Goal: Task Accomplishment & Management: Manage account settings

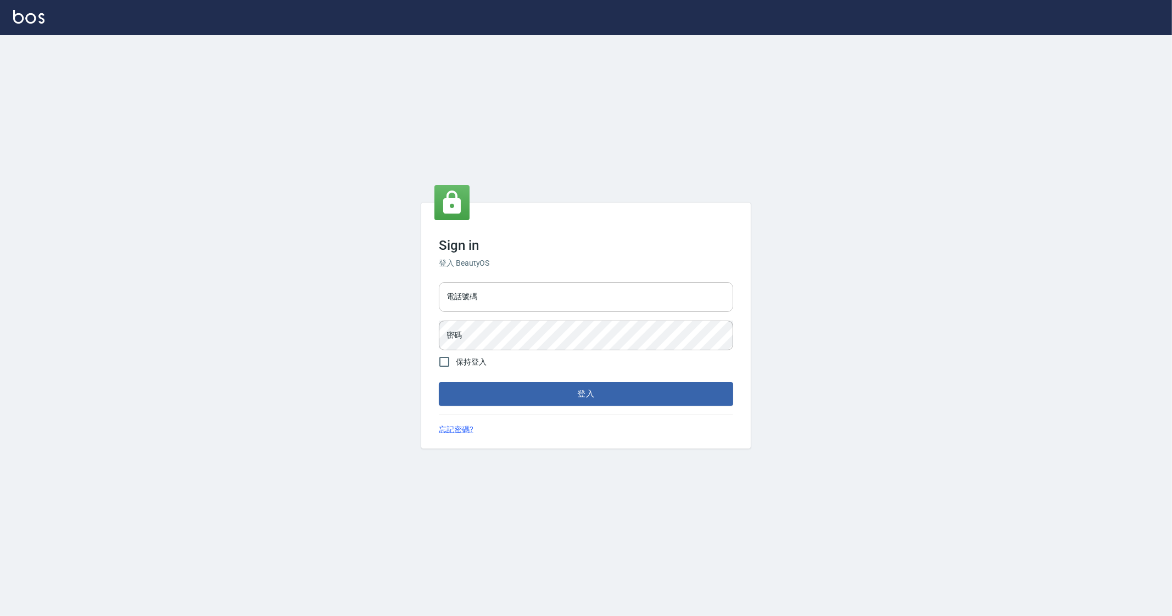
click at [541, 303] on input "電話號碼" at bounding box center [586, 297] width 294 height 30
type input "0912345"
click at [439, 382] on button "登入" at bounding box center [586, 393] width 294 height 23
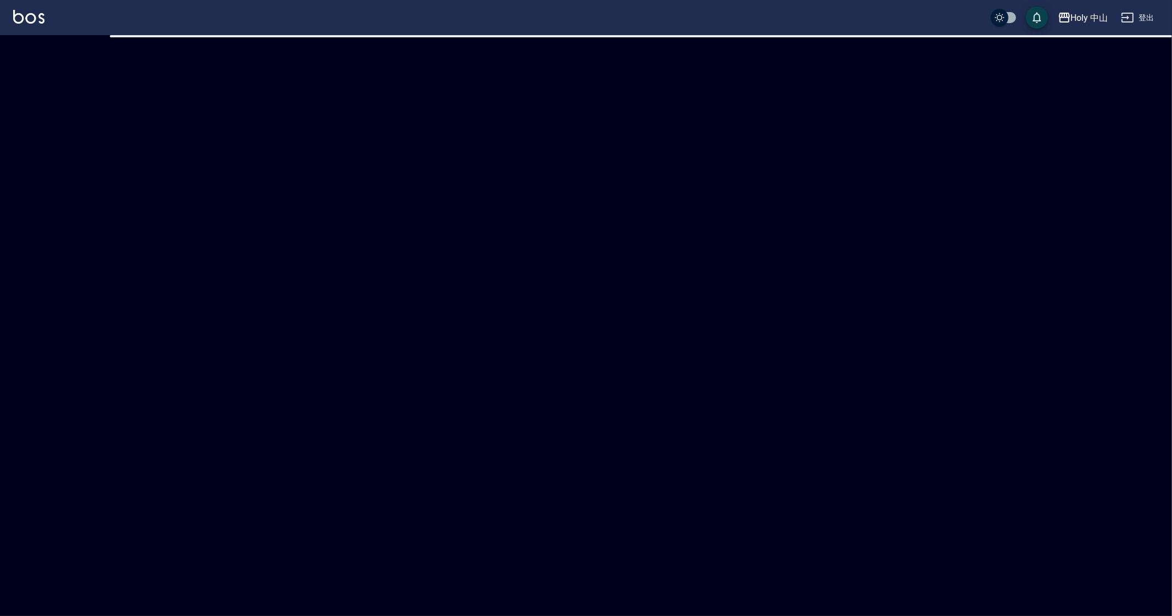
checkbox input "true"
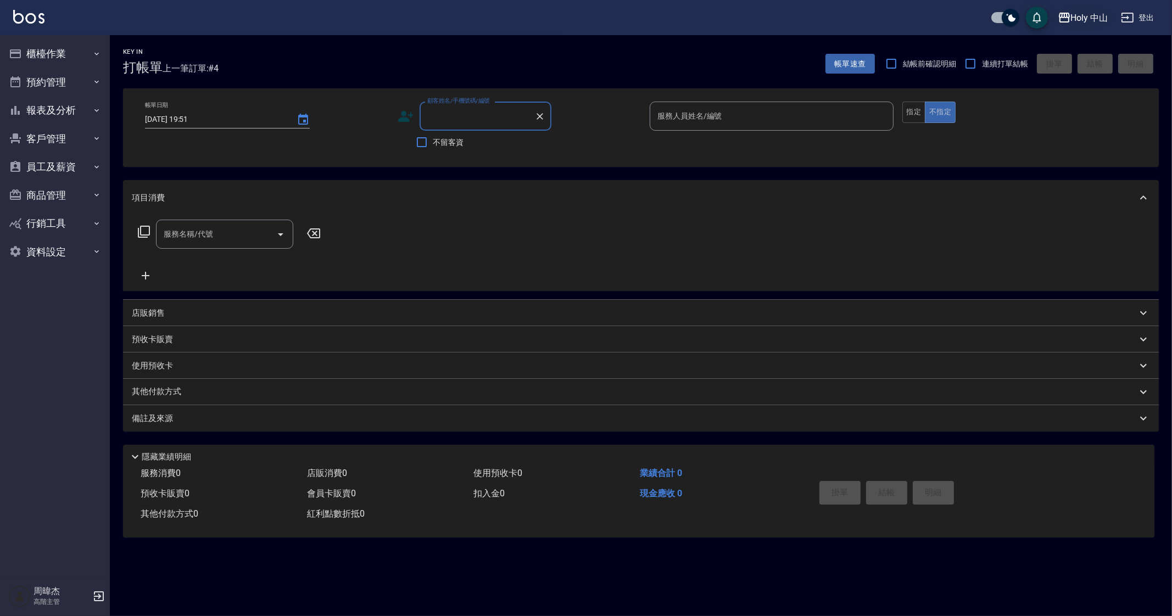
click at [1090, 17] on div "Holy 中山" at bounding box center [1089, 18] width 37 height 14
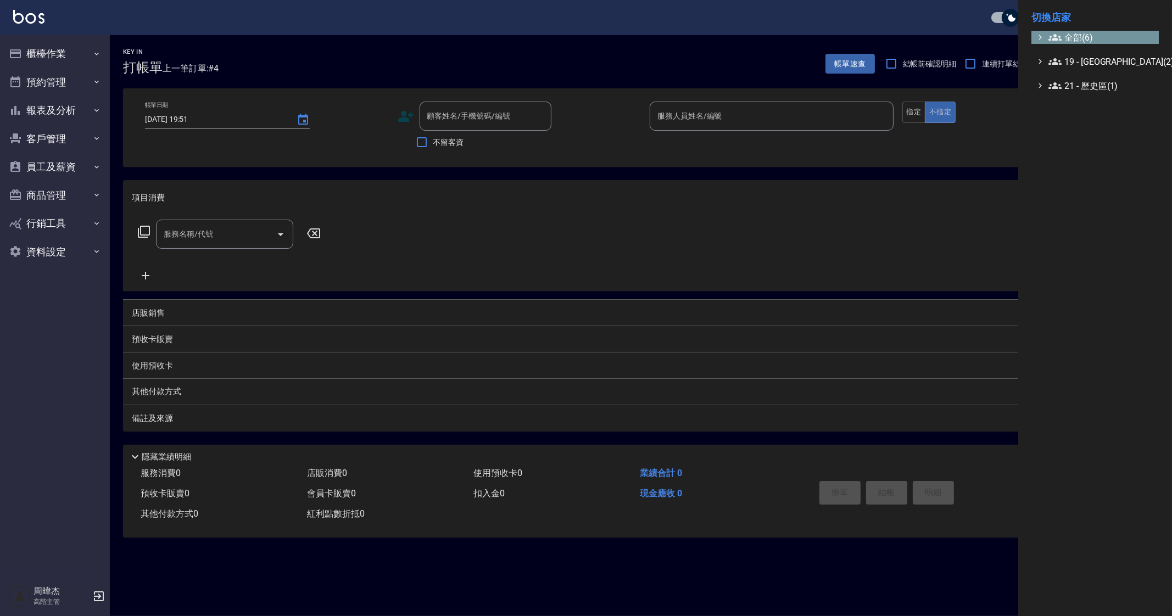
click at [1088, 36] on span "全部(6)" at bounding box center [1101, 37] width 106 height 13
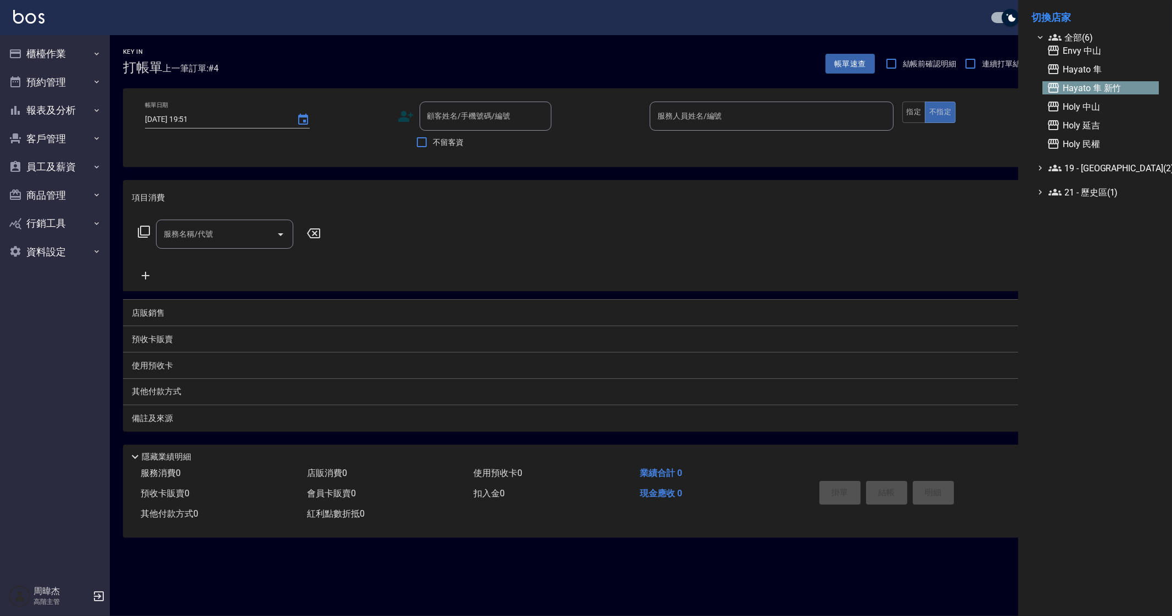
click at [1112, 86] on span "Hayato 隼 新竹" at bounding box center [1100, 87] width 108 height 13
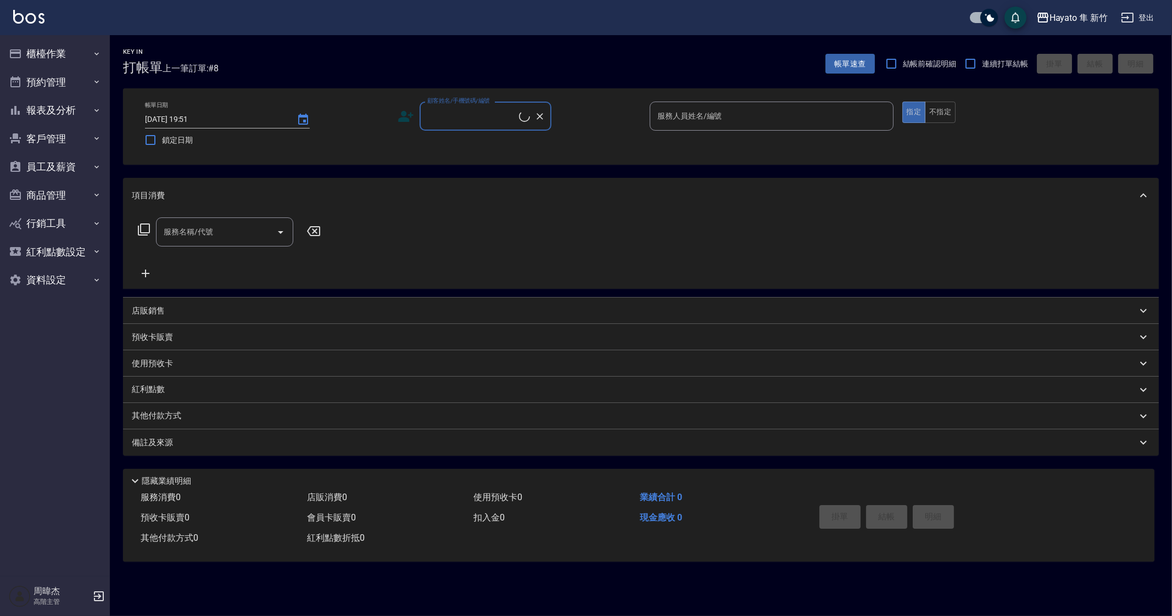
click at [41, 54] on button "櫃檯作業" at bounding box center [54, 54] width 101 height 29
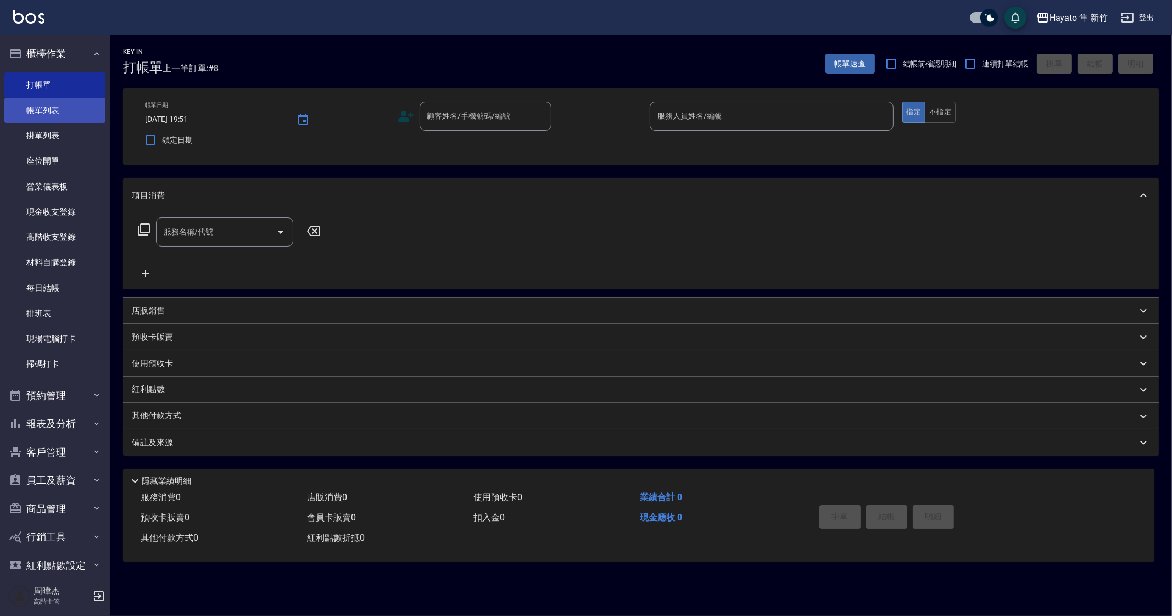
click at [61, 102] on link "帳單列表" at bounding box center [54, 110] width 101 height 25
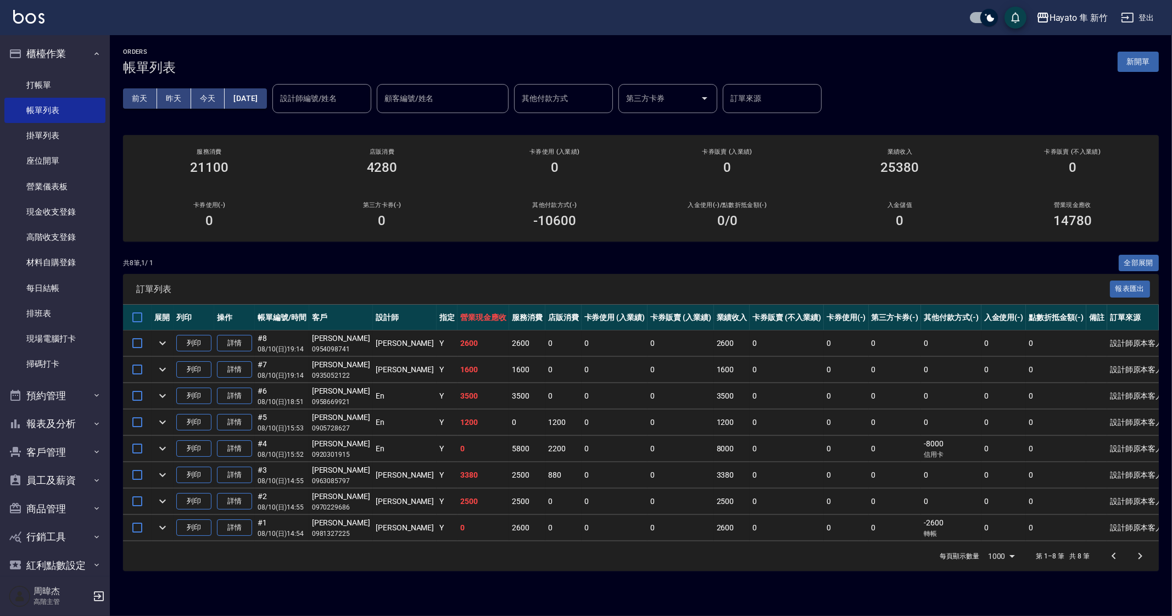
click at [972, 265] on div "共 8 筆, 1 / 1 全部展開" at bounding box center [640, 263] width 1035 height 17
click at [1066, 27] on button "Hayato 隼 新竹" at bounding box center [1072, 18] width 80 height 23
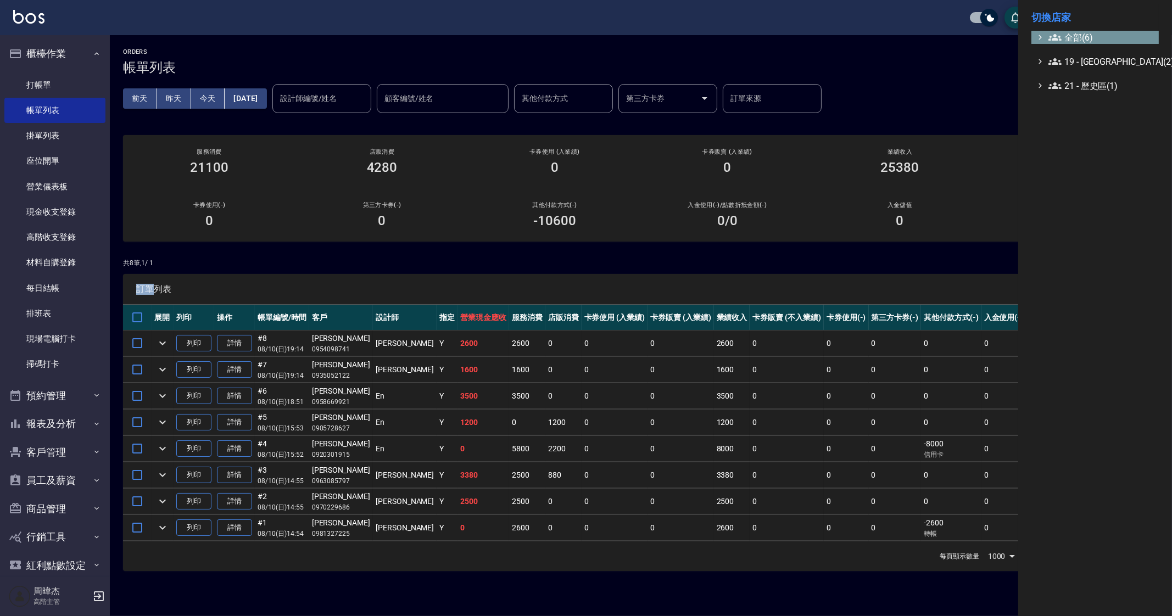
click at [1079, 37] on span "全部(6)" at bounding box center [1101, 37] width 106 height 13
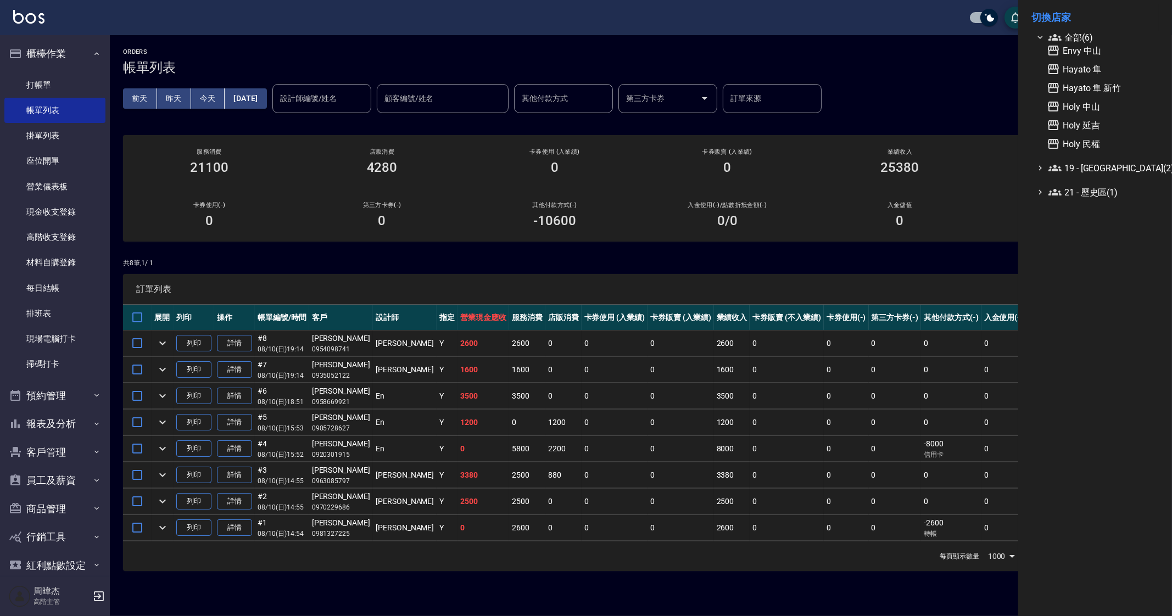
click at [770, 319] on div at bounding box center [586, 308] width 1172 height 616
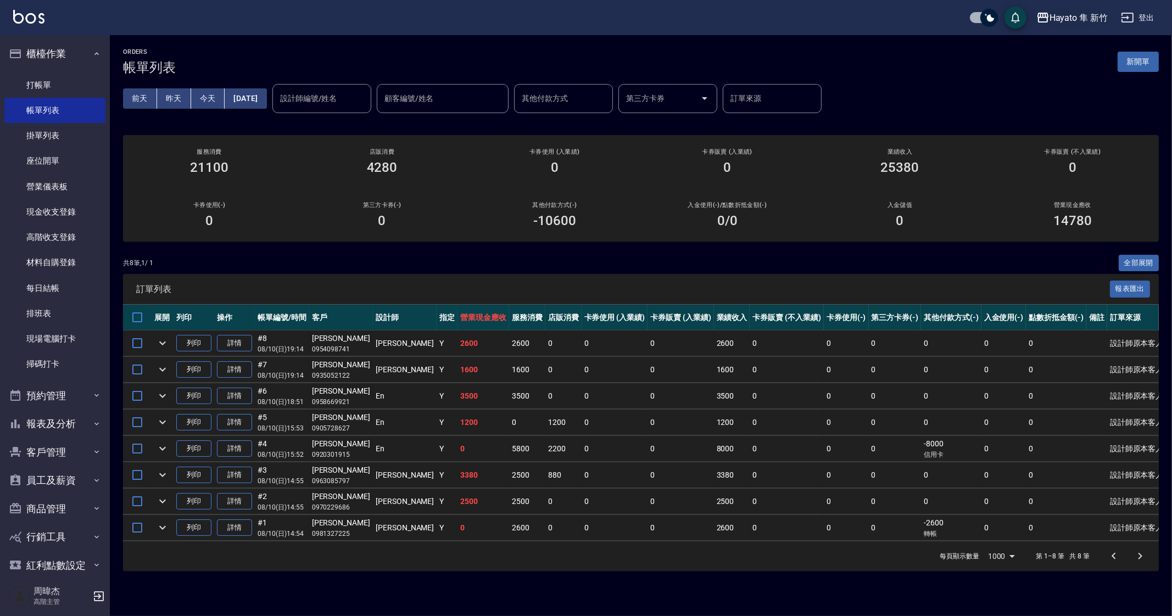
click at [1059, 16] on div "Hayato 隼 新竹" at bounding box center [1078, 18] width 58 height 14
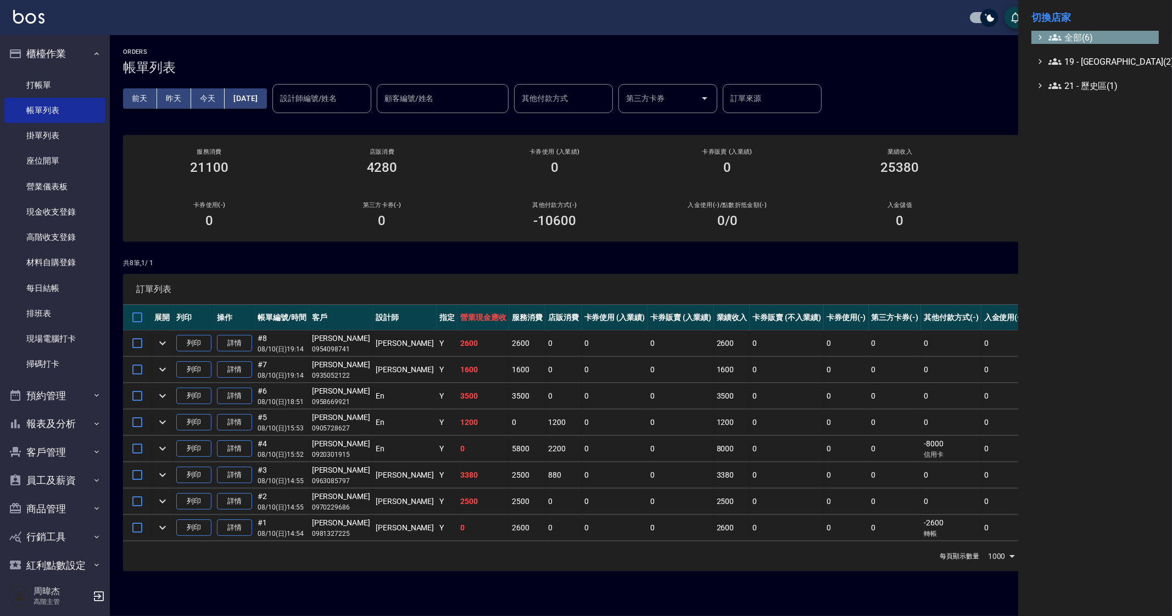
click at [1060, 42] on icon at bounding box center [1054, 37] width 13 height 13
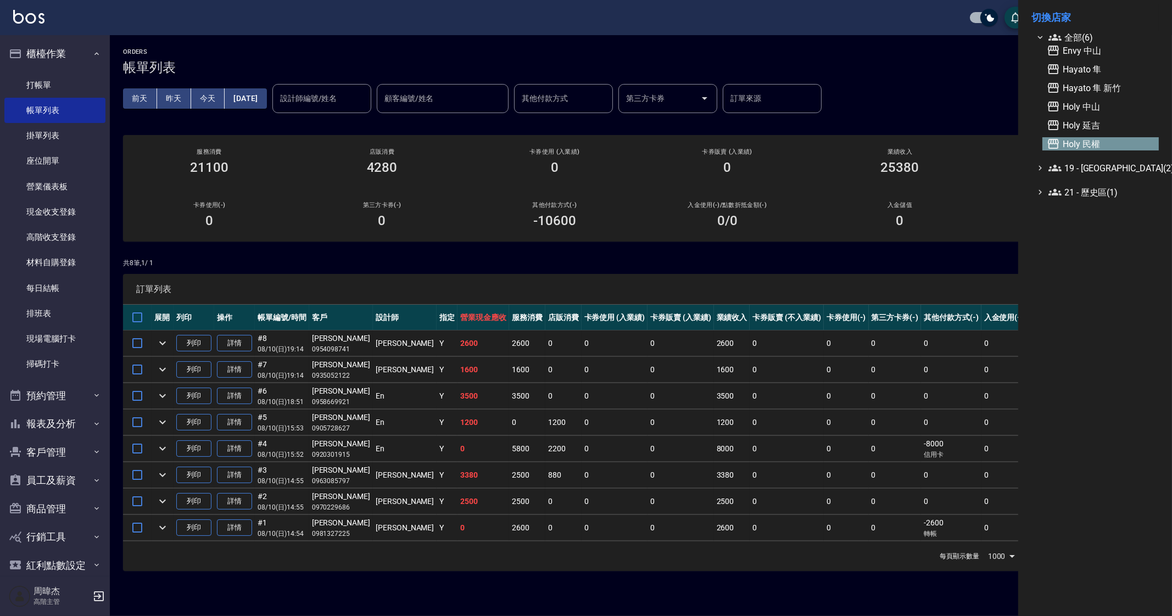
click at [1088, 148] on span "Holy 民權" at bounding box center [1100, 143] width 108 height 13
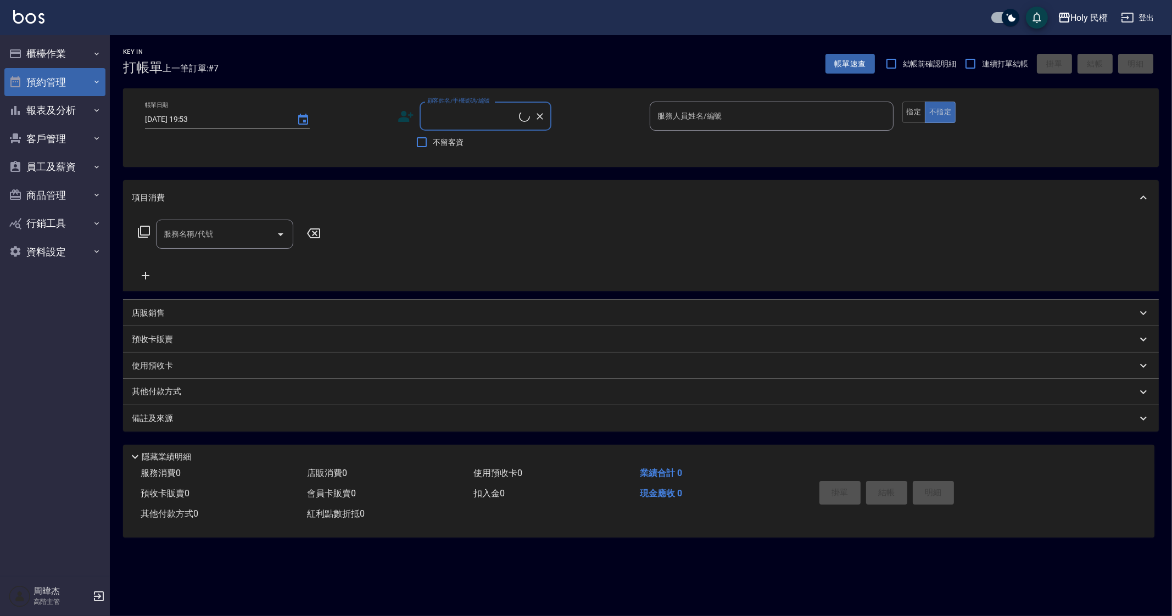
click at [74, 82] on button "預約管理" at bounding box center [54, 82] width 101 height 29
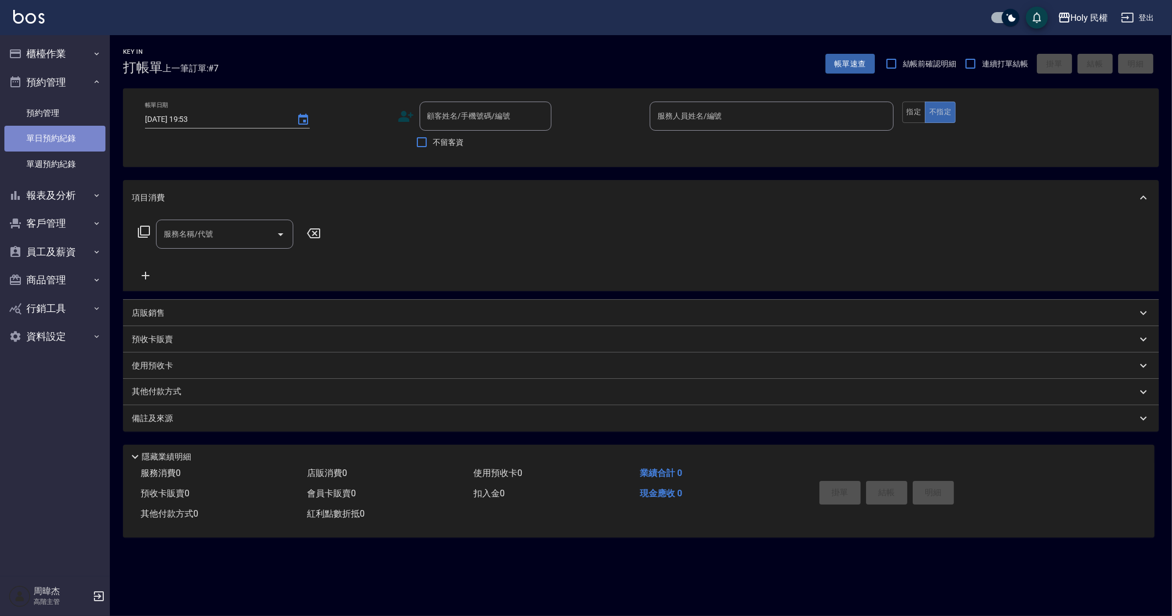
click at [76, 136] on link "單日預約紀錄" at bounding box center [54, 138] width 101 height 25
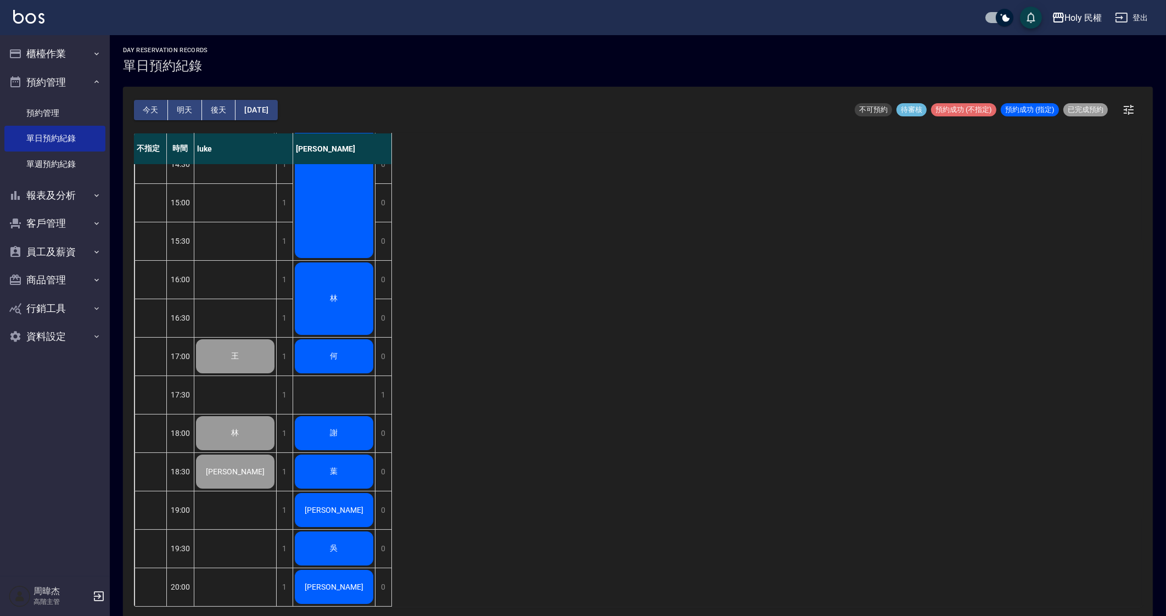
scroll to position [3, 0]
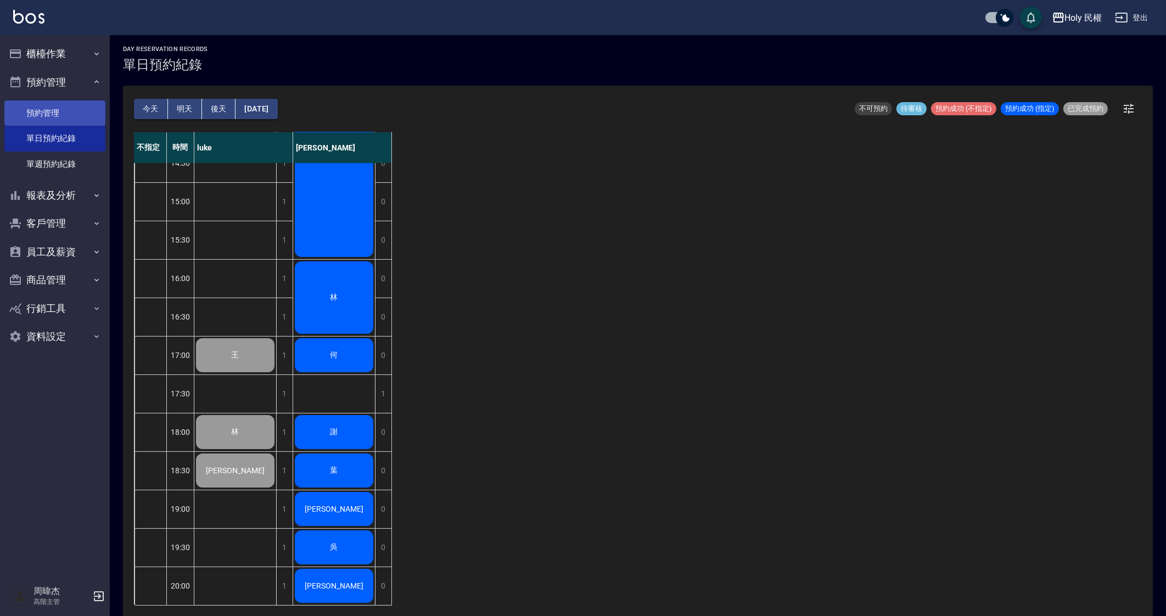
click at [48, 111] on link "預約管理" at bounding box center [54, 112] width 101 height 25
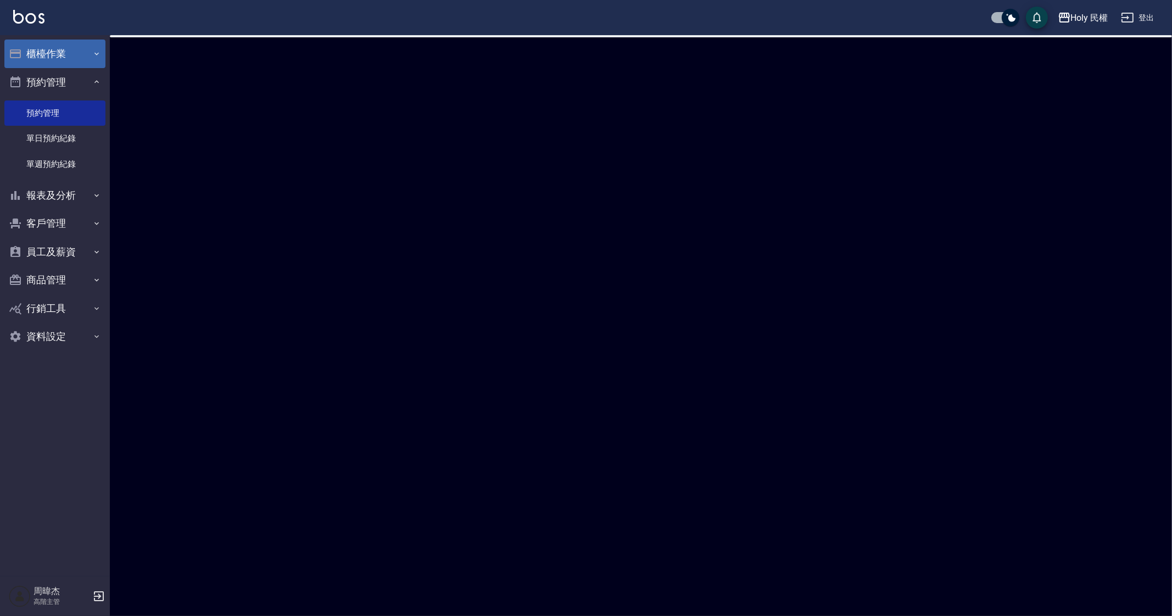
click at [76, 47] on button "櫃檯作業" at bounding box center [54, 54] width 101 height 29
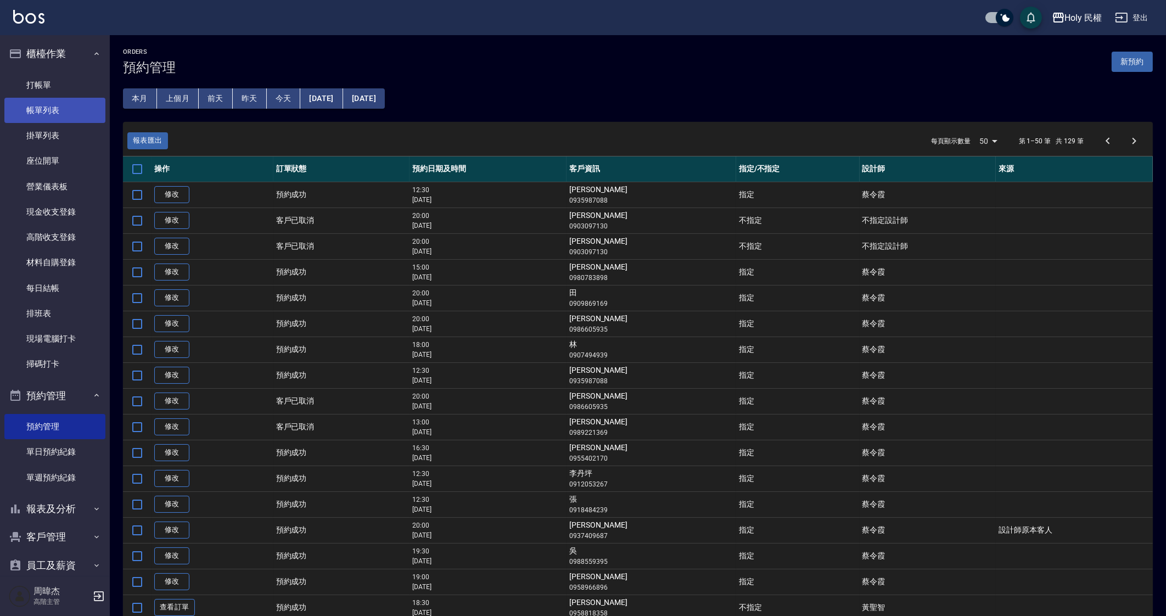
click at [72, 98] on link "帳單列表" at bounding box center [54, 110] width 101 height 25
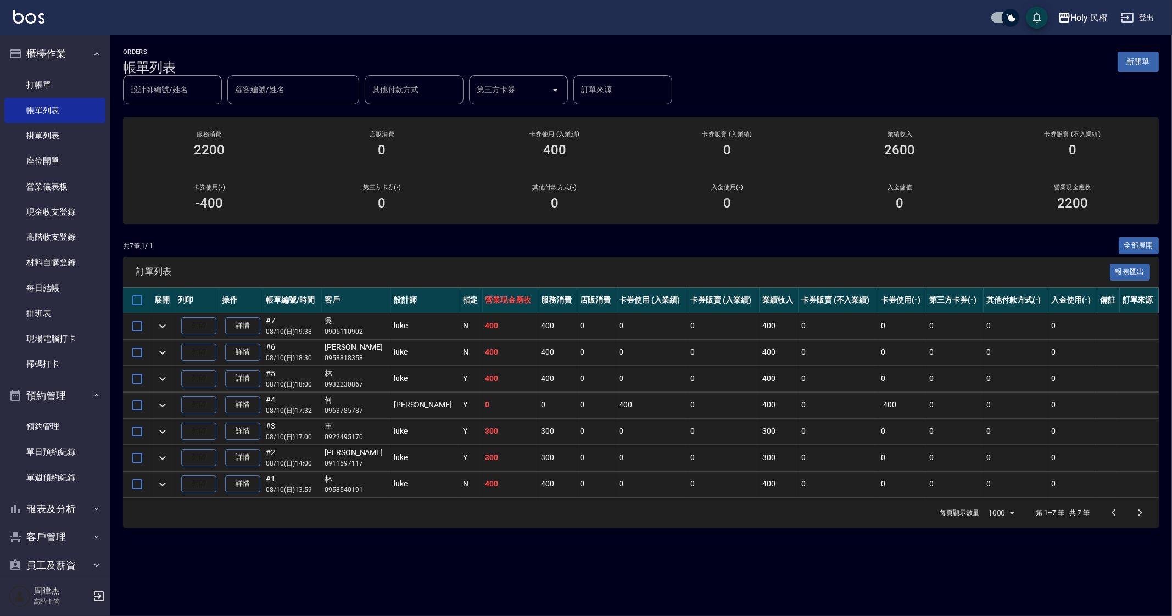
click at [678, 560] on div "ORDERS 帳單列表 新開單 設計師編號/姓名 設計師編號/姓名 顧客編號/姓名 顧客編號/姓名 其他付款方式 其他付款方式 第三方卡券 第三方卡券 訂單來…" at bounding box center [586, 308] width 1172 height 616
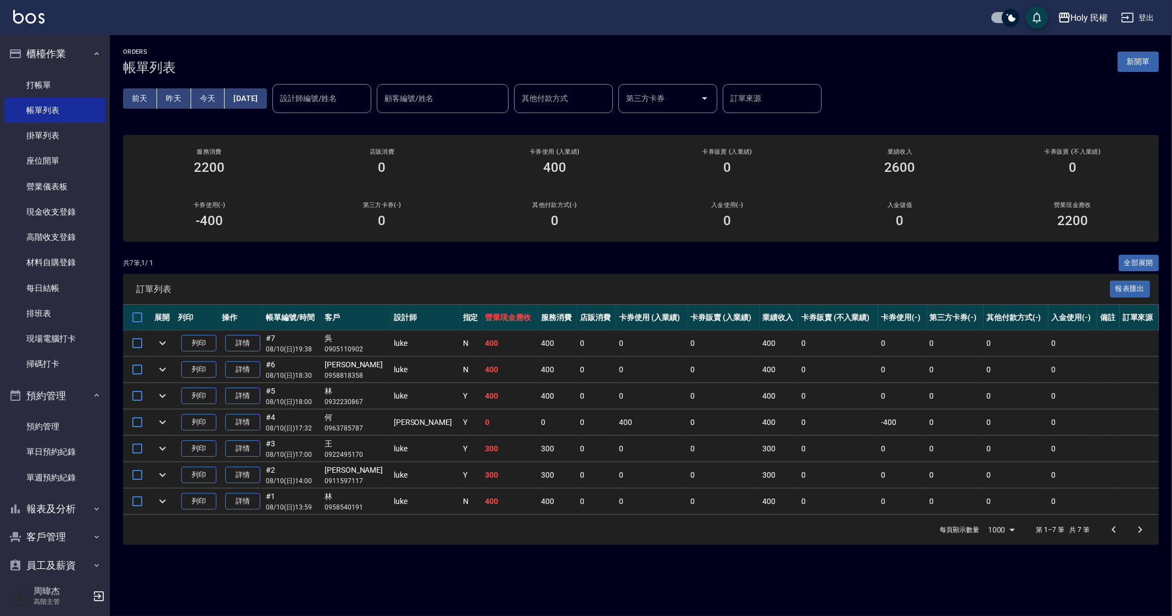
click at [757, 588] on div "ORDERS 帳單列表 新開單 前天 昨天 今天 2025/08/10 設計師編號/姓名 設計師編號/姓名 顧客編號/姓名 顧客編號/姓名 其他付款方式 其他…" at bounding box center [586, 308] width 1172 height 616
click at [769, 265] on div "共 7 筆, 1 / 1 全部展開" at bounding box center [640, 263] width 1035 height 17
click at [611, 582] on div "ORDERS 帳單列表 新開單 前天 昨天 今天 2025/08/10 設計師編號/姓名 設計師編號/姓名 顧客編號/姓名 顧客編號/姓名 其他付款方式 其他…" at bounding box center [586, 308] width 1172 height 616
click at [618, 576] on div "ORDERS 帳單列表 新開單 前天 昨天 今天 2025/08/10 設計師編號/姓名 設計師編號/姓名 顧客編號/姓名 顧客編號/姓名 其他付款方式 其他…" at bounding box center [586, 308] width 1172 height 616
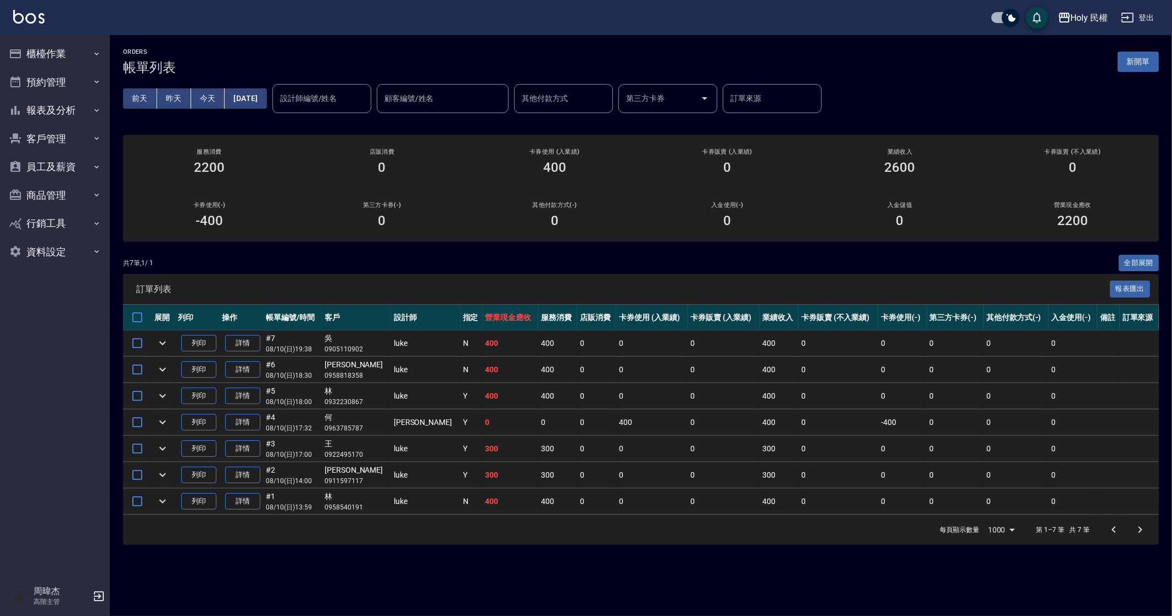
click at [1084, 14] on div "Holy 民權" at bounding box center [1089, 18] width 37 height 14
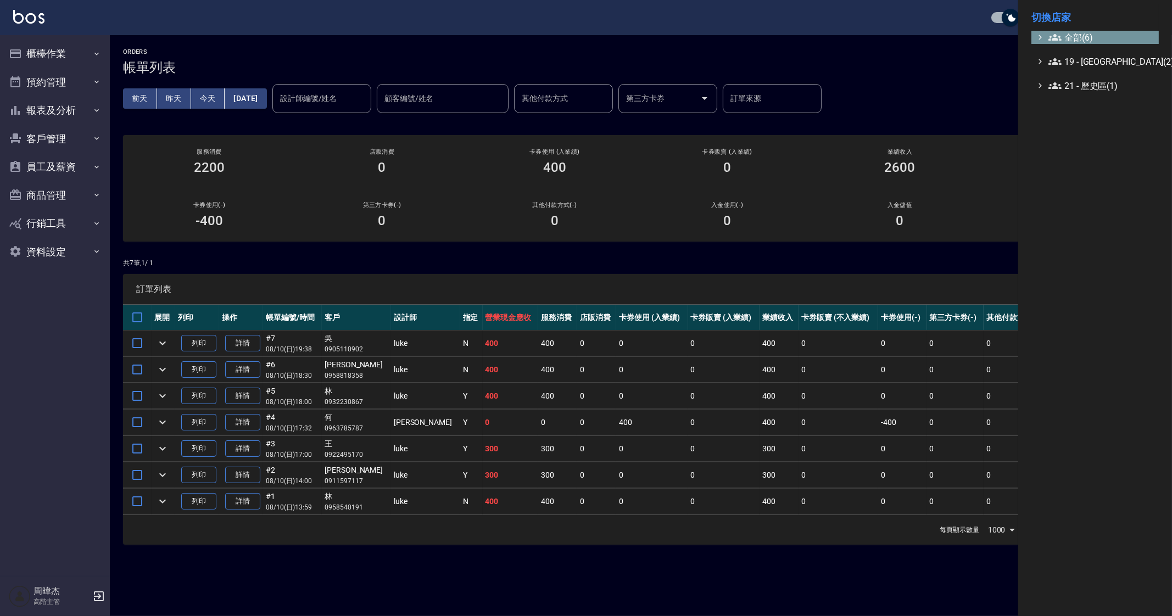
click at [1109, 35] on span "全部(6)" at bounding box center [1101, 37] width 106 height 13
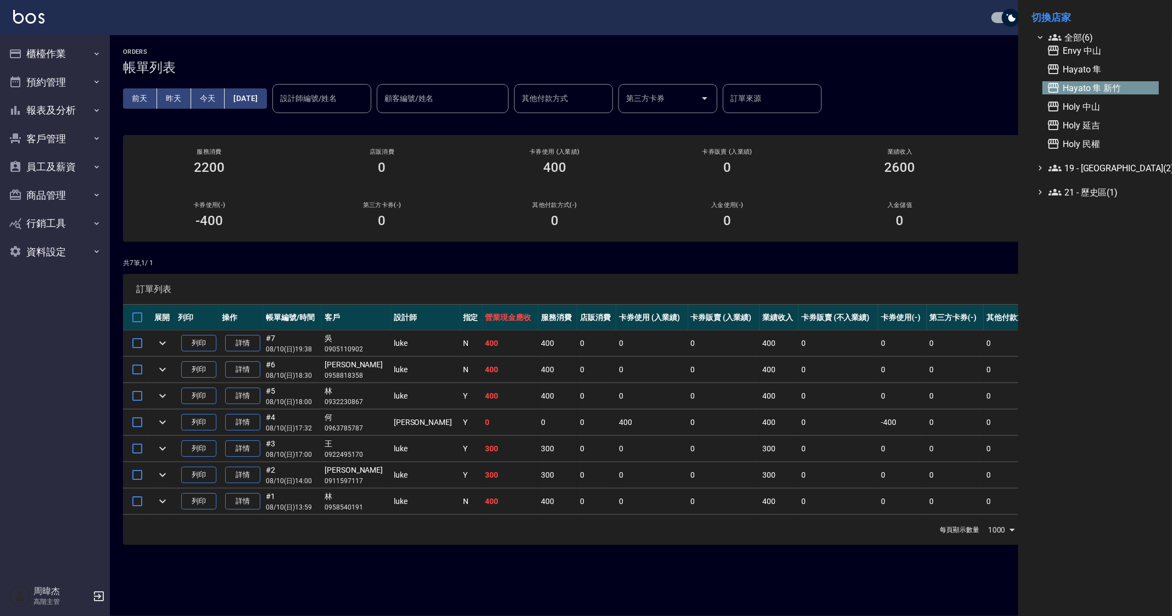
click at [1111, 83] on span "Hayato 隼 新竹" at bounding box center [1100, 87] width 108 height 13
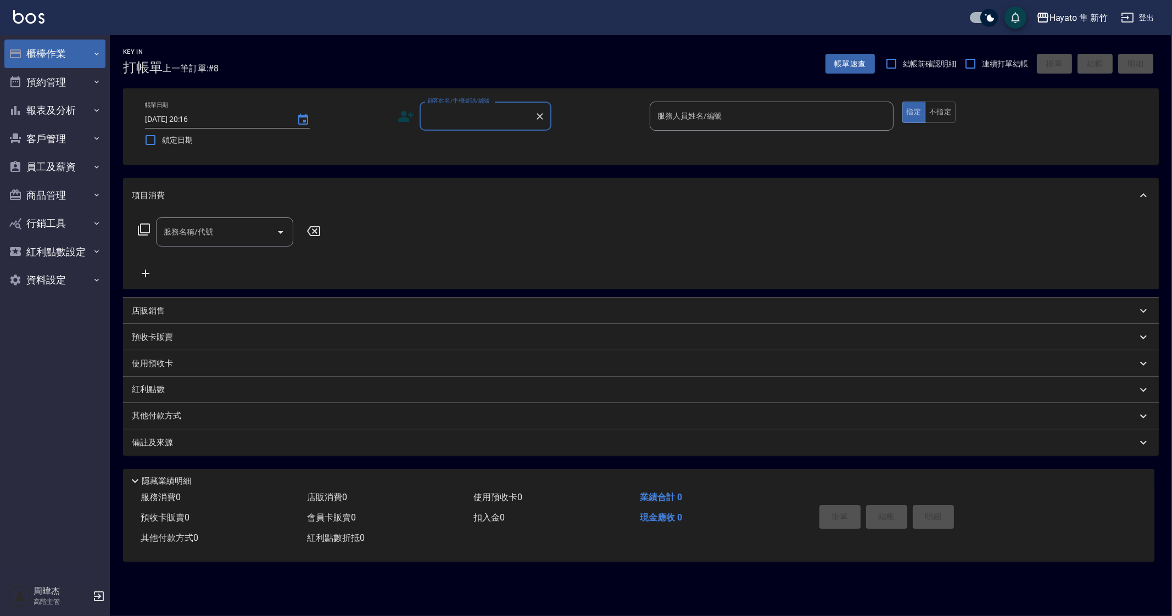
click at [71, 58] on button "櫃檯作業" at bounding box center [54, 54] width 101 height 29
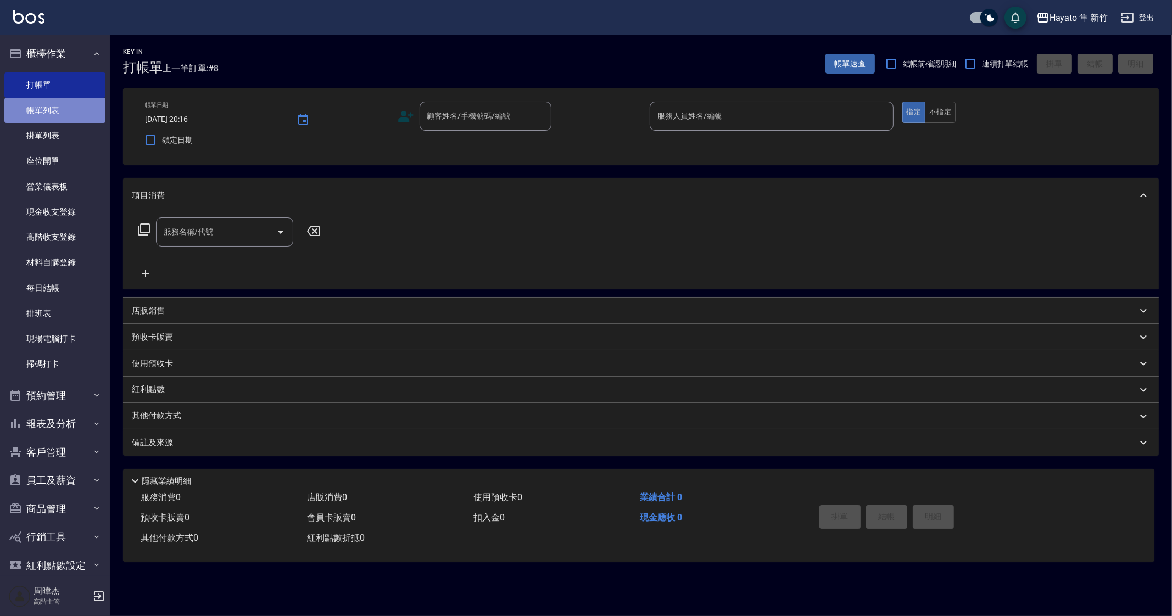
click at [54, 116] on link "帳單列表" at bounding box center [54, 110] width 101 height 25
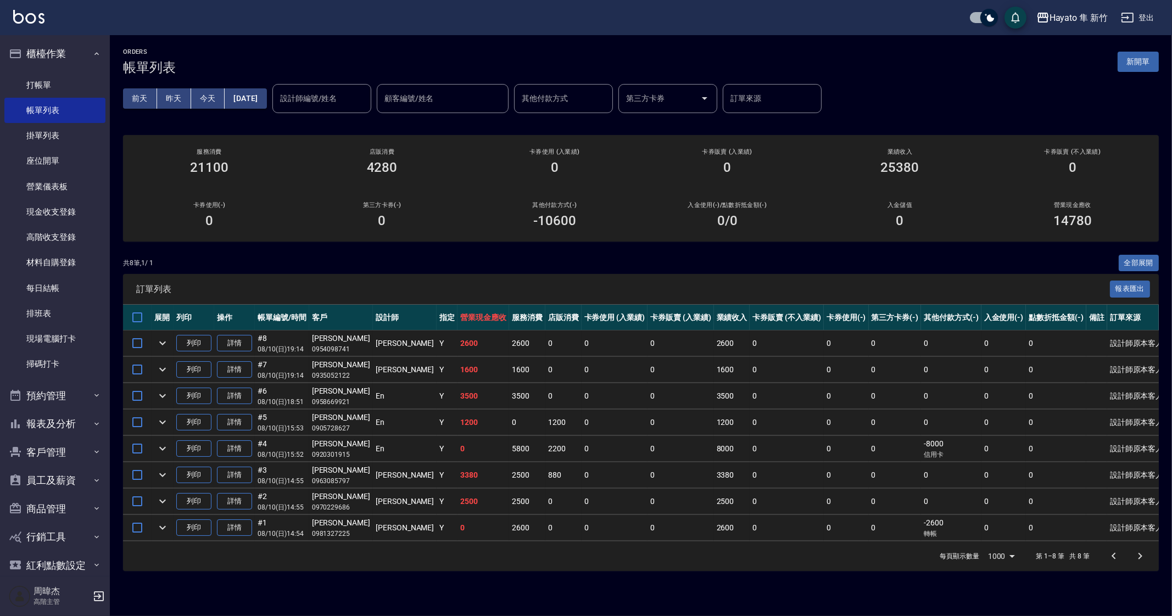
click at [450, 231] on div "第三方卡券(-) 0" at bounding box center [381, 214] width 172 height 53
click at [62, 54] on button "櫃檯作業" at bounding box center [54, 54] width 101 height 29
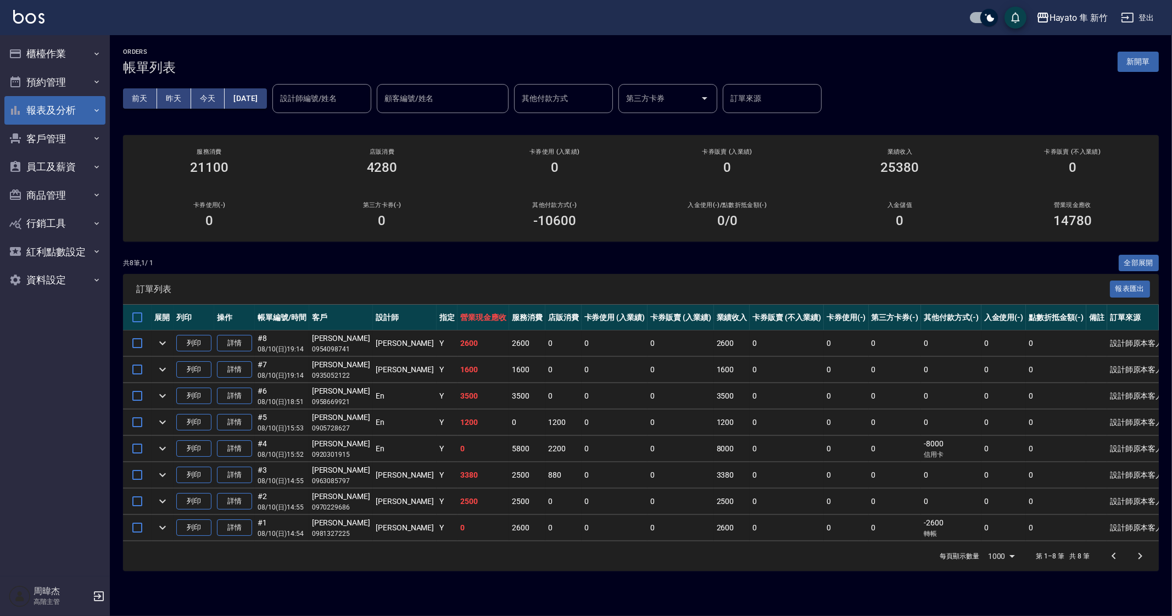
click at [58, 102] on button "報表及分析" at bounding box center [54, 110] width 101 height 29
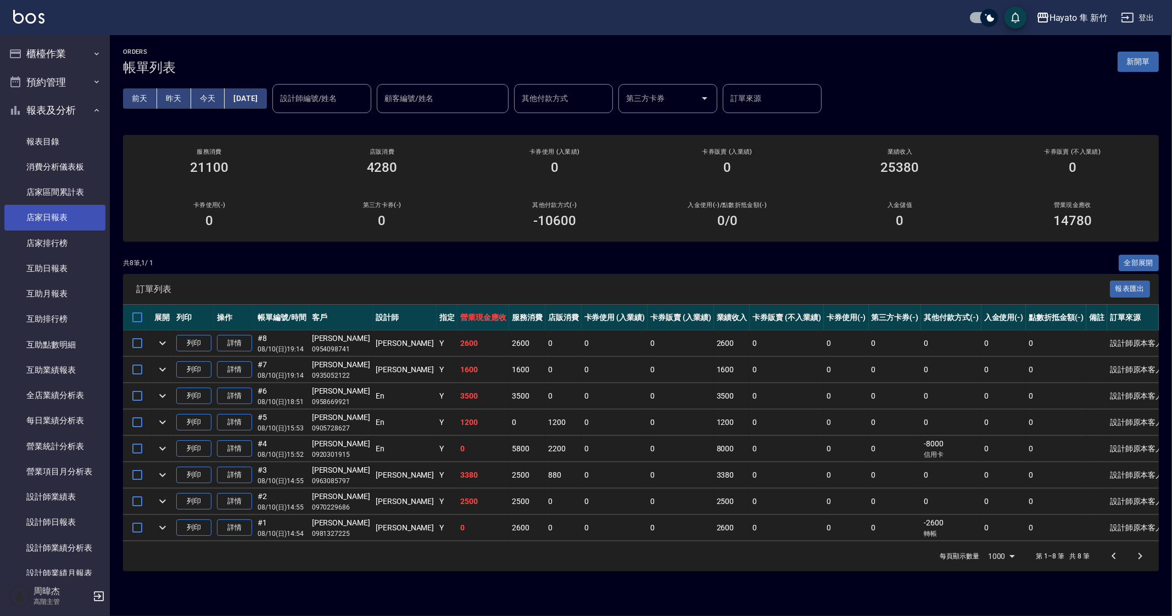
click at [66, 214] on link "店家日報表" at bounding box center [54, 217] width 101 height 25
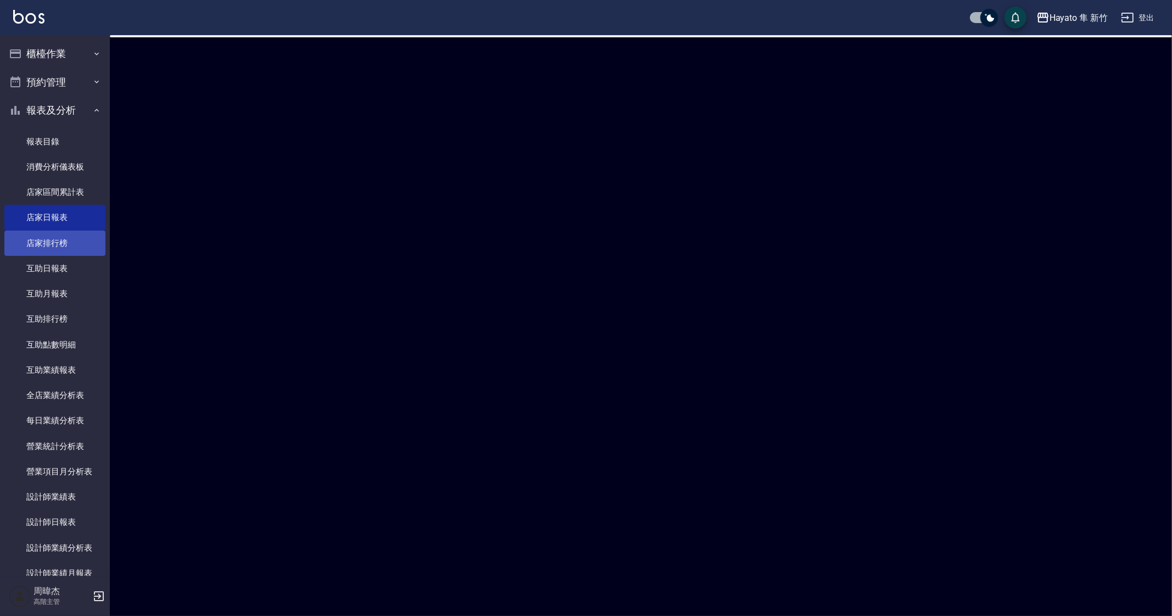
click at [67, 242] on link "店家排行榜" at bounding box center [54, 243] width 101 height 25
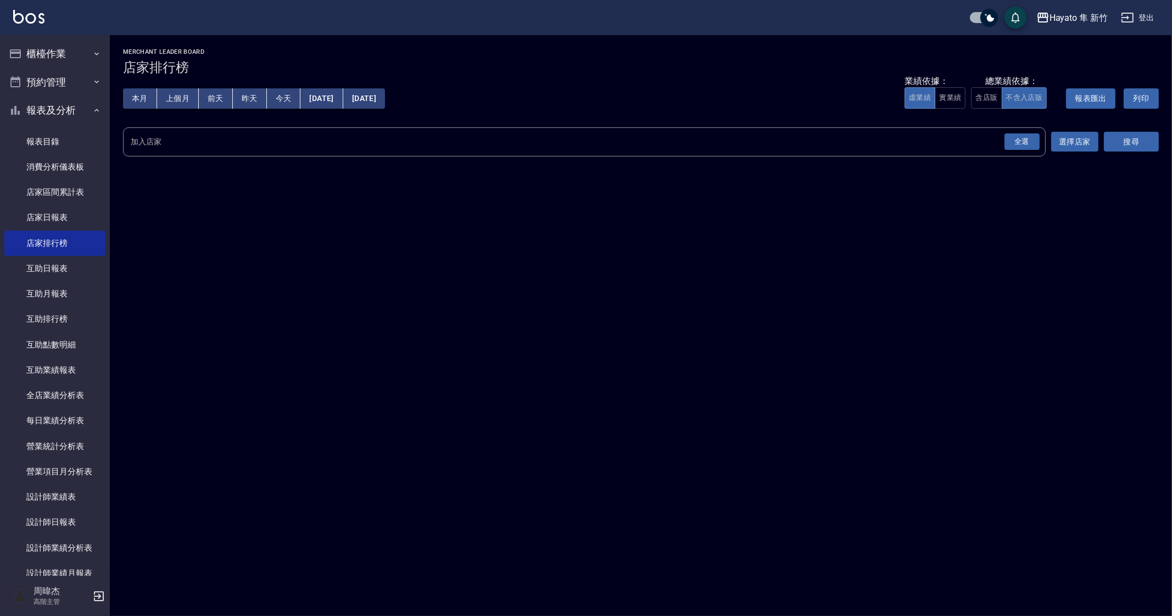
click at [1029, 146] on div "全選" at bounding box center [1021, 141] width 35 height 17
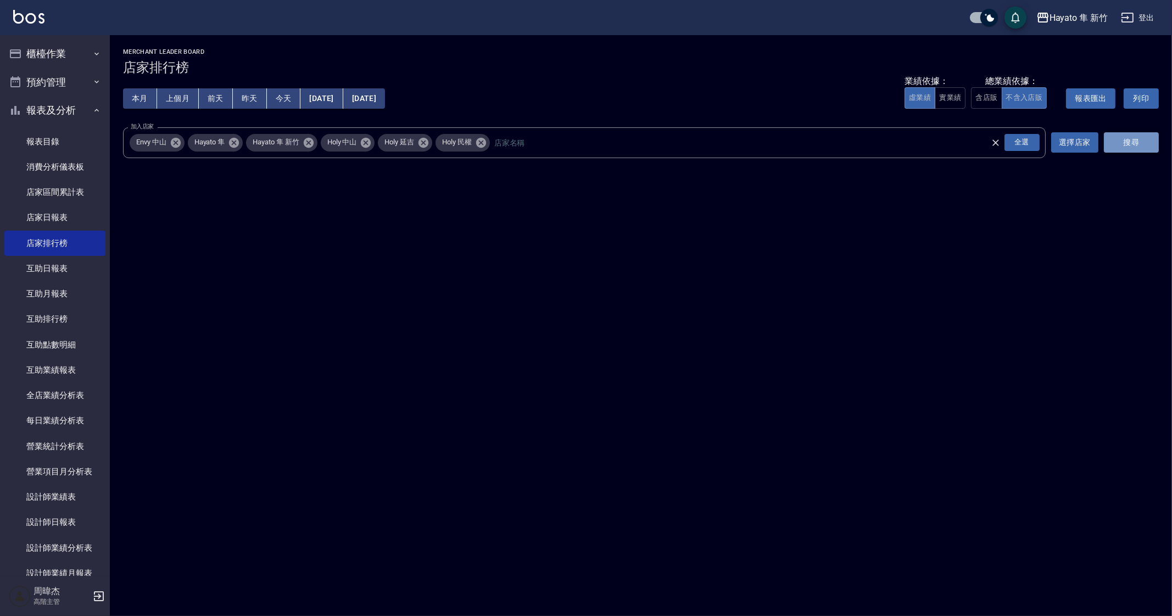
click at [1141, 136] on button "搜尋" at bounding box center [1131, 142] width 55 height 20
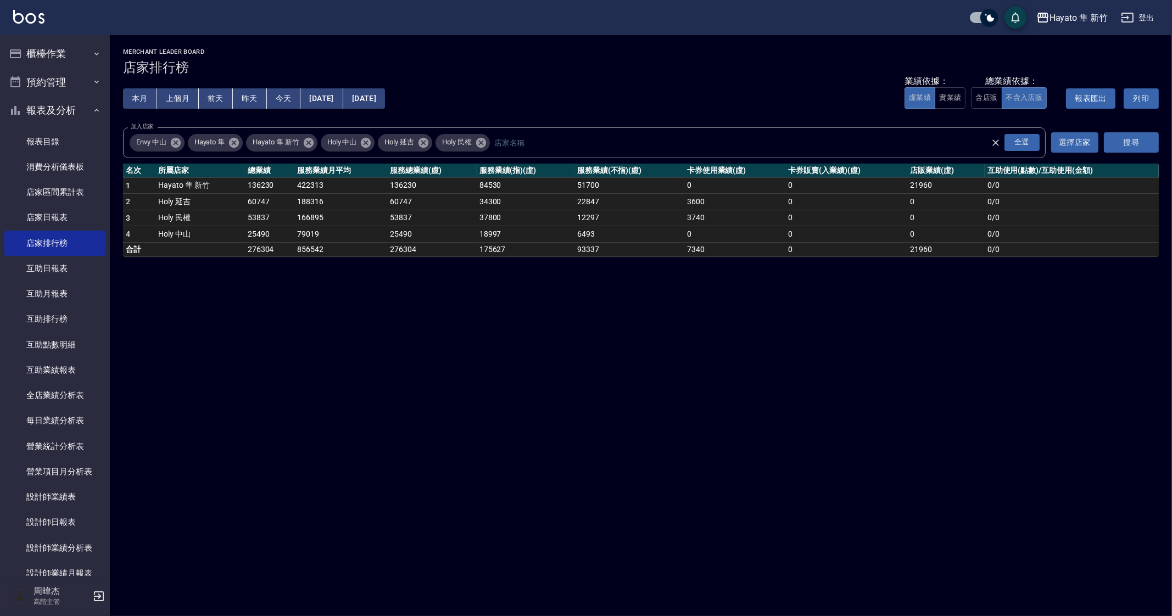
click at [421, 327] on div "Hayato 隼 新竹 2025-08-01 - 2025-08-10 店家排行榜 列印時間： 2025-08-10-20:16 Merchant Leade…" at bounding box center [586, 308] width 1172 height 616
click at [583, 400] on div "Hayato 隼 新竹 2025-08-01 - 2025-08-10 店家排行榜 列印時間： 2025-08-10-20:16 Merchant Leade…" at bounding box center [586, 308] width 1172 height 616
drag, startPoint x: 678, startPoint y: 446, endPoint x: 720, endPoint y: 517, distance: 82.5
click at [682, 451] on div "Hayato 隼 新竹 2025-08-01 - 2025-08-10 店家排行榜 列印時間： 2025-08-10-20:16 Merchant Leade…" at bounding box center [586, 308] width 1172 height 616
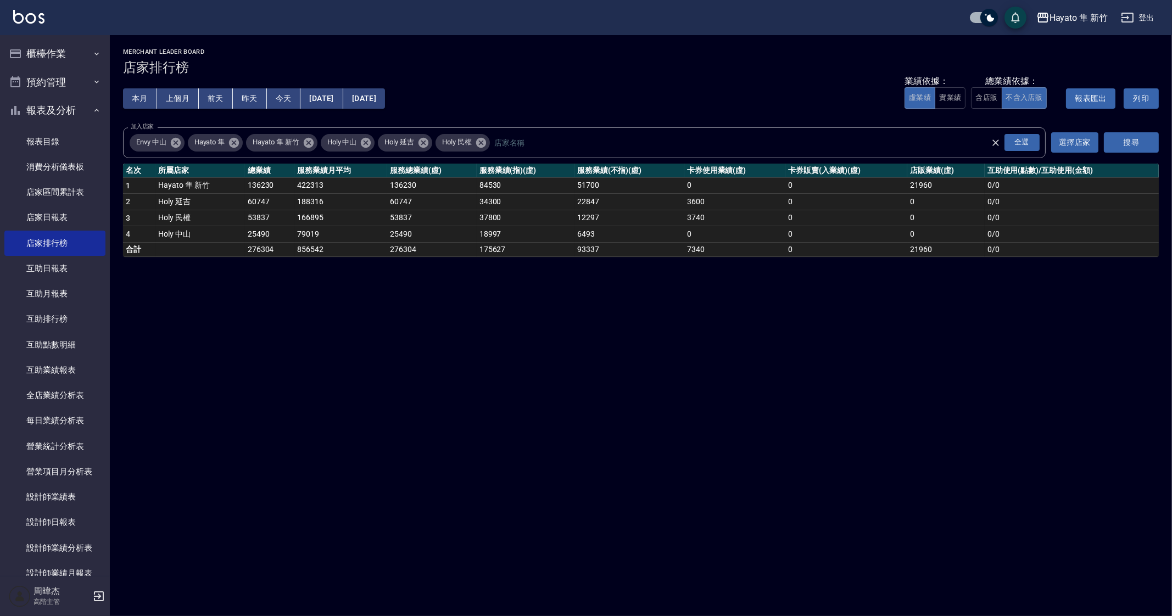
click at [738, 567] on div "Hayato 隼 新竹 2025-08-01 - 2025-08-10 店家排行榜 列印時間： 2025-08-10-20:16 Merchant Leade…" at bounding box center [586, 308] width 1172 height 616
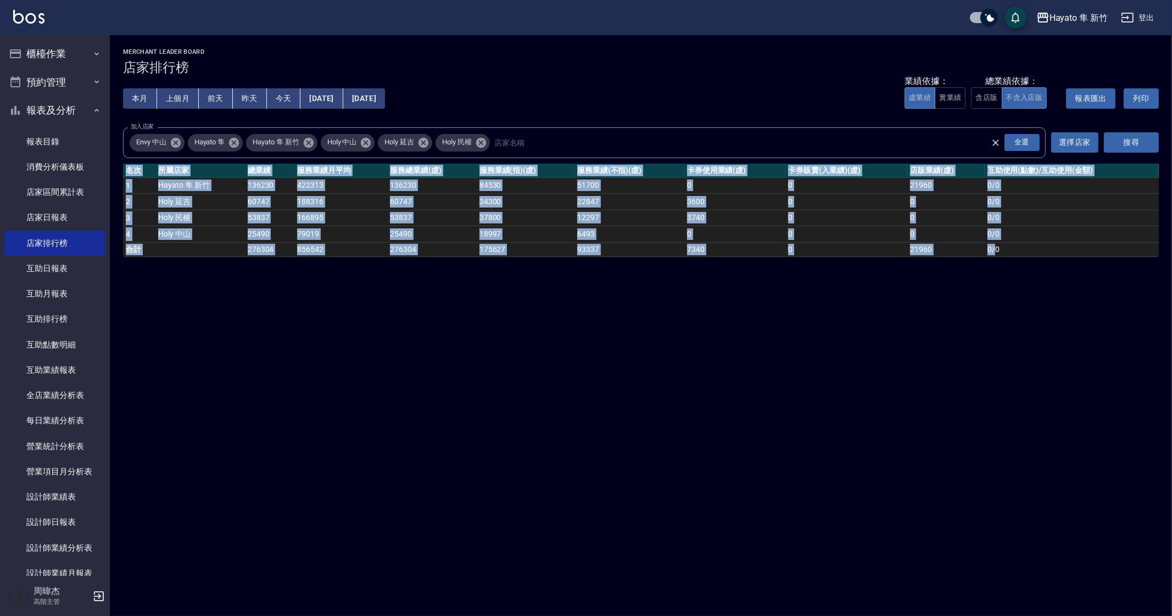
click at [738, 567] on div "Hayato 隼 新竹 2025-08-01 - 2025-08-10 店家排行榜 列印時間： 2025-08-10-20:16 Merchant Leade…" at bounding box center [586, 308] width 1172 height 616
click at [738, 512] on div "Hayato 隼 新竹 2025-08-01 - 2025-08-10 店家排行榜 列印時間： 2025-08-10-20:16 Merchant Leade…" at bounding box center [586, 308] width 1172 height 616
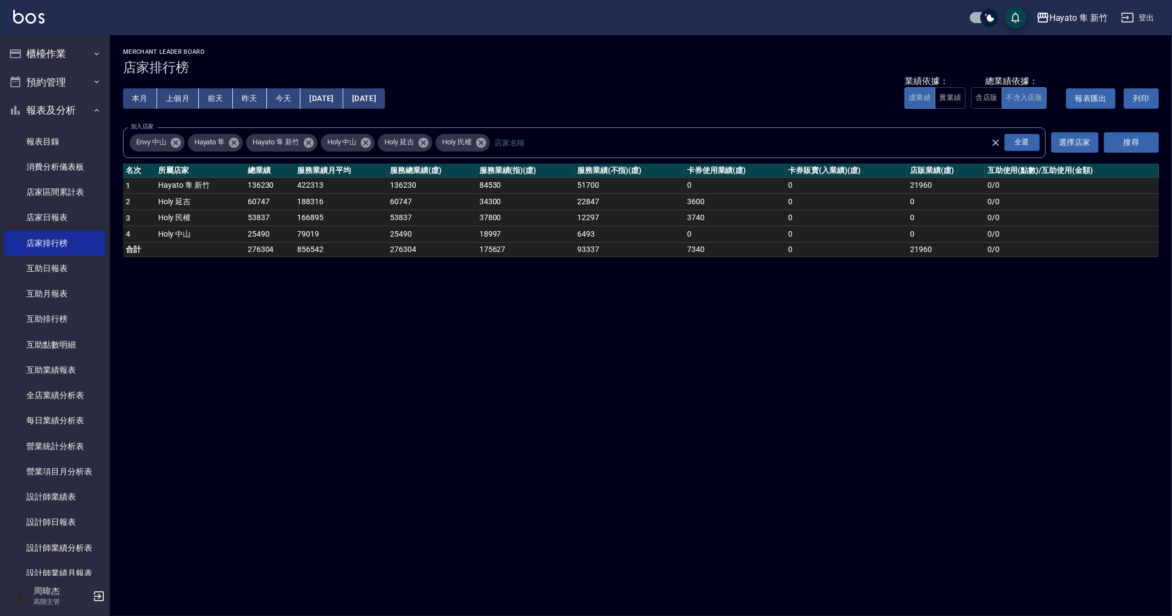
click at [738, 510] on div "Hayato 隼 新竹 2025-08-01 - 2025-08-10 店家排行榜 列印時間： 2025-08-10-20:16 Merchant Leade…" at bounding box center [586, 308] width 1172 height 616
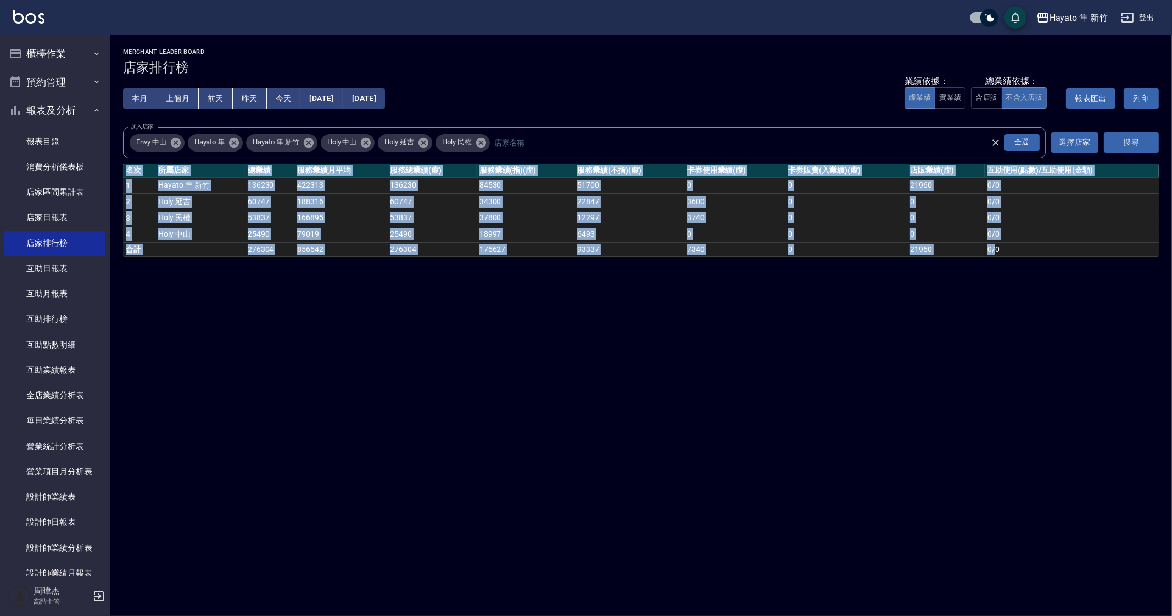
click at [738, 510] on div "Hayato 隼 新竹 2025-08-01 - 2025-08-10 店家排行榜 列印時間： 2025-08-10-20:16 Merchant Leade…" at bounding box center [586, 308] width 1172 height 616
click at [920, 429] on div "Hayato 隼 新竹 2025-08-01 - 2025-08-10 店家排行榜 列印時間： 2025-08-10-20:16 Merchant Leade…" at bounding box center [586, 308] width 1172 height 616
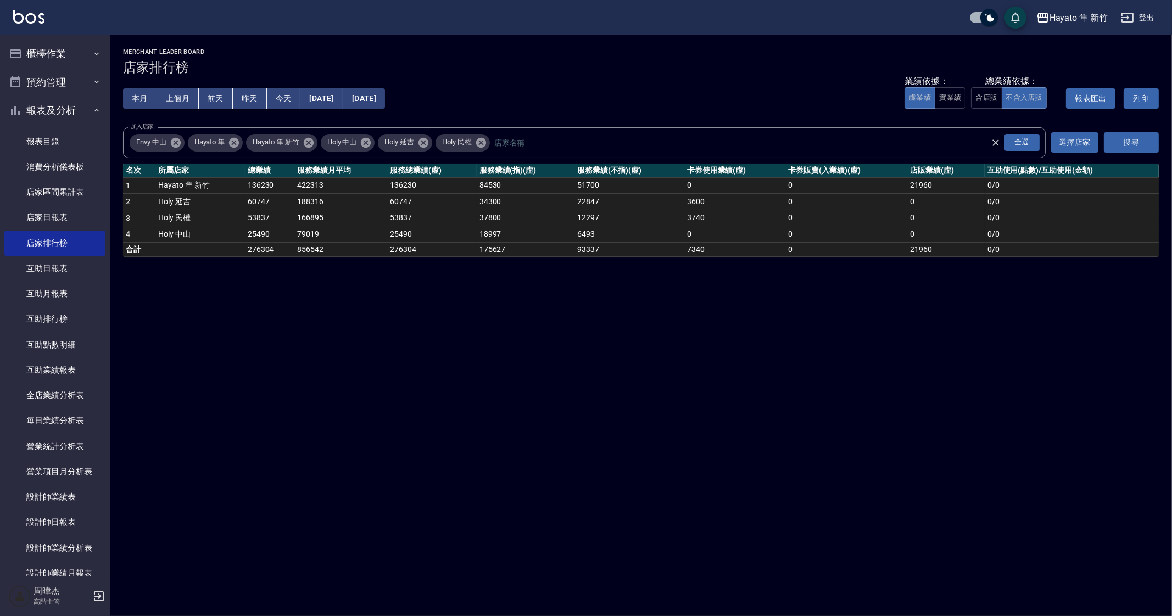
click at [914, 451] on div "Hayato 隼 新竹 2025-08-01 - 2025-08-10 店家排行榜 列印時間： 2025-08-10-20:16 Merchant Leade…" at bounding box center [586, 308] width 1172 height 616
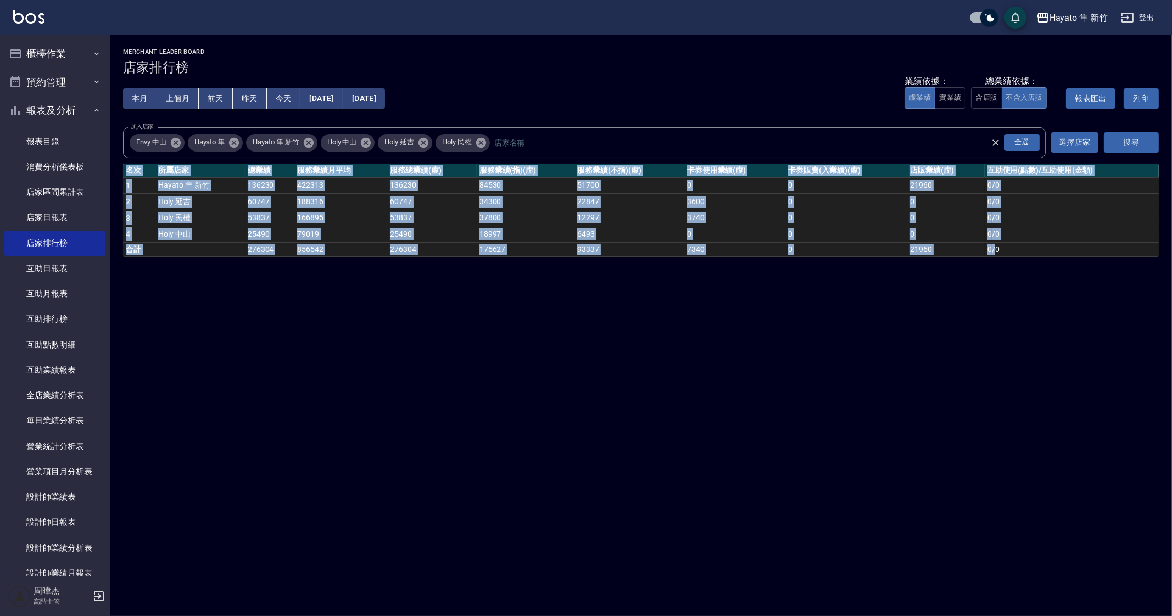
click at [914, 451] on div "Hayato 隼 新竹 2025-08-01 - 2025-08-10 店家排行榜 列印時間： 2025-08-10-20:16 Merchant Leade…" at bounding box center [586, 308] width 1172 height 616
click at [681, 568] on div "Hayato 隼 新竹 2025-08-01 - 2025-08-10 店家排行榜 列印時間： 2025-08-10-20:16 Merchant Leade…" at bounding box center [586, 308] width 1172 height 616
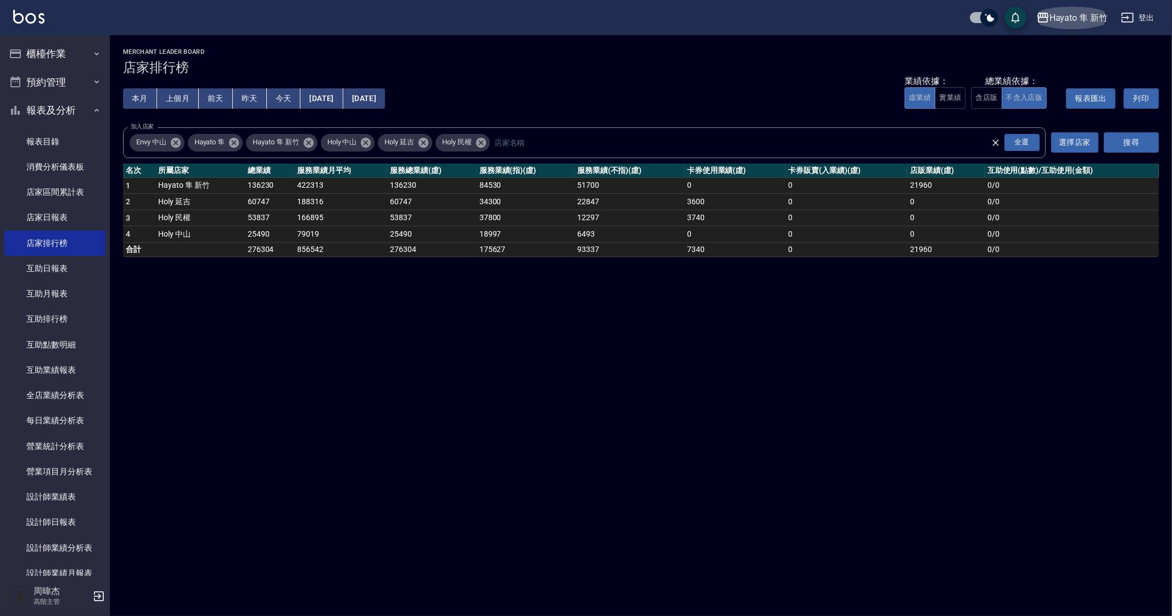
click at [1080, 23] on div "Hayato 隼 新竹" at bounding box center [1078, 18] width 58 height 14
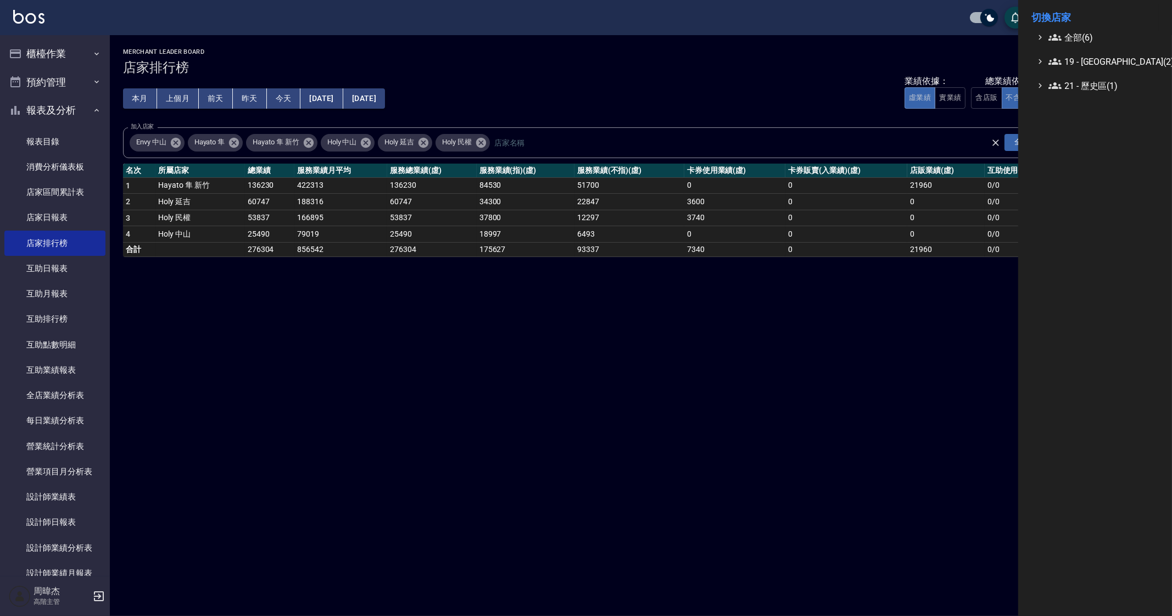
click at [1079, 39] on span "全部(6)" at bounding box center [1101, 37] width 106 height 13
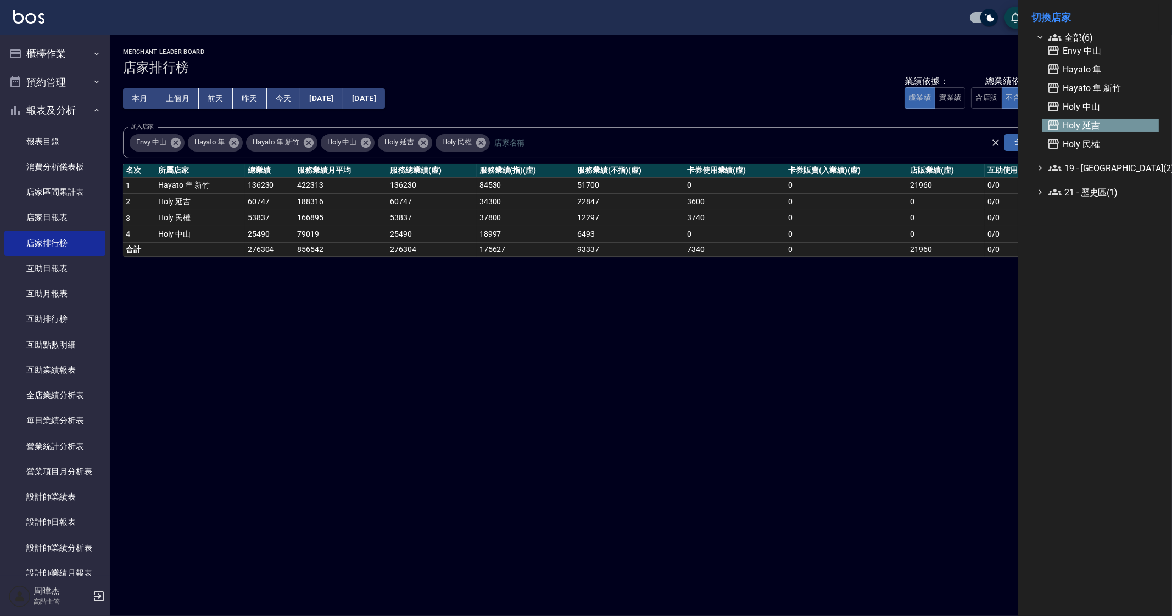
click at [1106, 123] on span "Holy 延吉" at bounding box center [1100, 125] width 108 height 13
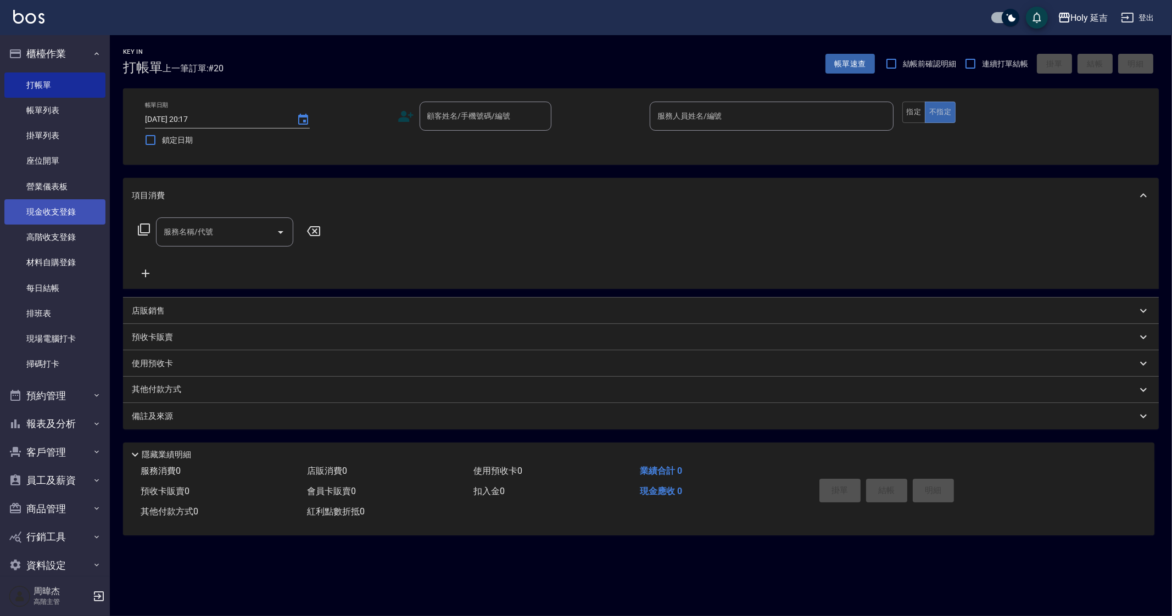
click at [79, 223] on link "現金收支登錄" at bounding box center [54, 211] width 101 height 25
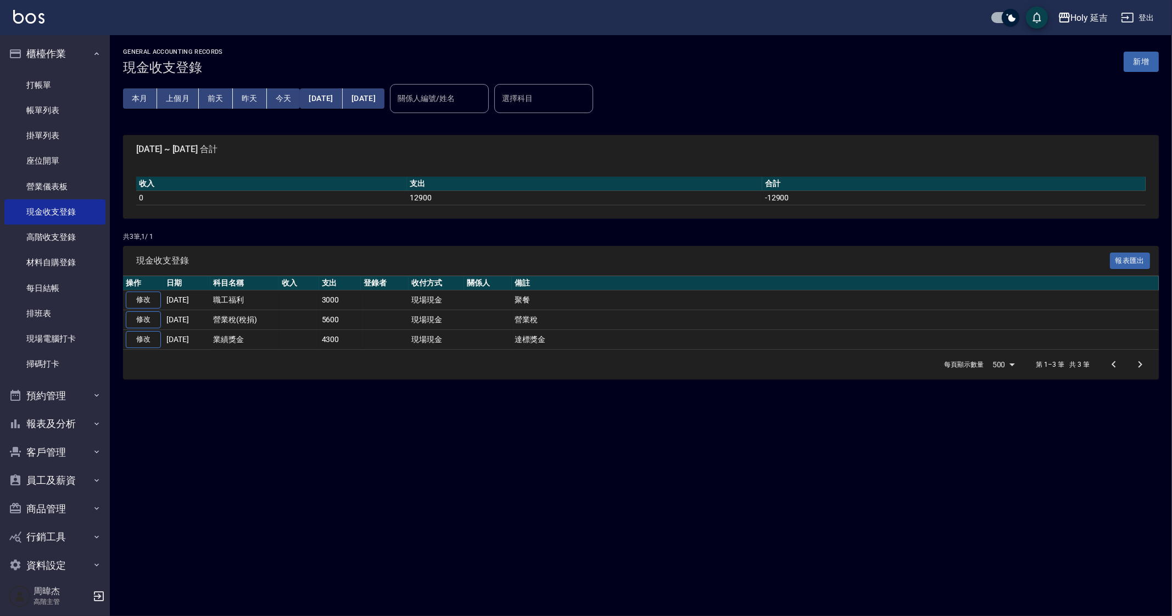
click at [382, 430] on div "GENERAL ACCOUNTING RECORDS 現金收支登錄 新增 本月 上個月 前天 昨天 今天 2025/08/01 2025/08/10 關係人編…" at bounding box center [586, 308] width 1172 height 616
click at [179, 91] on button "上個月" at bounding box center [178, 98] width 42 height 20
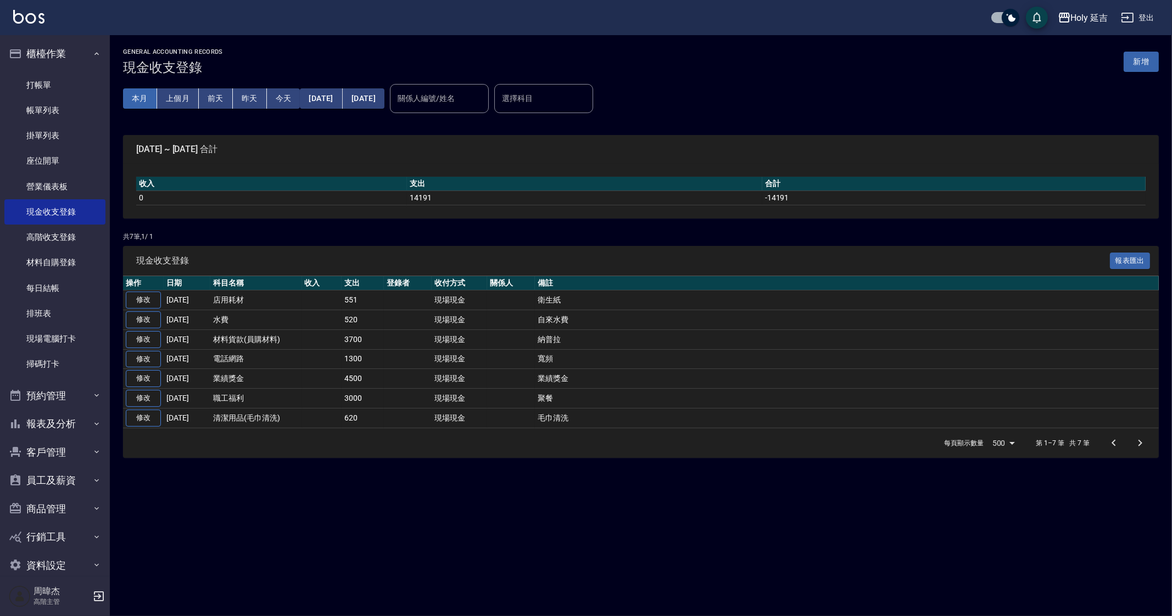
click at [149, 103] on button "本月" at bounding box center [140, 98] width 34 height 20
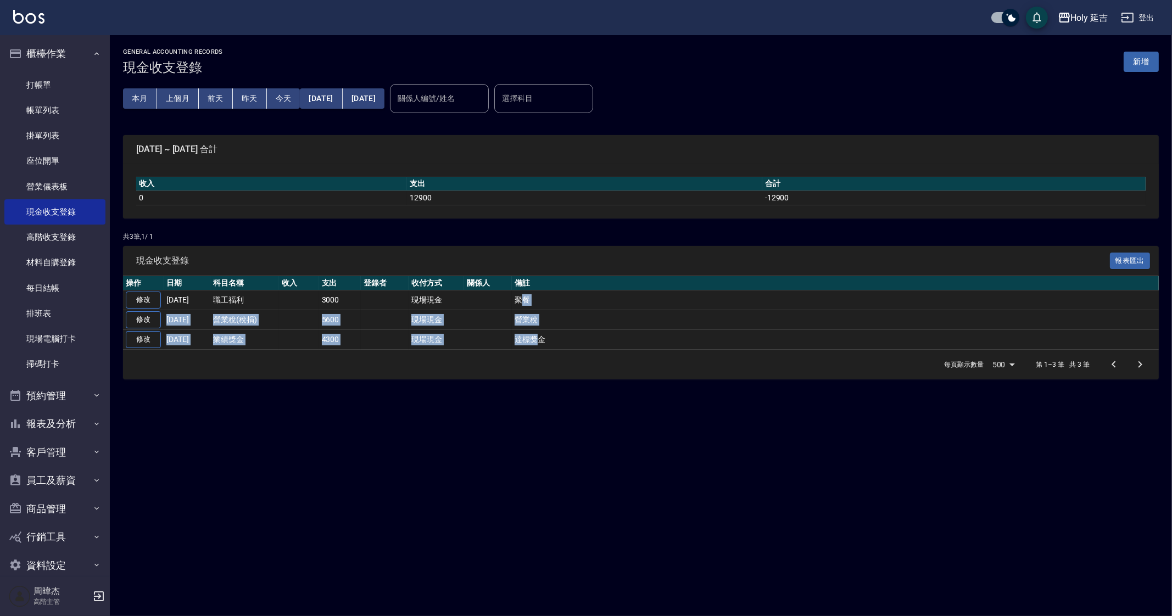
drag, startPoint x: 520, startPoint y: 296, endPoint x: 546, endPoint y: 345, distance: 54.5
click at [537, 328] on tbody "修改 2025-08-06 職工福利 3000 現場現金 聚餐 修改 2025-08-06 營業稅(稅捐) 5600 現場現金 營業稅 修改 2025-08-…" at bounding box center [640, 319] width 1035 height 59
click at [552, 357] on div "每頁顯示數量 500 500 第 1–3 筆 共 3 筆" at bounding box center [640, 365] width 1035 height 30
click at [565, 433] on div "GENERAL ACCOUNTING RECORDS 現金收支登錄 新增 本月 上個月 前天 昨天 今天 2025/08/01 2025/08/31 關係人編…" at bounding box center [586, 308] width 1172 height 616
click at [565, 443] on div "GENERAL ACCOUNTING RECORDS 現金收支登錄 新增 本月 上個月 前天 昨天 今天 2025/08/01 2025/08/31 關係人編…" at bounding box center [586, 308] width 1172 height 616
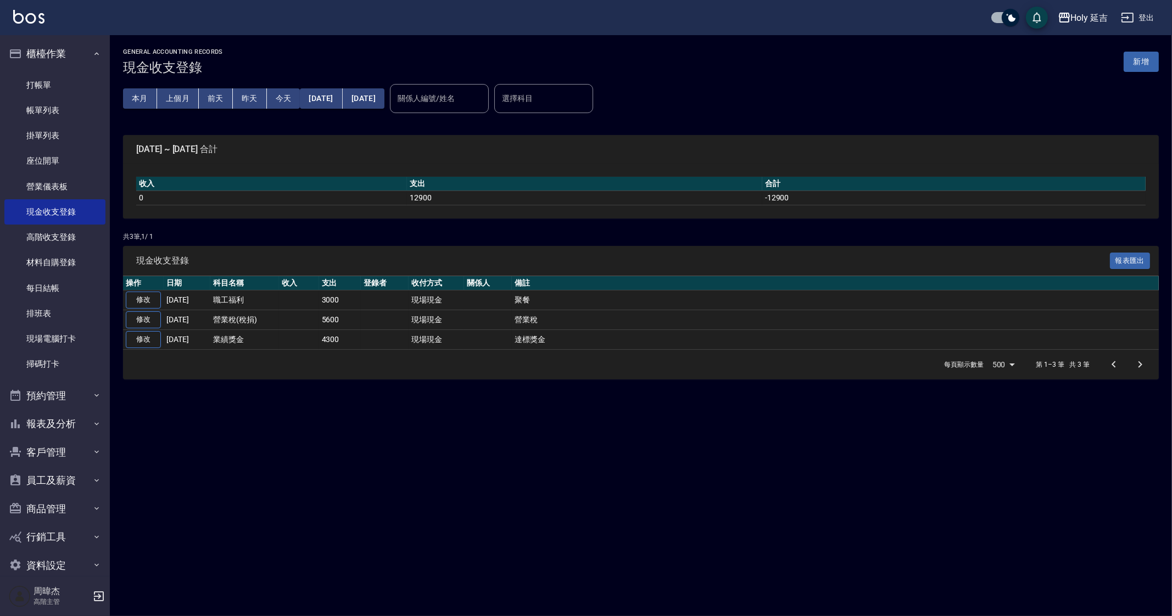
click at [578, 478] on div "GENERAL ACCOUNTING RECORDS 現金收支登錄 新增 本月 上個月 前天 昨天 今天 2025/08/01 2025/08/31 關係人編…" at bounding box center [586, 308] width 1172 height 616
click at [305, 98] on button "2025/08/01" at bounding box center [321, 98] width 42 height 20
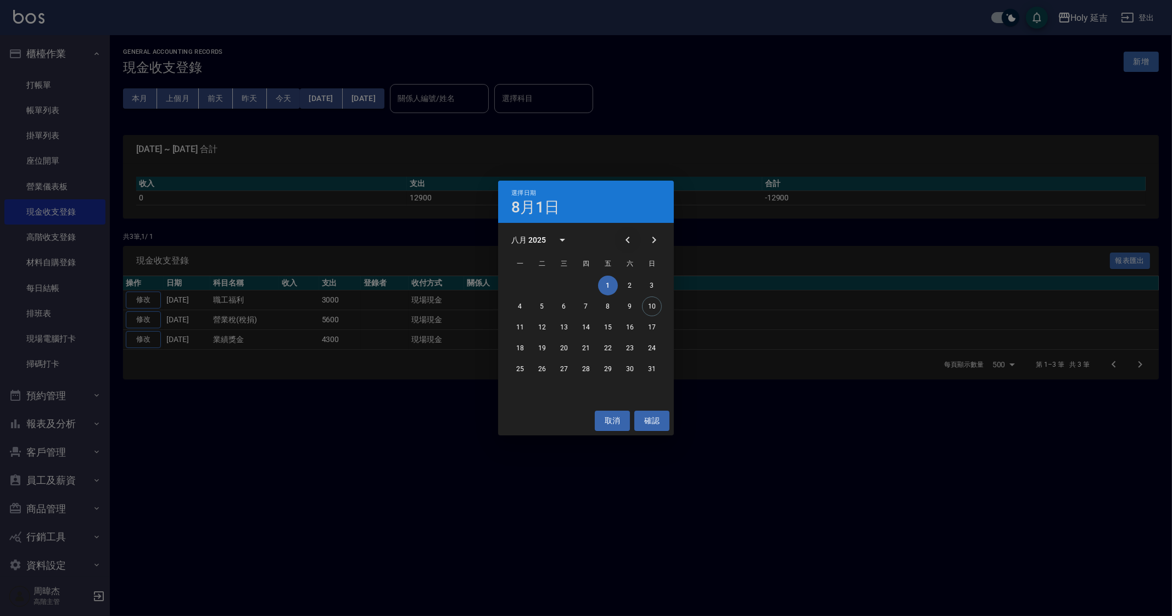
click at [626, 243] on icon "Previous month" at bounding box center [627, 239] width 13 height 13
click at [628, 245] on icon "Previous month" at bounding box center [627, 239] width 13 height 13
click at [643, 286] on button "1" at bounding box center [652, 286] width 20 height 20
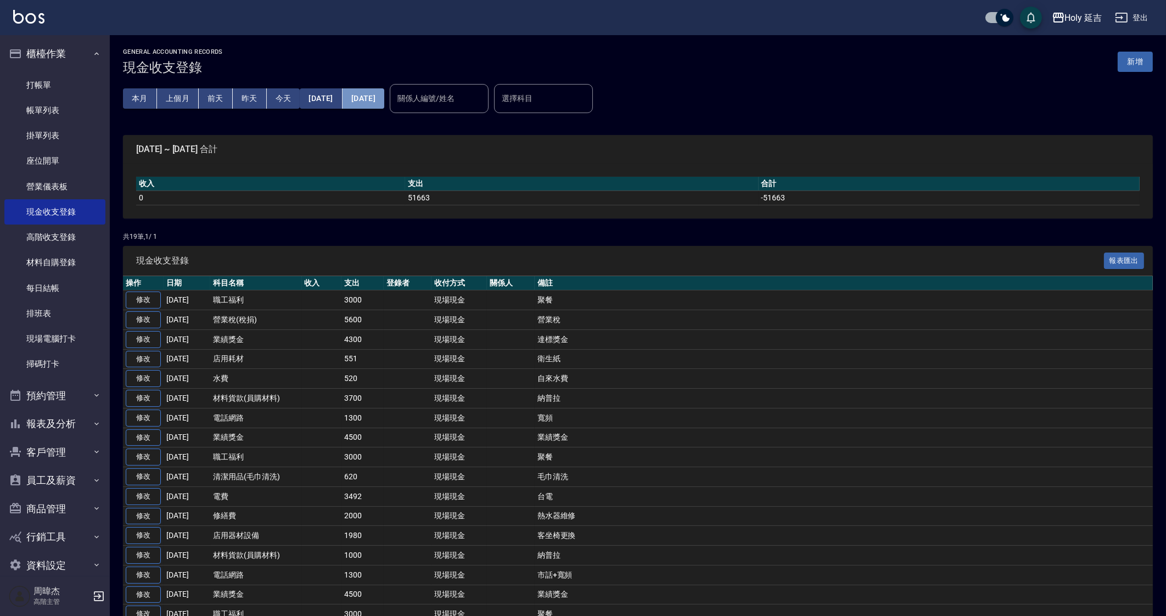
click at [384, 106] on button "2025/08/31" at bounding box center [364, 98] width 42 height 20
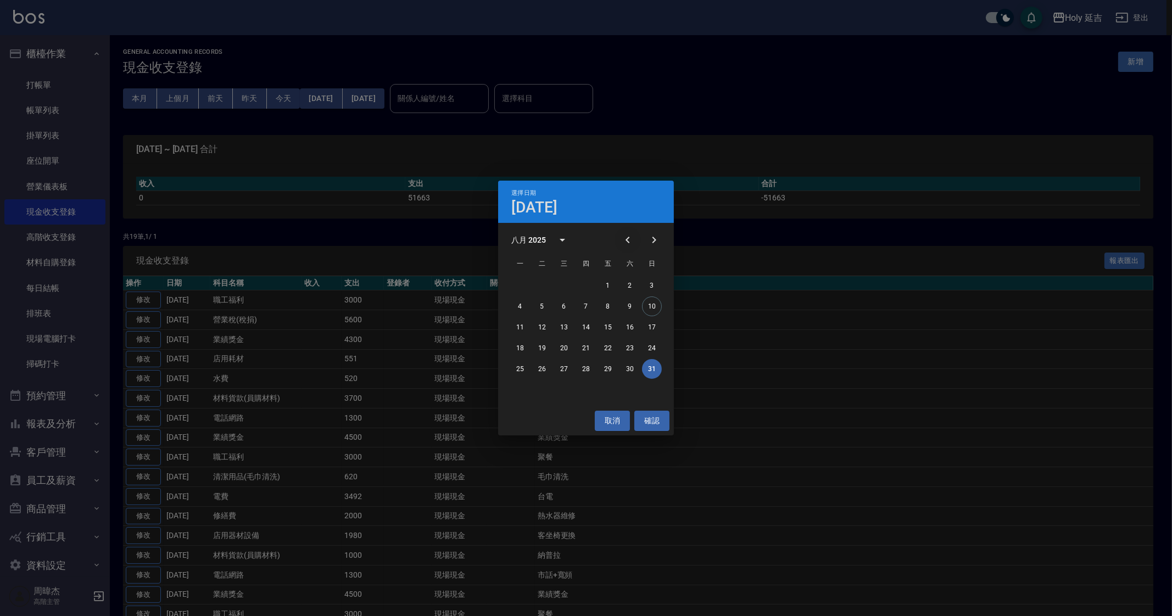
click at [631, 242] on icon "Previous month" at bounding box center [627, 239] width 13 height 13
click at [626, 241] on icon "Previous month" at bounding box center [627, 240] width 4 height 7
click at [522, 391] on button "30" at bounding box center [520, 390] width 20 height 20
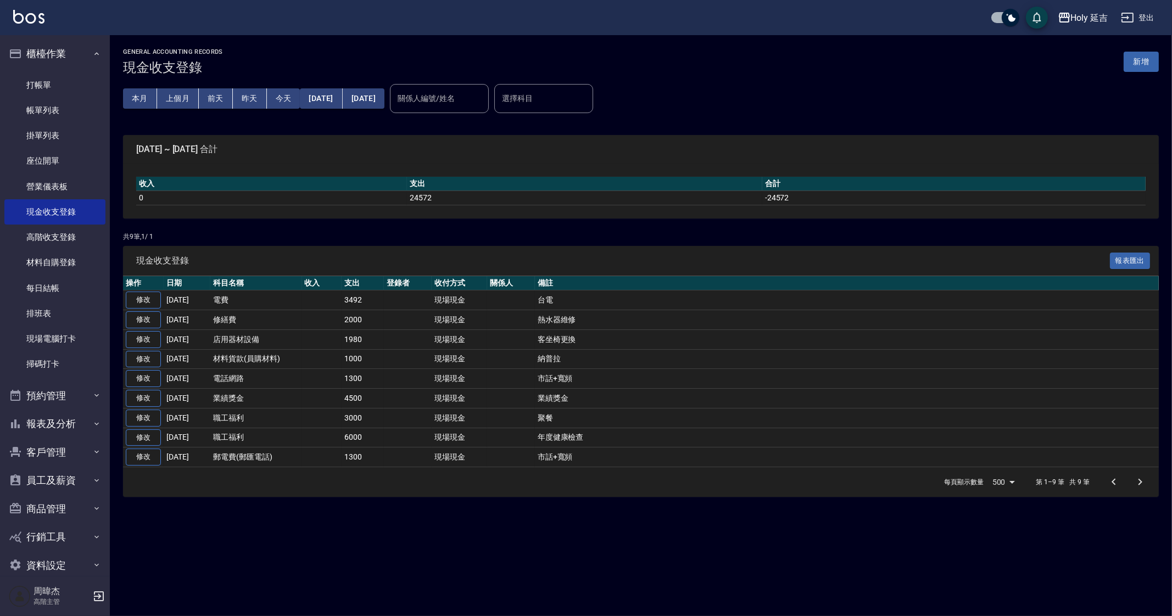
click at [617, 553] on div "GENERAL ACCOUNTING RECORDS 現金收支登錄 新增 本月 上個月 前天 昨天 今天 2025/06/01 2025/06/30 關係人編…" at bounding box center [586, 308] width 1172 height 616
click at [618, 553] on div "GENERAL ACCOUNTING RECORDS 現金收支登錄 新增 本月 上個月 前天 昨天 今天 2025/06/01 2025/06/30 關係人編…" at bounding box center [586, 308] width 1172 height 616
click at [491, 558] on div "GENERAL ACCOUNTING RECORDS 現金收支登錄 新增 本月 上個月 前天 昨天 今天 2025/06/01 2025/06/30 關係人編…" at bounding box center [586, 308] width 1172 height 616
click at [149, 97] on button "本月" at bounding box center [140, 98] width 34 height 20
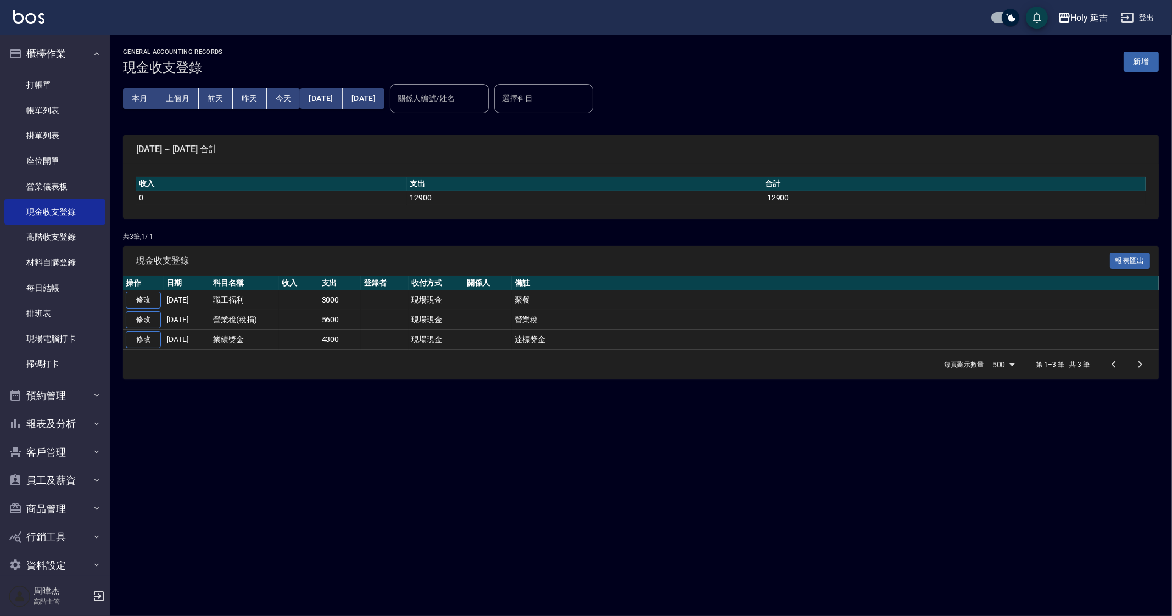
click at [586, 429] on div "GENERAL ACCOUNTING RECORDS 現金收支登錄 新增 本月 上個月 前天 昨天 今天 2025/08/01 2025/08/31 關係人編…" at bounding box center [586, 308] width 1172 height 616
click at [1090, 16] on div "Holy 延吉" at bounding box center [1089, 18] width 37 height 14
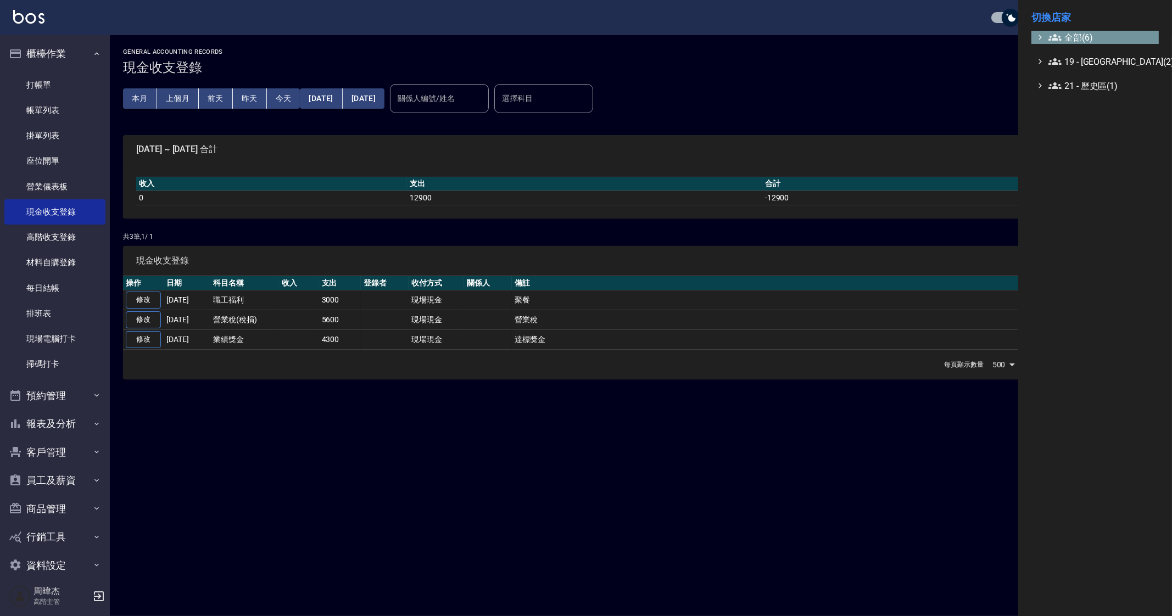
click at [1093, 31] on span "全部(6)" at bounding box center [1101, 37] width 106 height 13
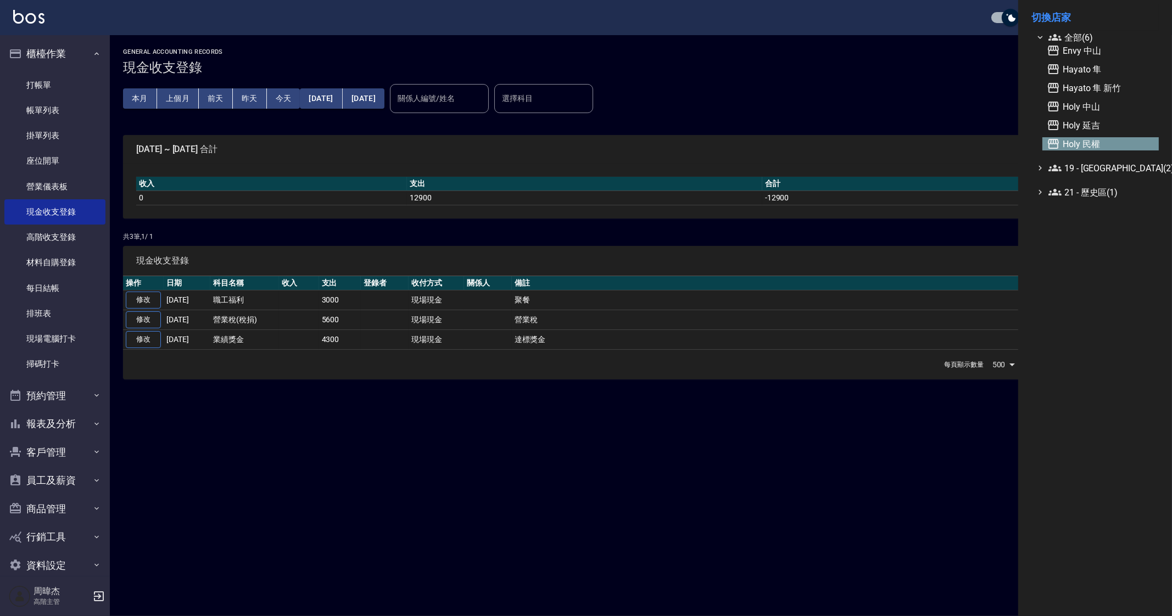
click at [1100, 144] on span "Holy 民權" at bounding box center [1100, 143] width 108 height 13
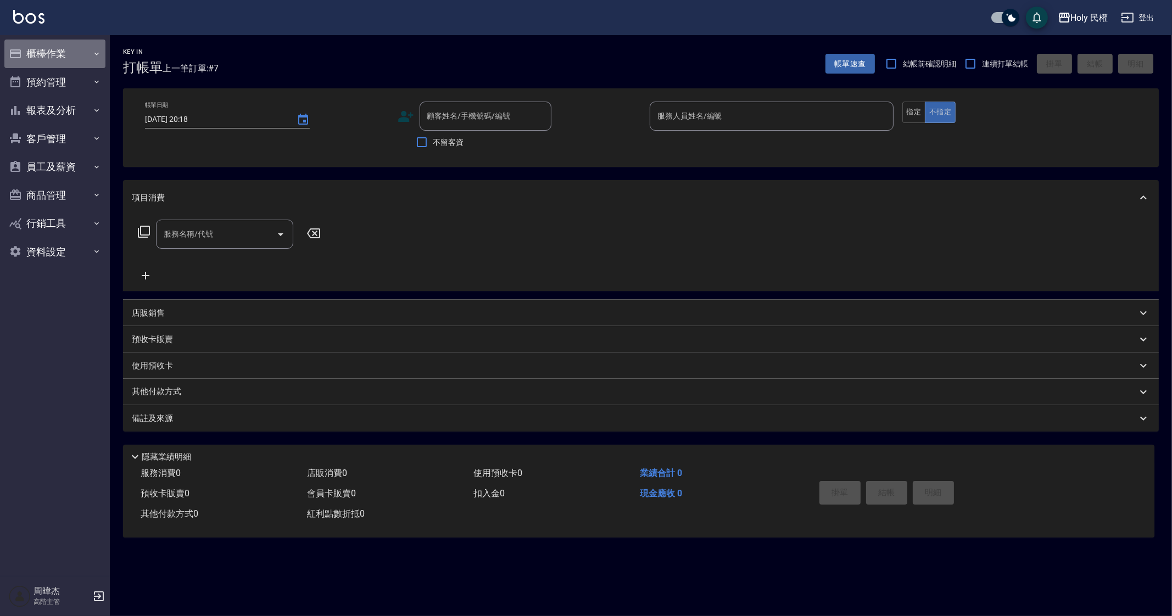
click at [61, 65] on button "櫃檯作業" at bounding box center [54, 54] width 101 height 29
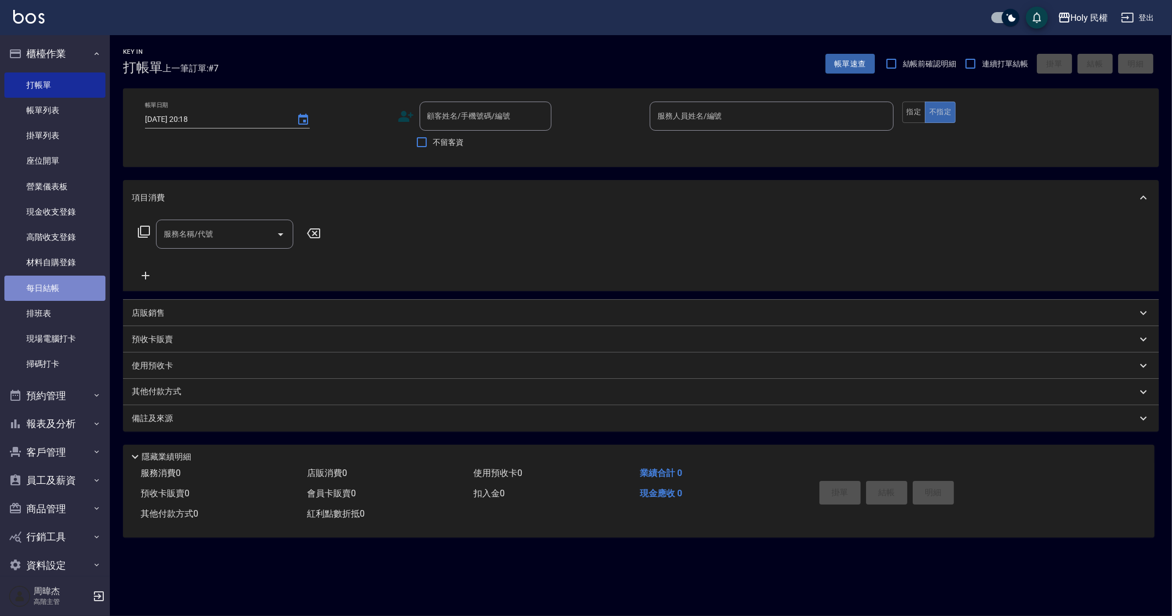
click at [70, 285] on link "每日結帳" at bounding box center [54, 288] width 101 height 25
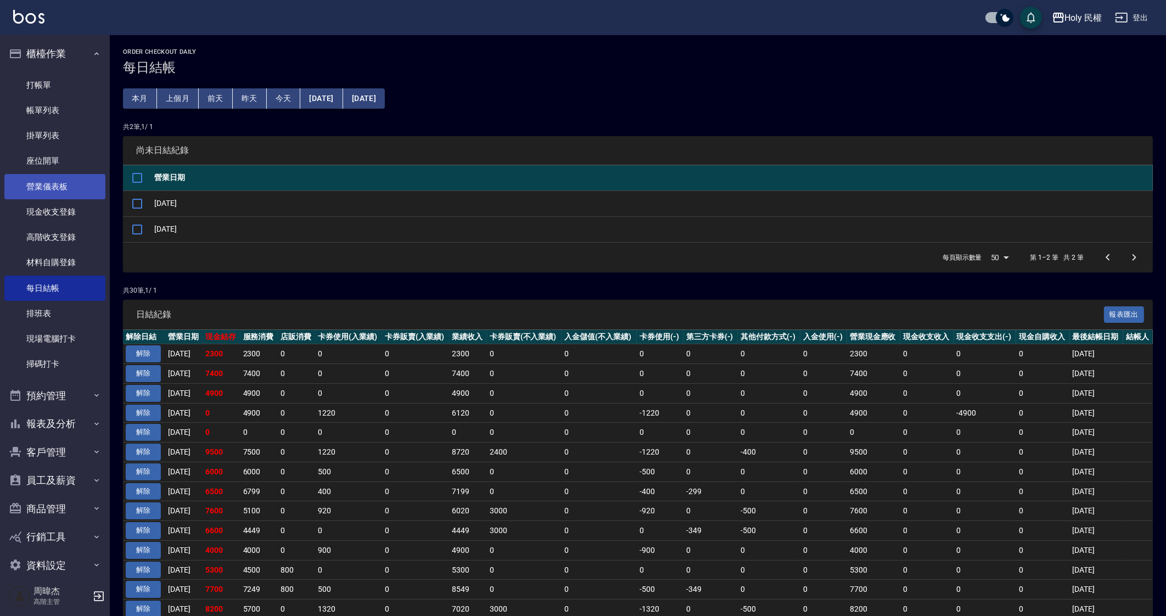
click at [68, 189] on link "營業儀表板" at bounding box center [54, 186] width 101 height 25
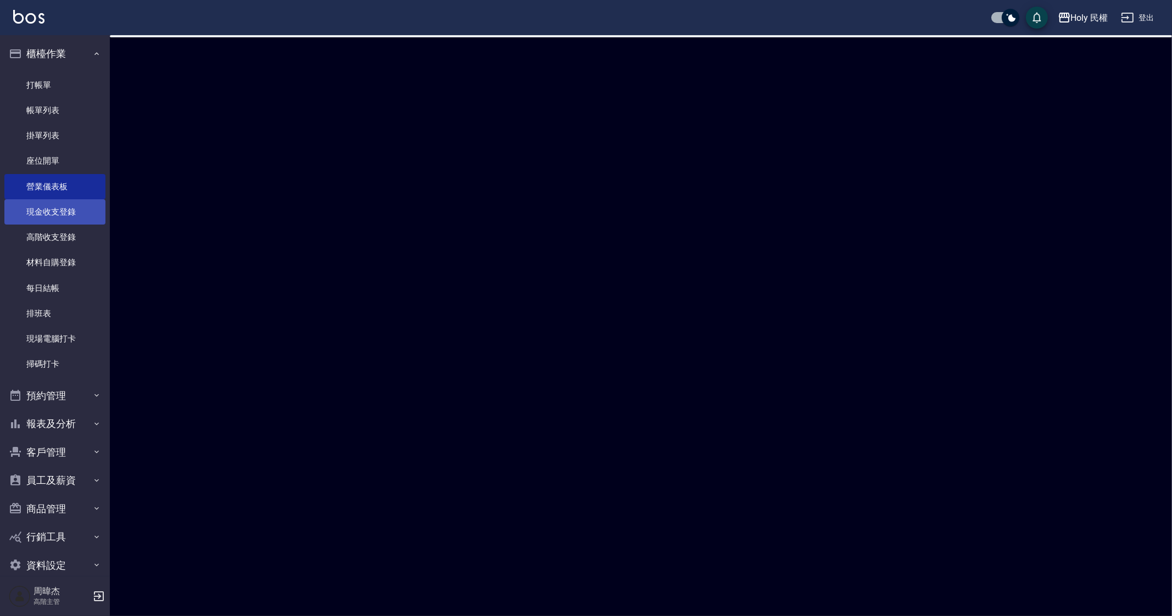
click at [74, 221] on link "現金收支登錄" at bounding box center [54, 211] width 101 height 25
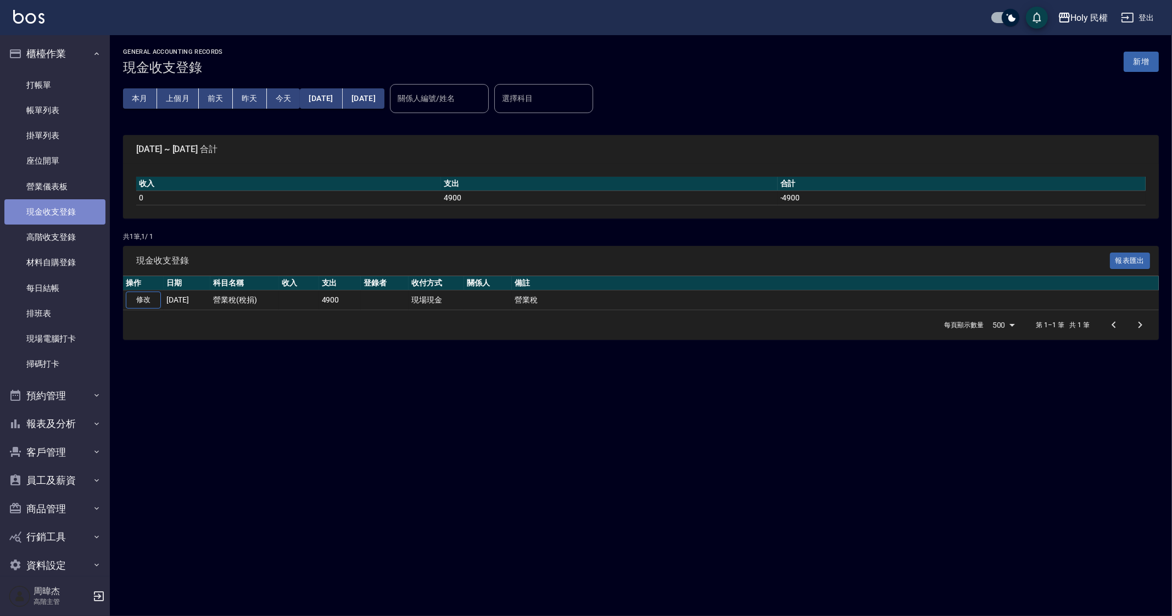
click at [66, 210] on link "現金收支登錄" at bounding box center [54, 211] width 101 height 25
click at [1073, 17] on div "Holy 民權" at bounding box center [1089, 18] width 37 height 14
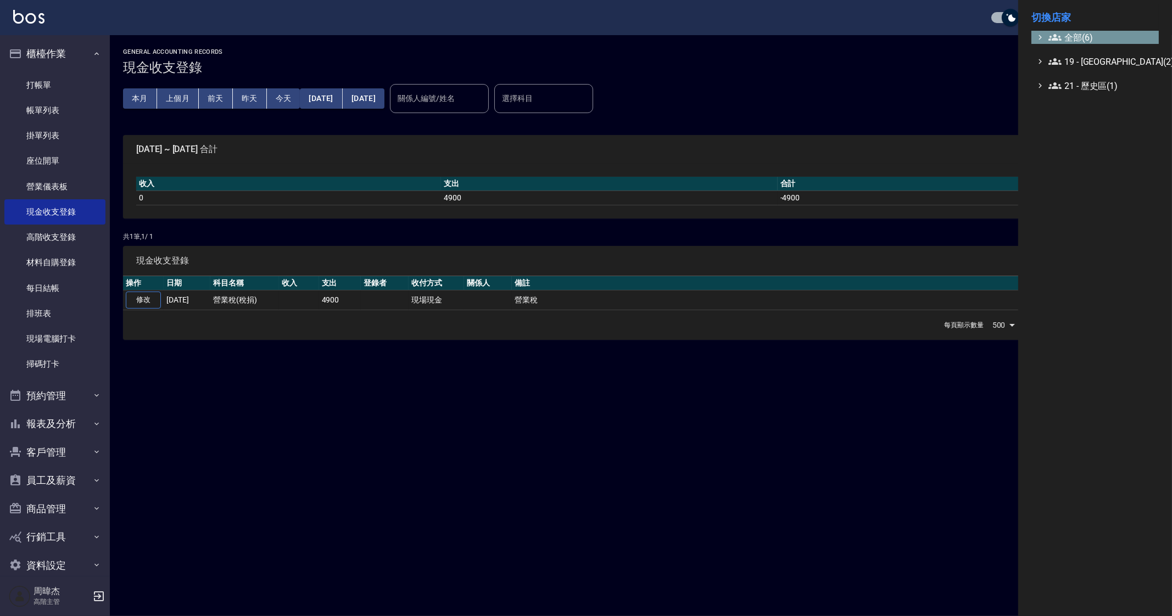
click at [1081, 29] on li "切換店家" at bounding box center [1094, 17] width 127 height 26
click at [1081, 36] on span "全部(6)" at bounding box center [1101, 37] width 106 height 13
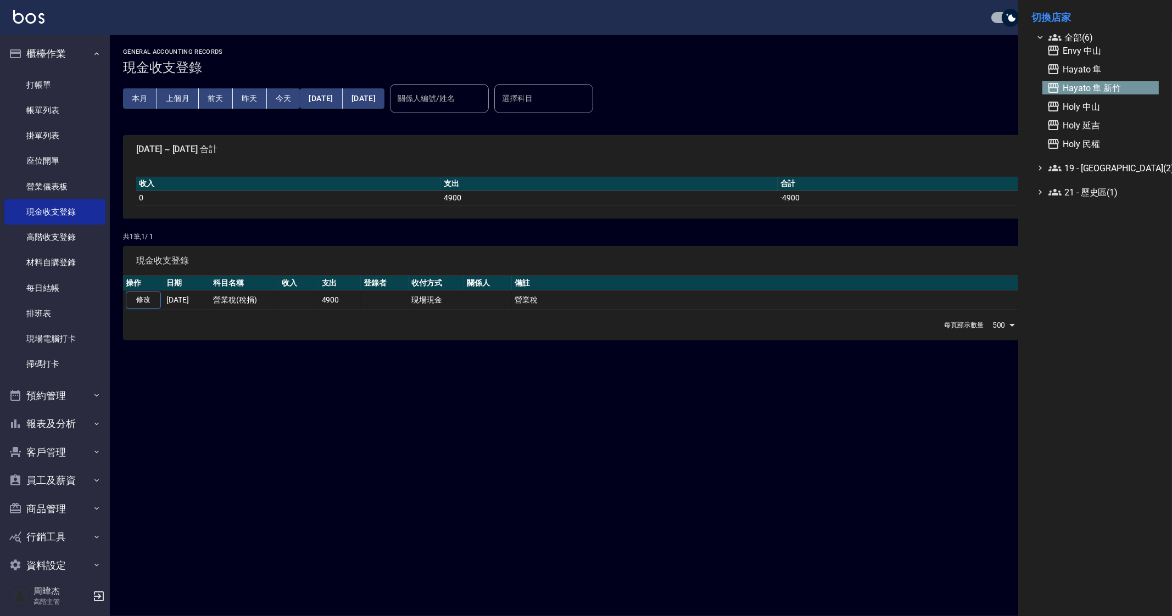
click at [1117, 83] on span "Hayato 隼 新竹" at bounding box center [1100, 87] width 108 height 13
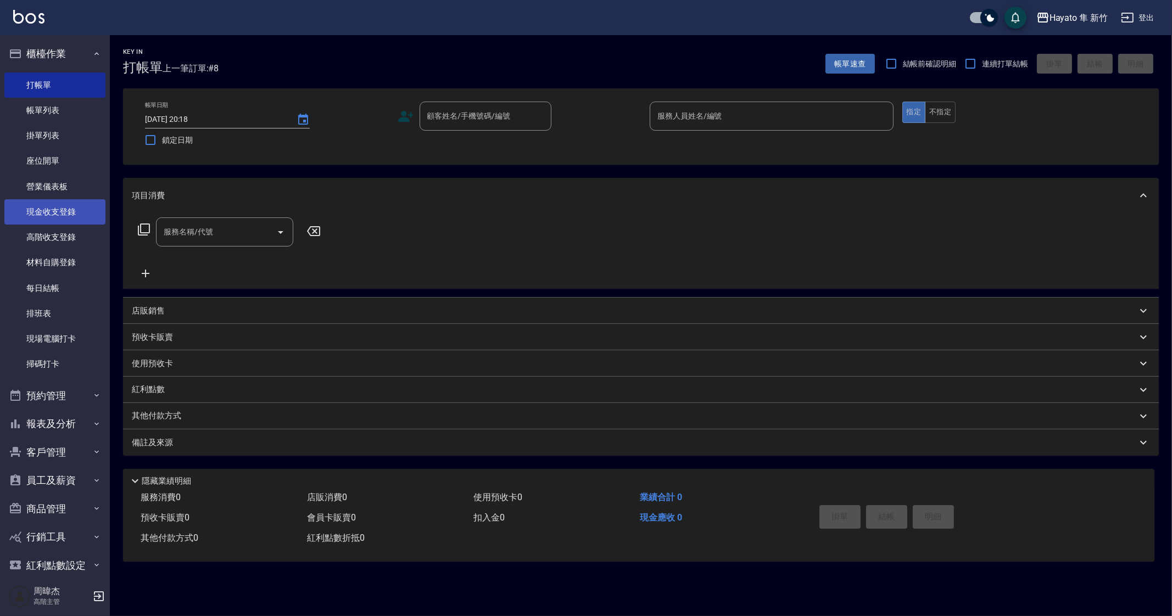
click at [66, 223] on link "現金收支登錄" at bounding box center [54, 211] width 101 height 25
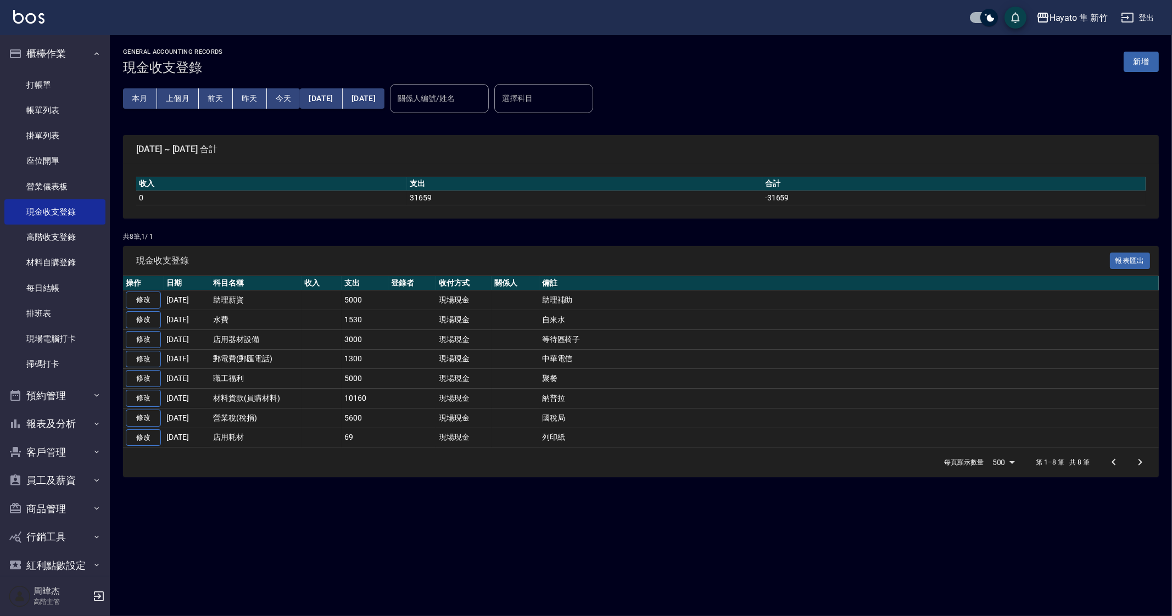
click at [760, 268] on div "現金收支登錄 報表匯出" at bounding box center [640, 261] width 1035 height 30
click at [1063, 18] on div "Hayato 隼 新竹" at bounding box center [1078, 18] width 58 height 14
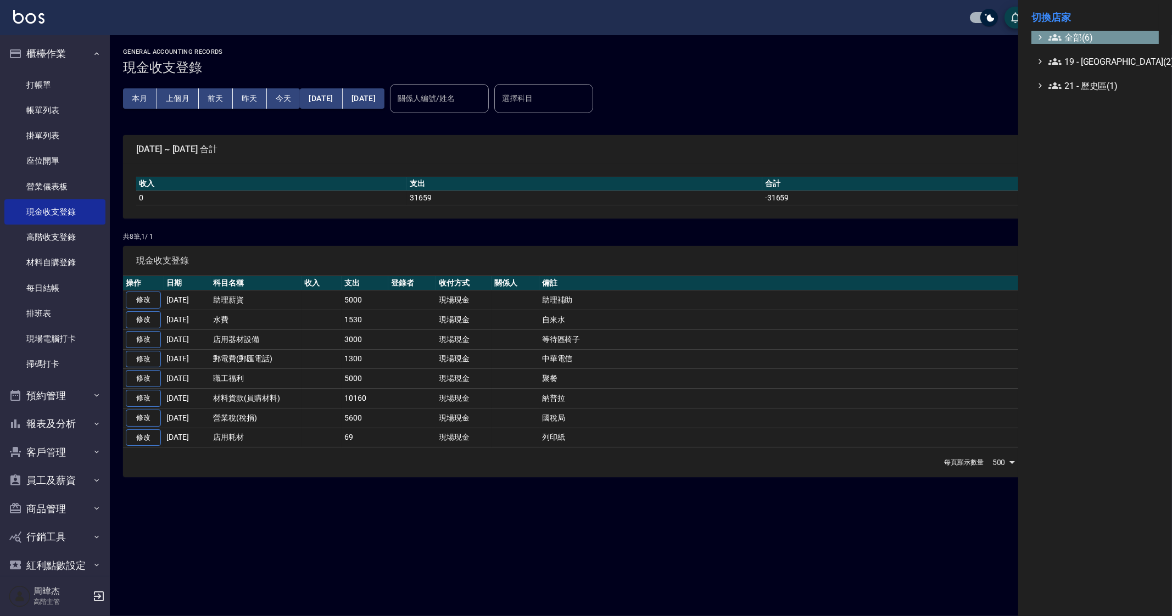
click at [1072, 35] on span "全部(6)" at bounding box center [1101, 37] width 106 height 13
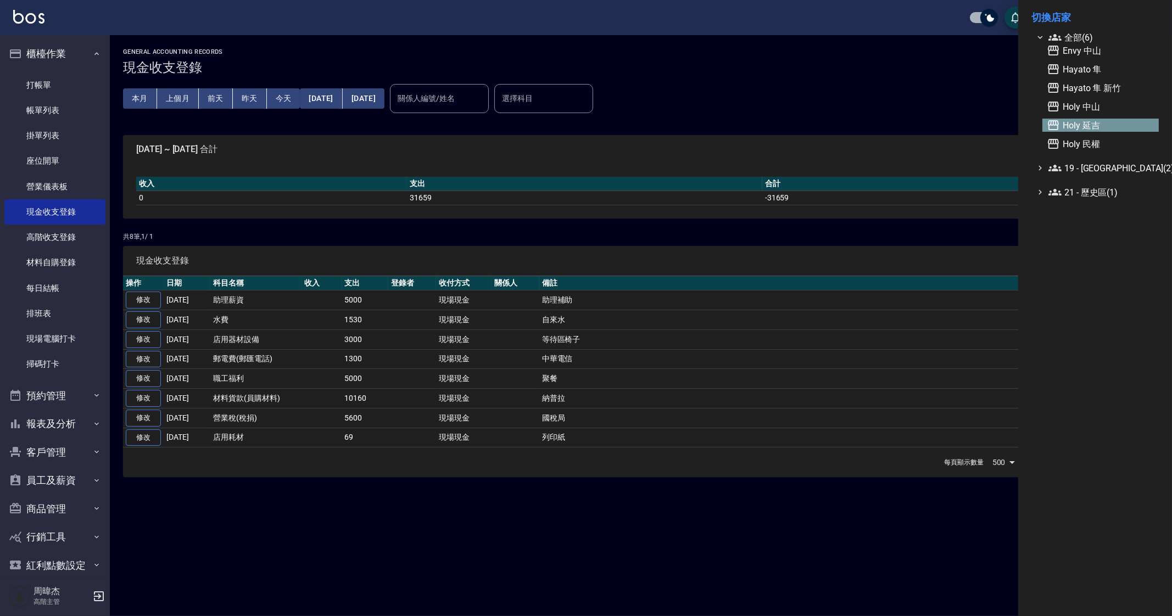
click at [1109, 121] on span "Holy 延吉" at bounding box center [1100, 125] width 108 height 13
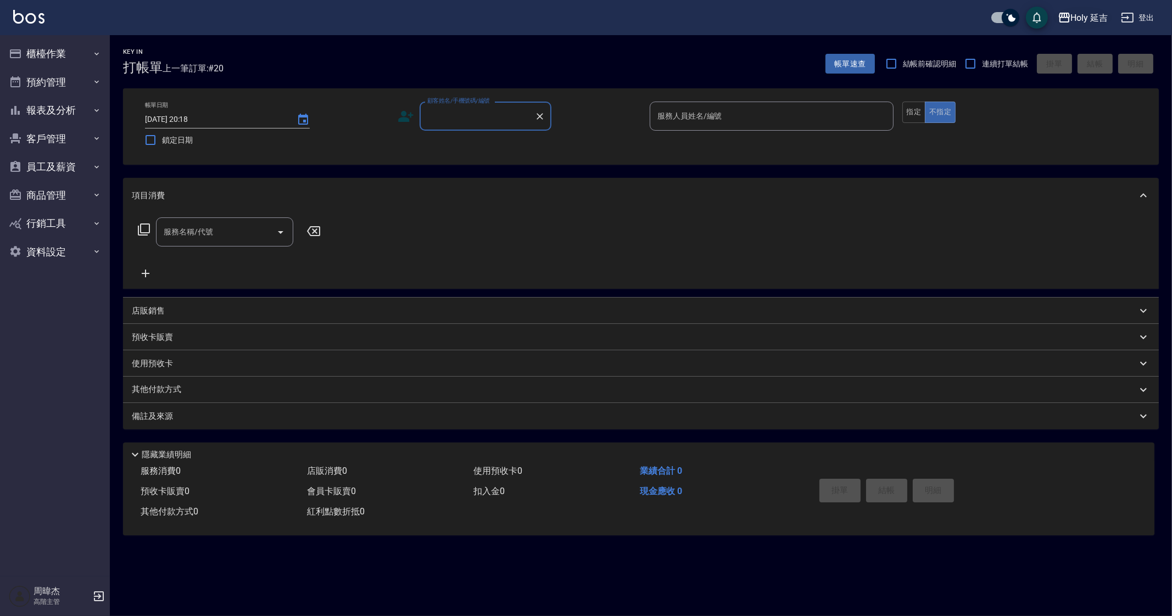
click at [1074, 26] on button "Holy 延吉" at bounding box center [1082, 18] width 59 height 23
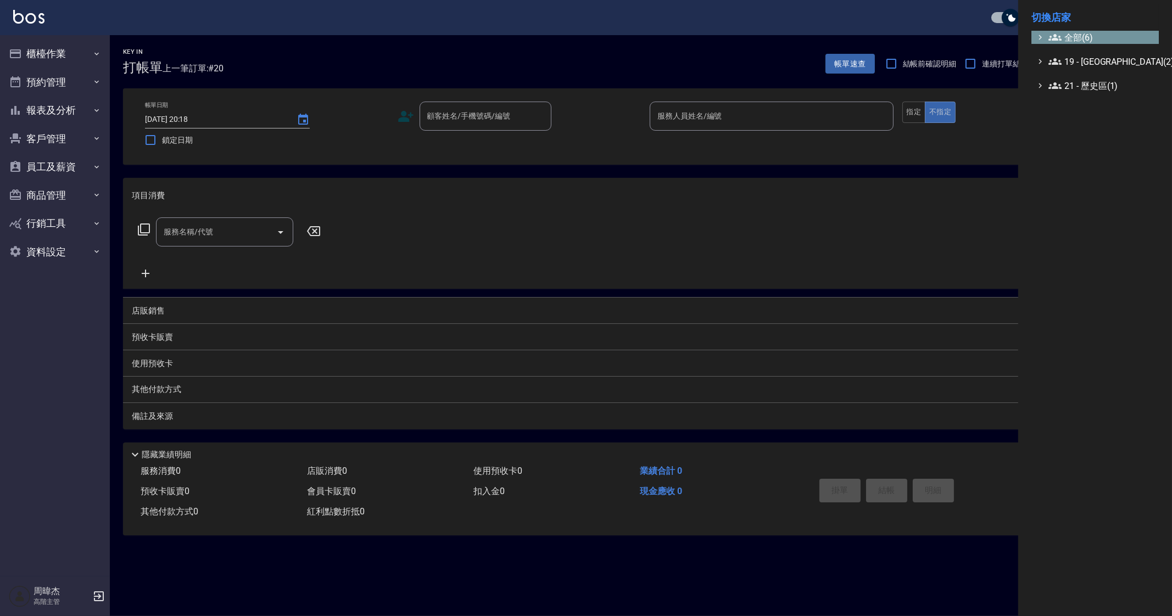
click at [1085, 38] on span "全部(6)" at bounding box center [1101, 37] width 106 height 13
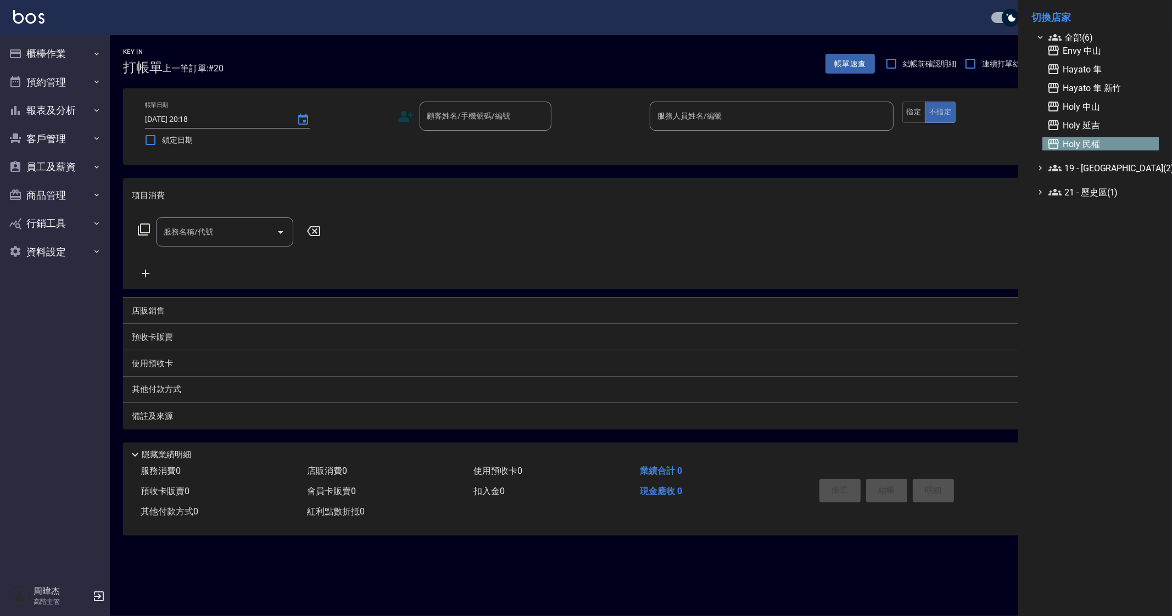
click at [1111, 141] on span "Holy 民權" at bounding box center [1100, 143] width 108 height 13
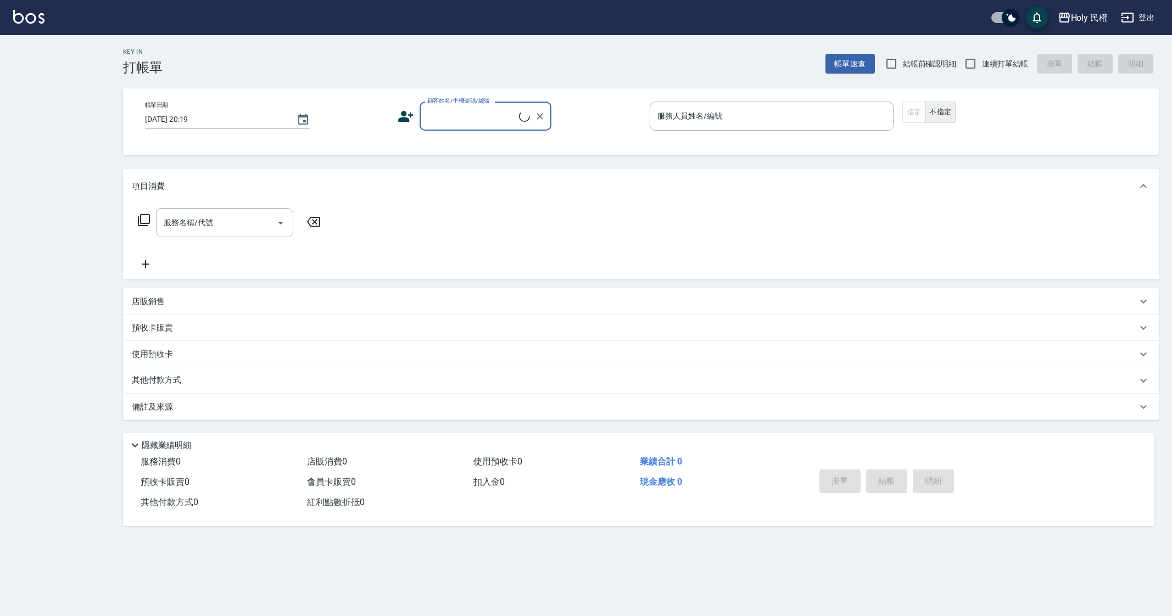
click at [69, 53] on div "Holy 民權 登出 Key In 打帳單 帳單速查 結帳前確認明細 連續打單結帳 掛單 結帳 明細 帳單日期 [DATE] 20:19 顧客姓名/手機號碼/…" at bounding box center [586, 308] width 1172 height 616
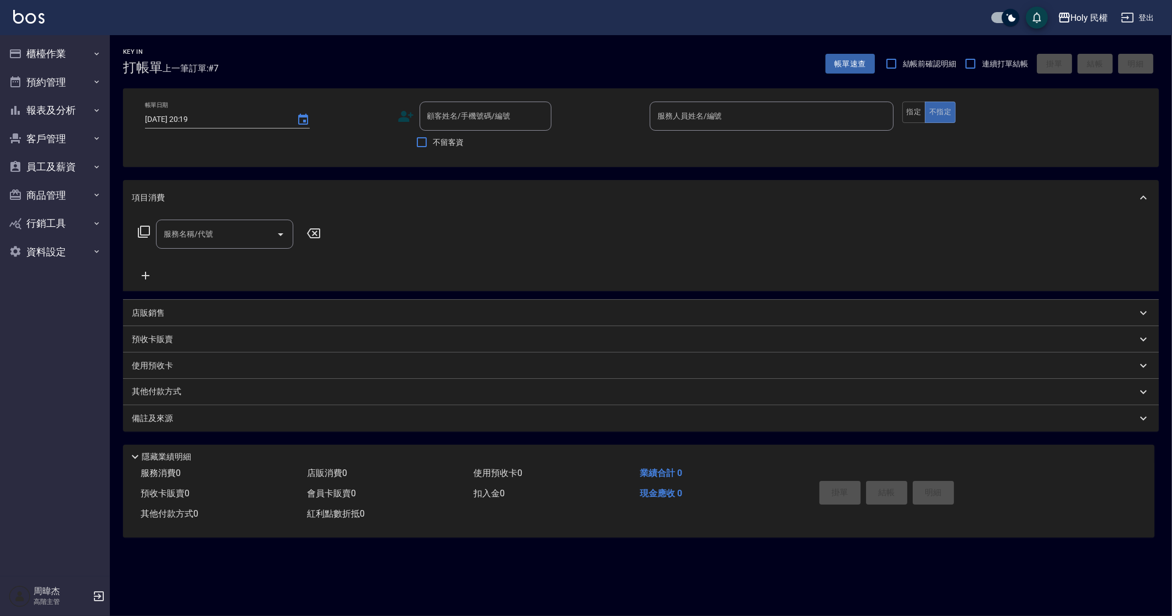
click at [69, 53] on button "櫃檯作業" at bounding box center [54, 54] width 101 height 29
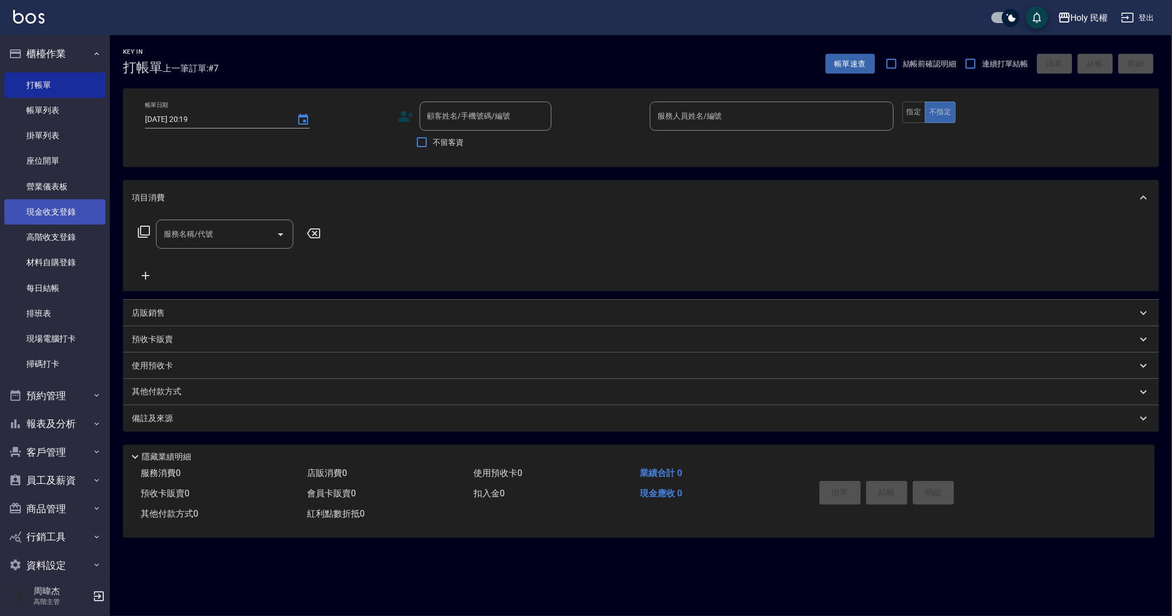
click at [71, 214] on link "現金收支登錄" at bounding box center [54, 211] width 101 height 25
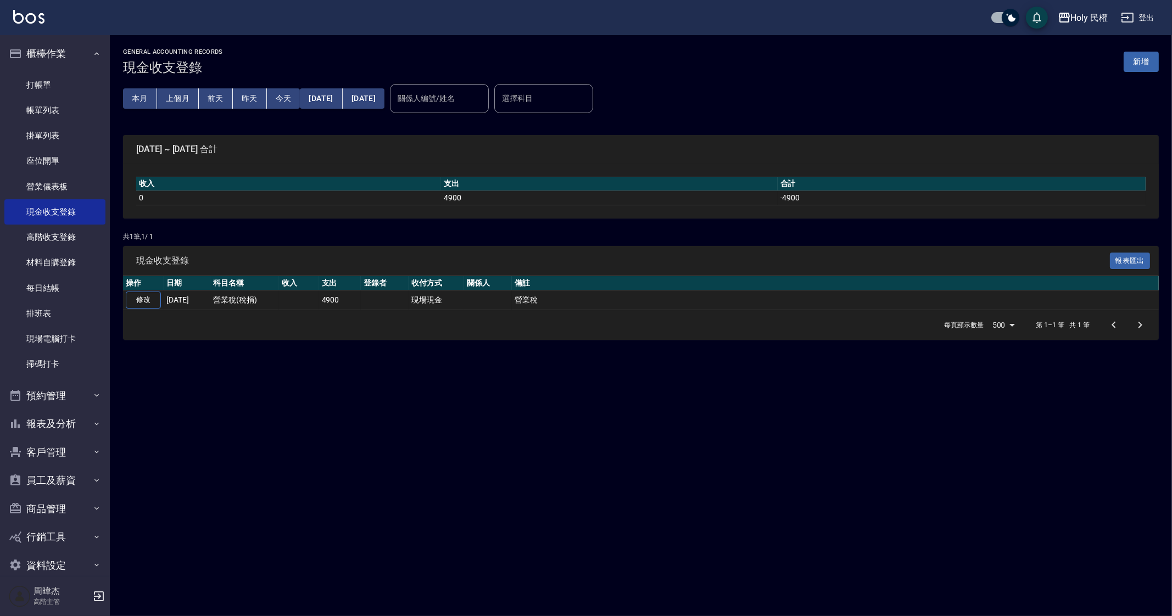
click at [442, 443] on div "GENERAL ACCOUNTING RECORDS 現金收支登錄 新增 本月 上個月 前天 昨天 今天 2025/08/01 2025/08/10 關係人編…" at bounding box center [586, 308] width 1172 height 616
click at [689, 403] on div "GENERAL ACCOUNTING RECORDS 現金收支登錄 新增 本月 上個月 前天 昨天 今天 2025/08/01 2025/08/10 關係人編…" at bounding box center [586, 308] width 1172 height 616
click at [1054, 507] on div "GENERAL ACCOUNTING RECORDS 現金收支登錄 新增 本月 上個月 前天 昨天 今天 2025/08/01 2025/08/10 關係人編…" at bounding box center [586, 308] width 1172 height 616
click at [1101, 541] on div "GENERAL ACCOUNTING RECORDS 現金收支登錄 新增 本月 上個月 前天 昨天 今天 2025/08/01 2025/08/10 關係人編…" at bounding box center [586, 308] width 1172 height 616
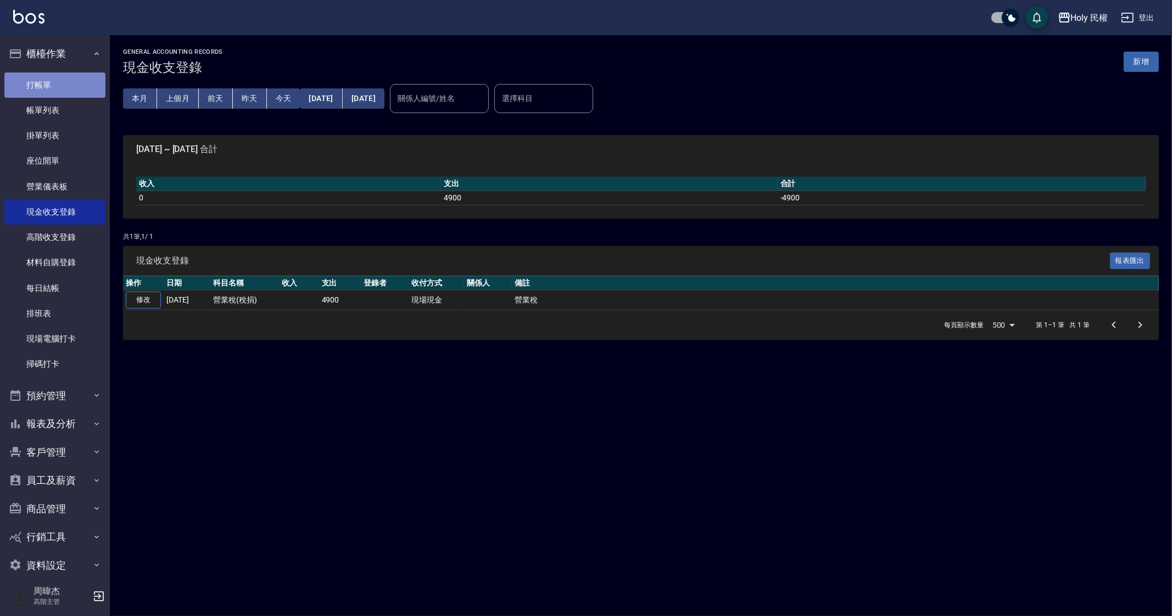
click at [55, 87] on link "打帳單" at bounding box center [54, 84] width 101 height 25
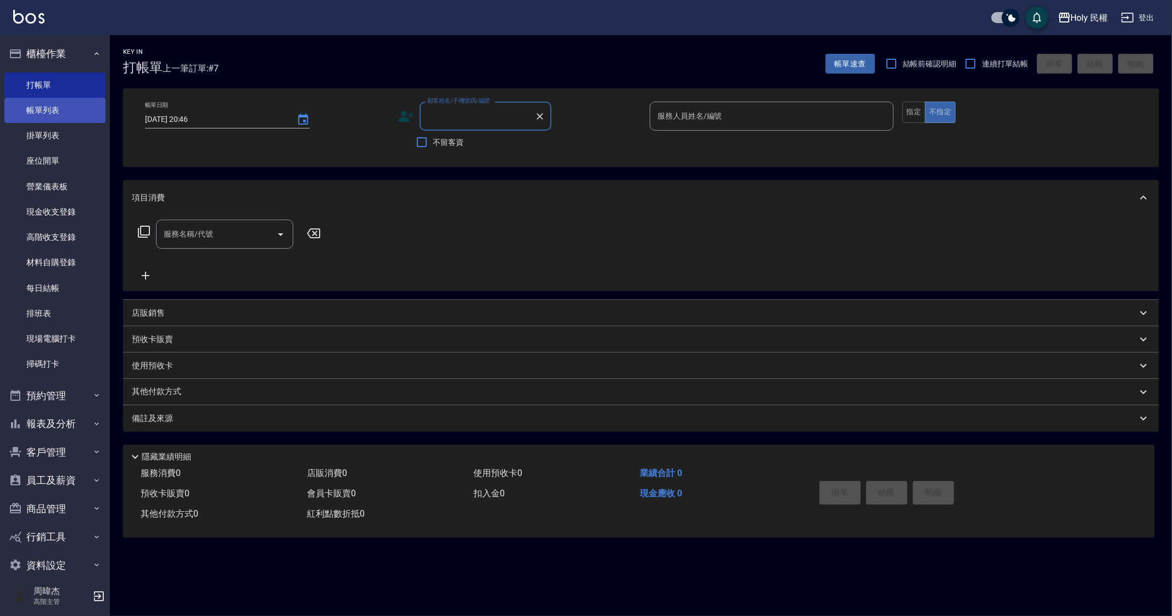
click at [74, 109] on link "帳單列表" at bounding box center [54, 110] width 101 height 25
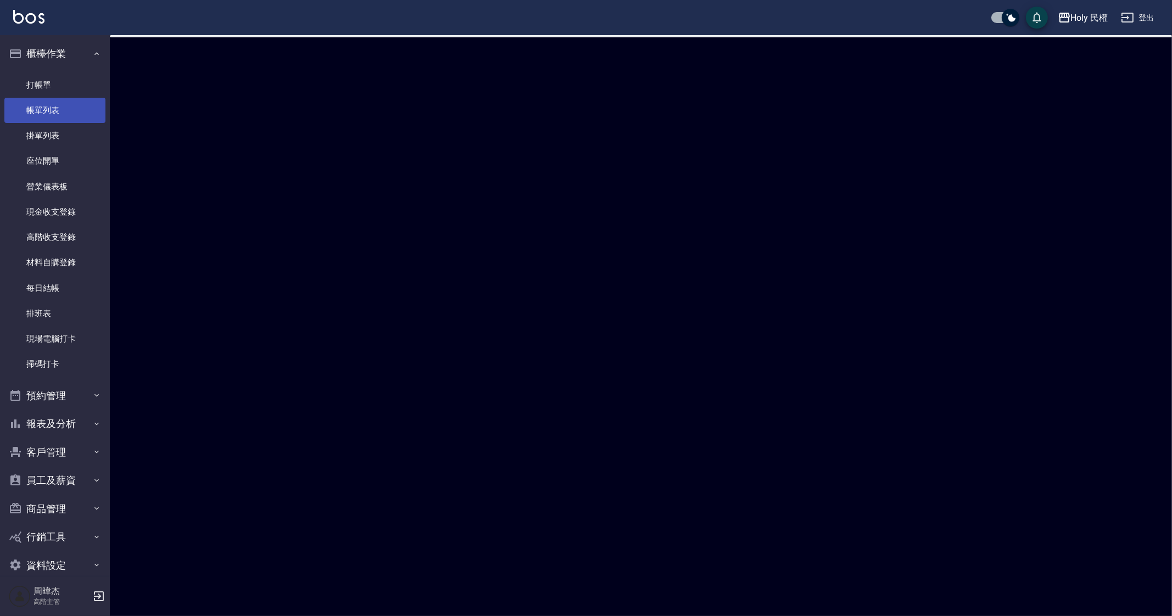
click at [74, 109] on link "帳單列表" at bounding box center [54, 110] width 101 height 25
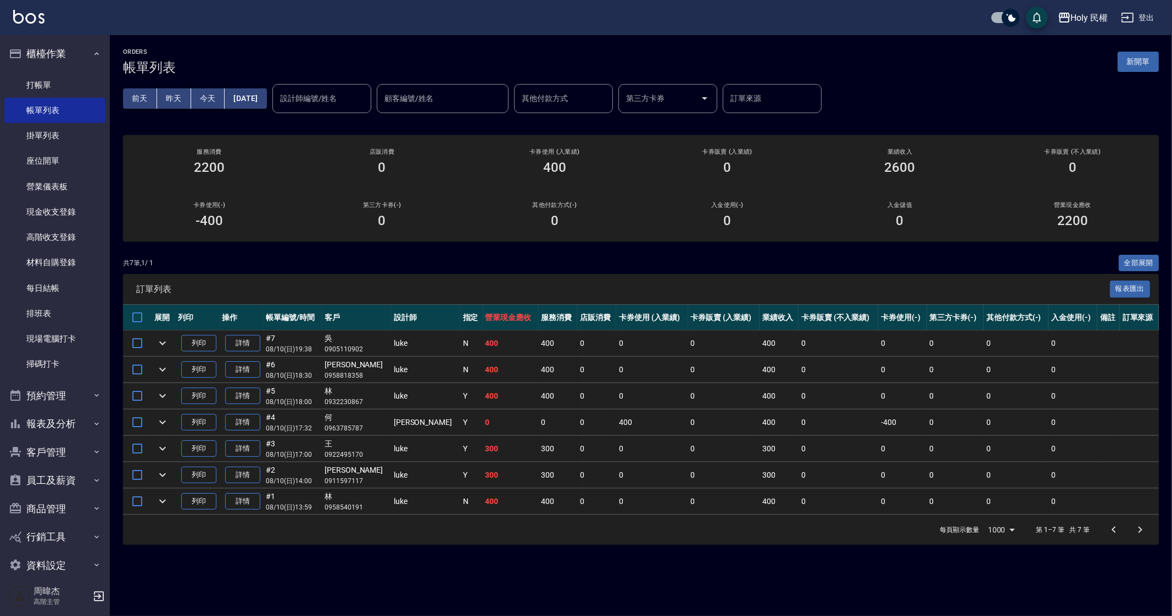
click at [818, 570] on div "ORDERS 帳單列表 新開單 前天 昨天 今天 2025/08/10 設計師編號/姓名 設計師編號/姓名 顧客編號/姓名 顧客編號/姓名 其他付款方式 其他…" at bounding box center [586, 308] width 1172 height 616
click at [673, 570] on div "ORDERS 帳單列表 新開單 前天 昨天 今天 2025/08/10 設計師編號/姓名 設計師編號/姓名 顧客編號/姓名 顧客編號/姓名 其他付款方式 其他…" at bounding box center [586, 308] width 1172 height 616
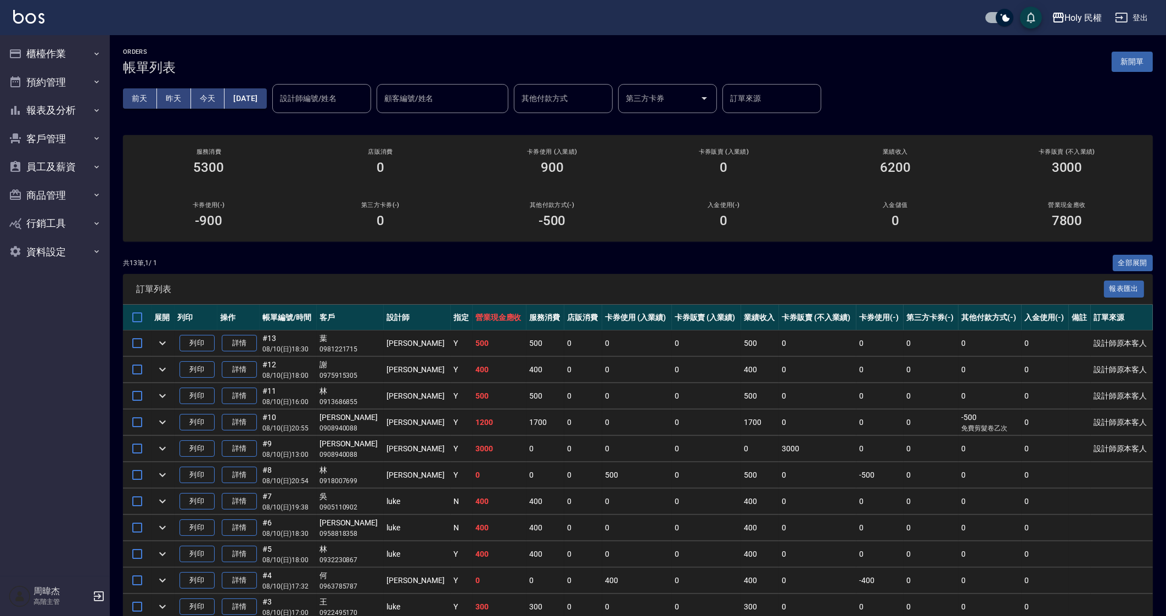
click at [602, 595] on td "0" at bounding box center [636, 607] width 69 height 26
click at [713, 457] on td "0" at bounding box center [706, 449] width 69 height 26
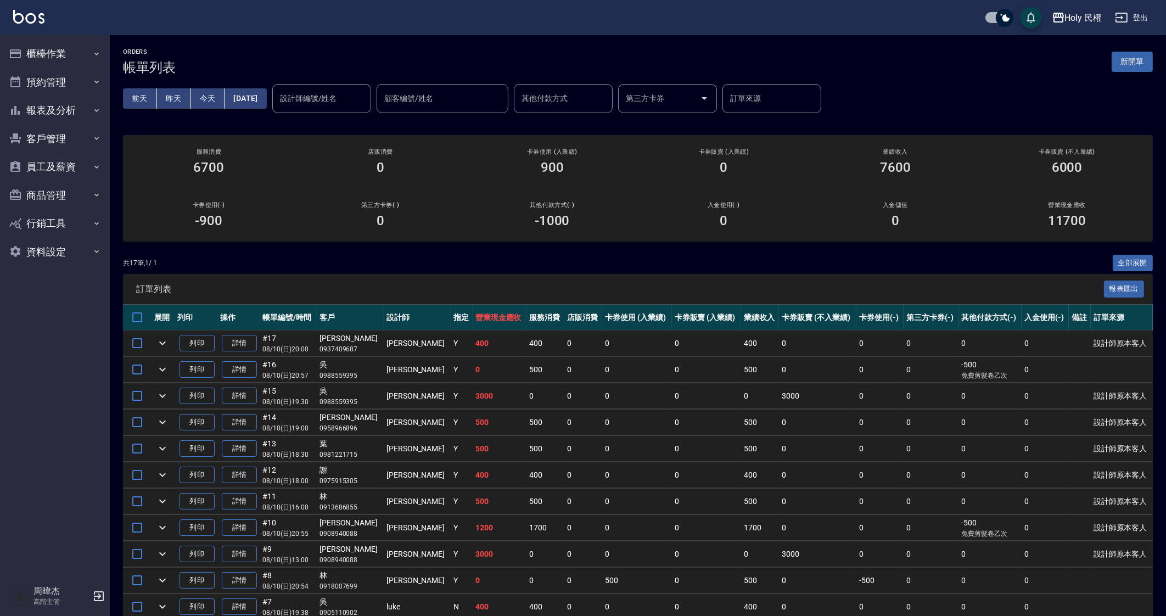
click at [473, 373] on td "0" at bounding box center [500, 370] width 54 height 26
click at [402, 419] on td "[PERSON_NAME]" at bounding box center [417, 423] width 67 height 26
click at [1072, 24] on div "Holy 民權" at bounding box center [1083, 18] width 37 height 14
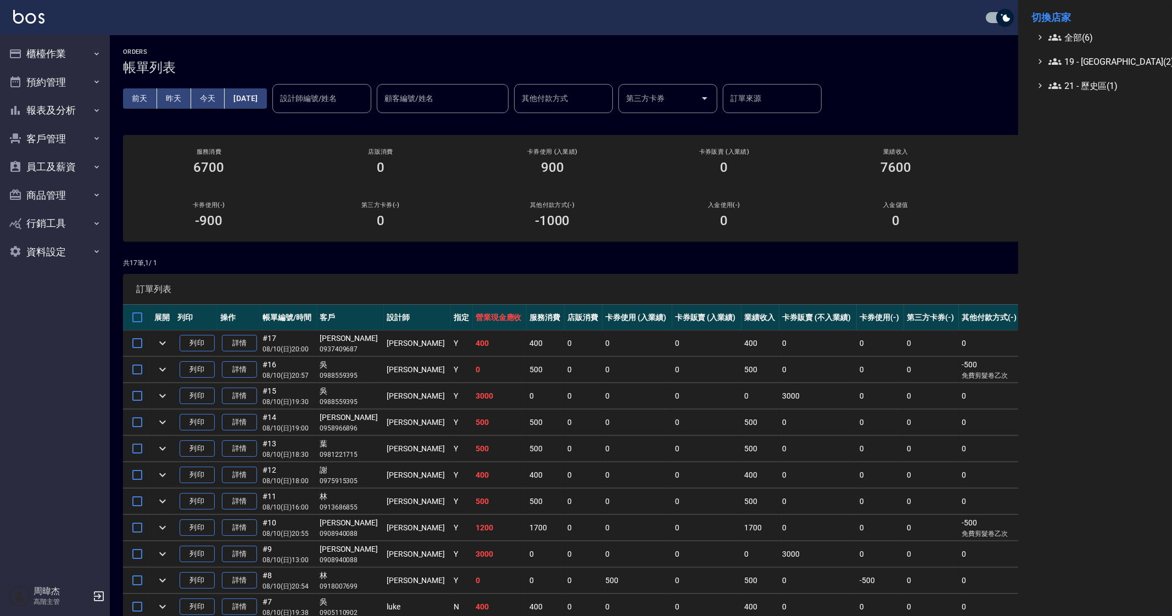
click at [1072, 18] on li "切換店家" at bounding box center [1094, 17] width 127 height 26
click at [1076, 32] on span "全部(6)" at bounding box center [1101, 37] width 106 height 13
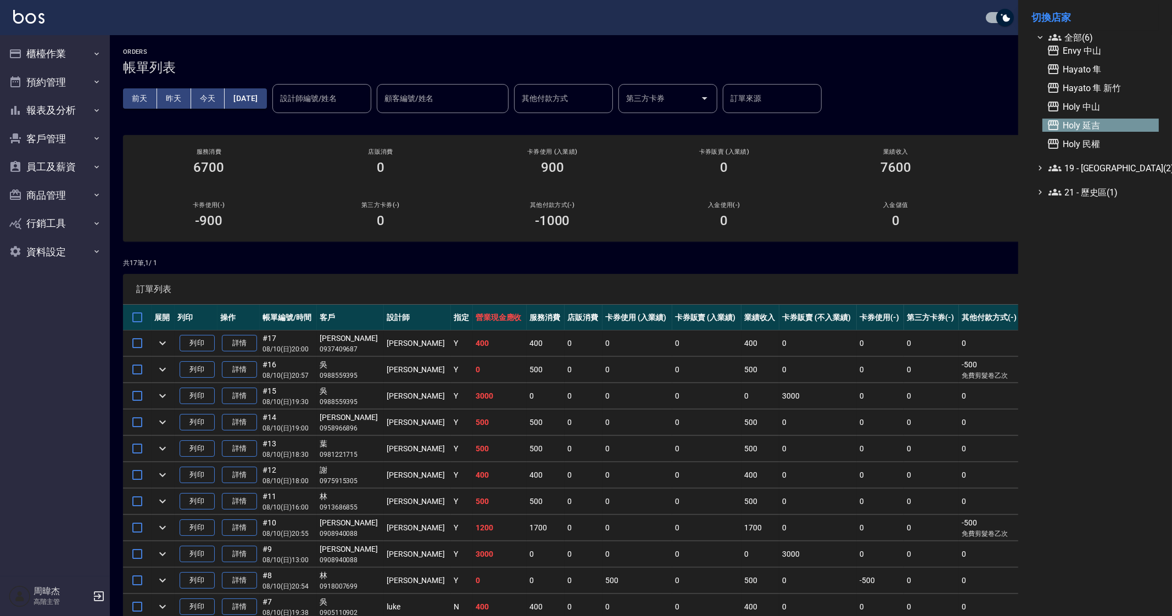
click at [1104, 125] on span "Holy 延吉" at bounding box center [1100, 125] width 108 height 13
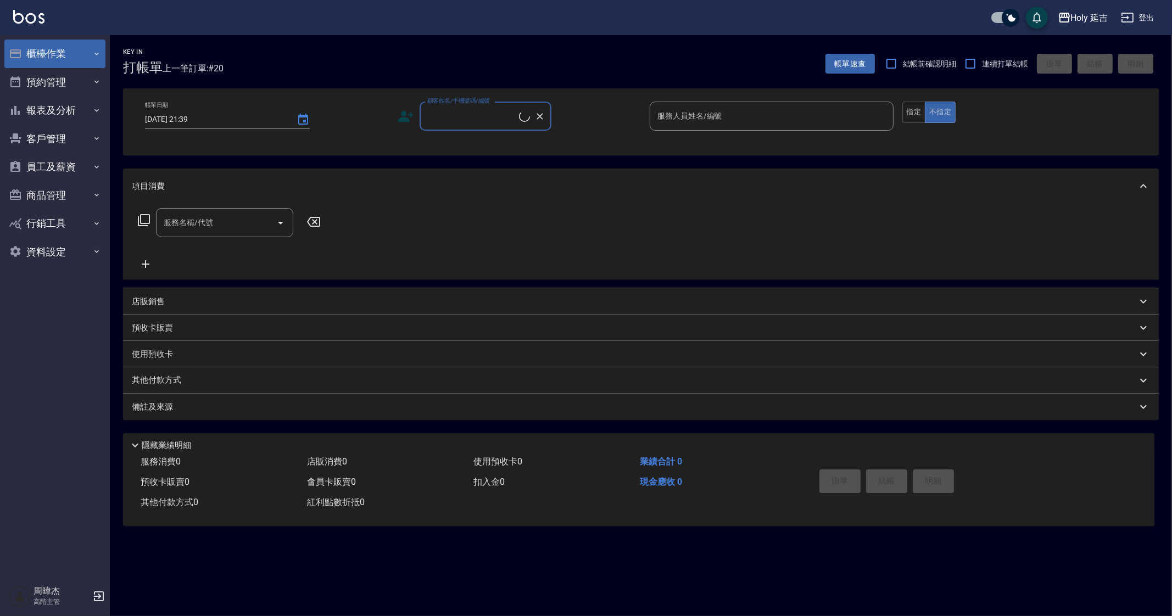
click at [70, 60] on button "櫃檯作業" at bounding box center [54, 54] width 101 height 29
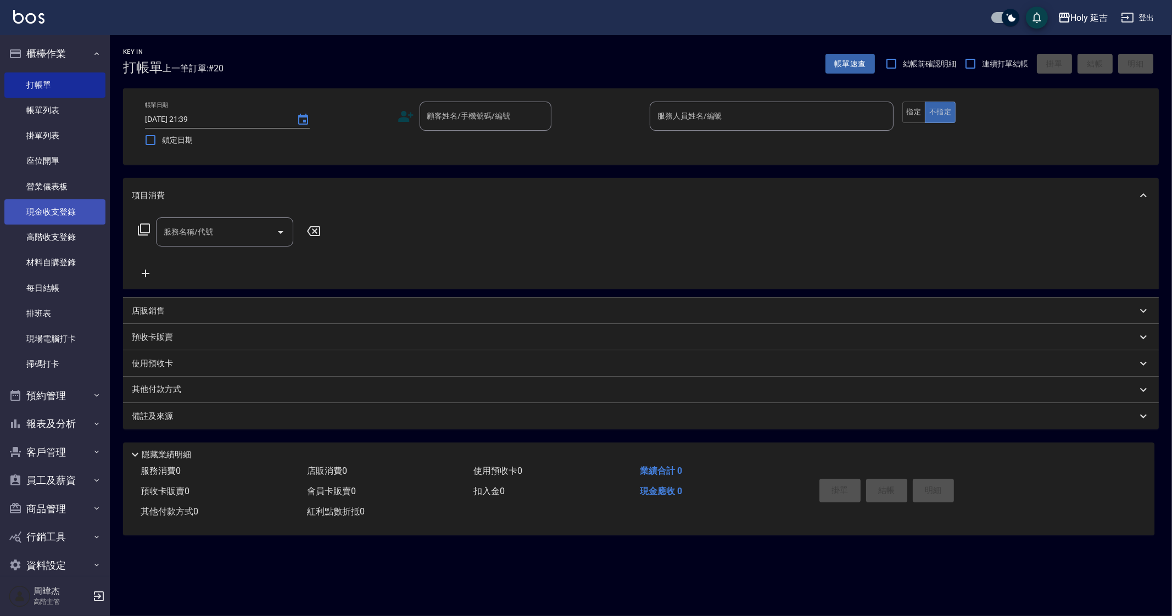
click at [57, 220] on link "現金收支登錄" at bounding box center [54, 211] width 101 height 25
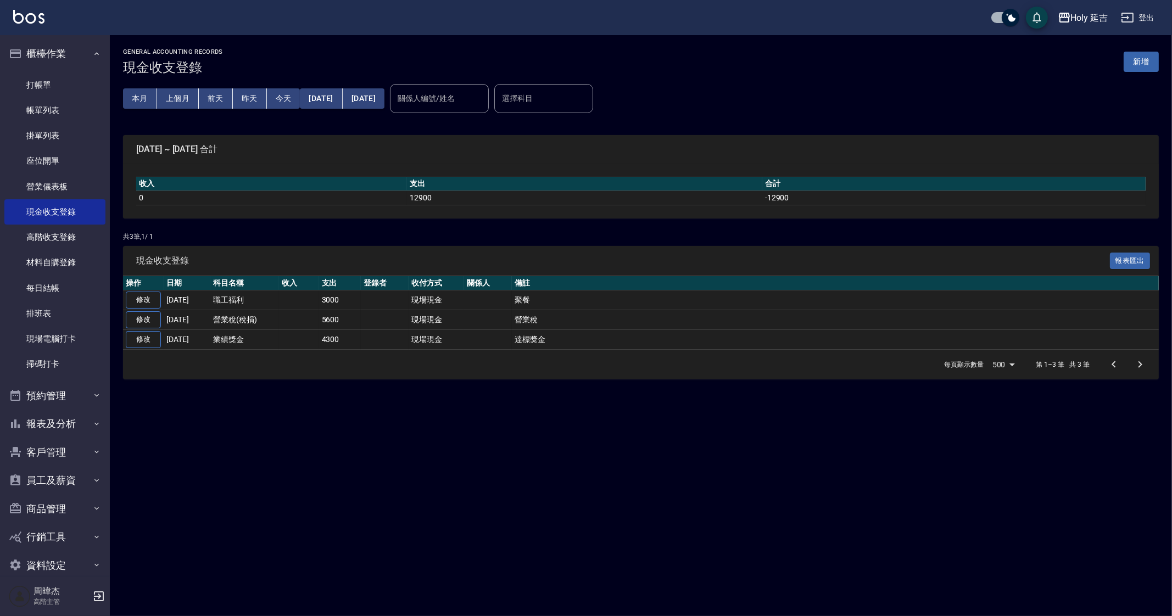
click at [328, 487] on div "GENERAL ACCOUNTING RECORDS 現金收支登錄 新增 本月 上個月 [DATE] [DATE] [DATE] [DATE] [DATE] …" at bounding box center [586, 308] width 1172 height 616
drag, startPoint x: 327, startPoint y: 488, endPoint x: 354, endPoint y: 471, distance: 32.1
click at [333, 483] on div "GENERAL ACCOUNTING RECORDS 現金收支登錄 新增 本月 上個月 [DATE] [DATE] [DATE] [DATE] [DATE] …" at bounding box center [586, 308] width 1172 height 616
click at [177, 100] on button "上個月" at bounding box center [178, 98] width 42 height 20
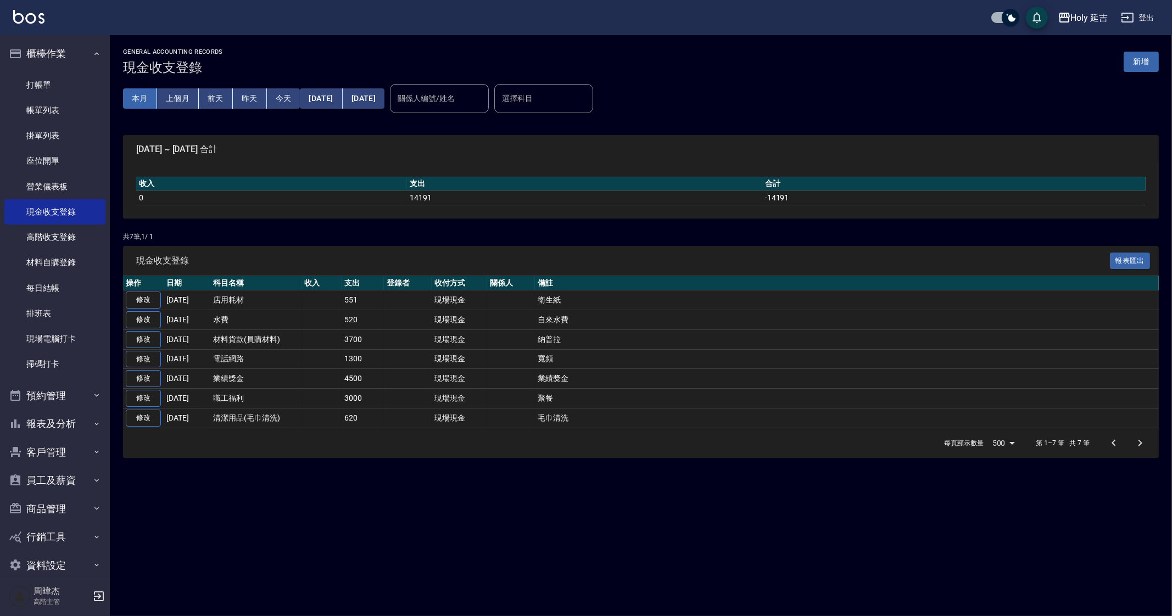
click at [139, 103] on button "本月" at bounding box center [140, 98] width 34 height 20
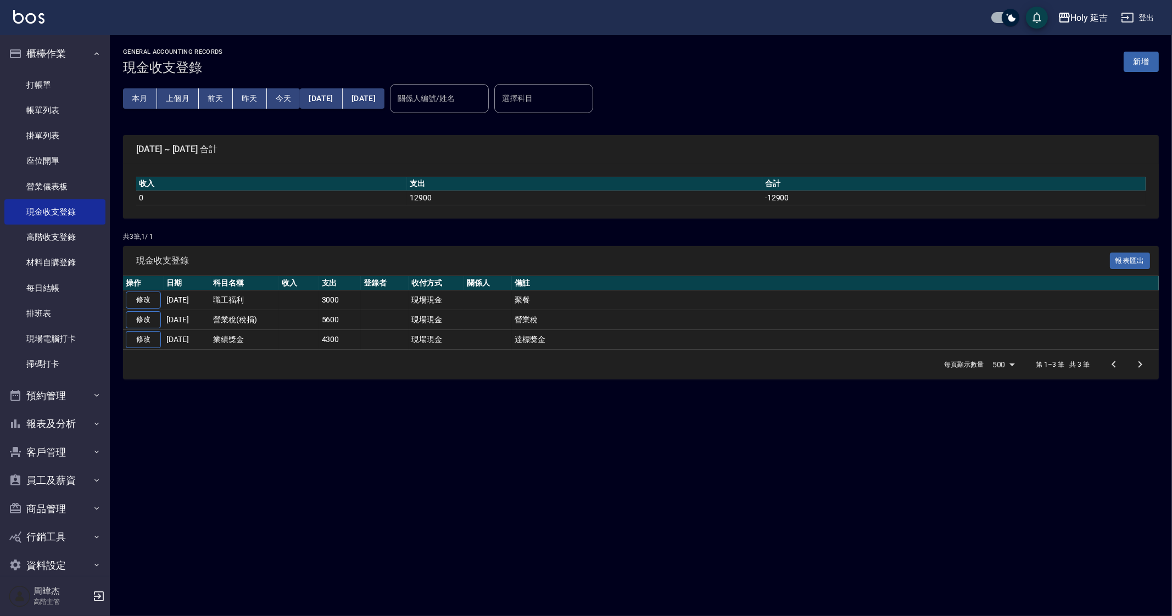
click at [925, 535] on div "GENERAL ACCOUNTING RECORDS 現金收支登錄 新增 本月 上個月 前天 昨天 今天 2025/08/01 2025/08/31 關係人編…" at bounding box center [586, 308] width 1172 height 616
click at [790, 484] on div "GENERAL ACCOUNTING RECORDS 現金收支登錄 新增 本月 上個月 前天 昨天 今天 2025/08/01 2025/08/31 關係人編…" at bounding box center [586, 308] width 1172 height 616
click at [483, 474] on div "GENERAL ACCOUNTING RECORDS 現金收支登錄 新增 本月 上個月 前天 昨天 今天 2025/08/01 2025/08/31 關係人編…" at bounding box center [586, 308] width 1172 height 616
click at [1150, 59] on button "新增" at bounding box center [1140, 62] width 35 height 20
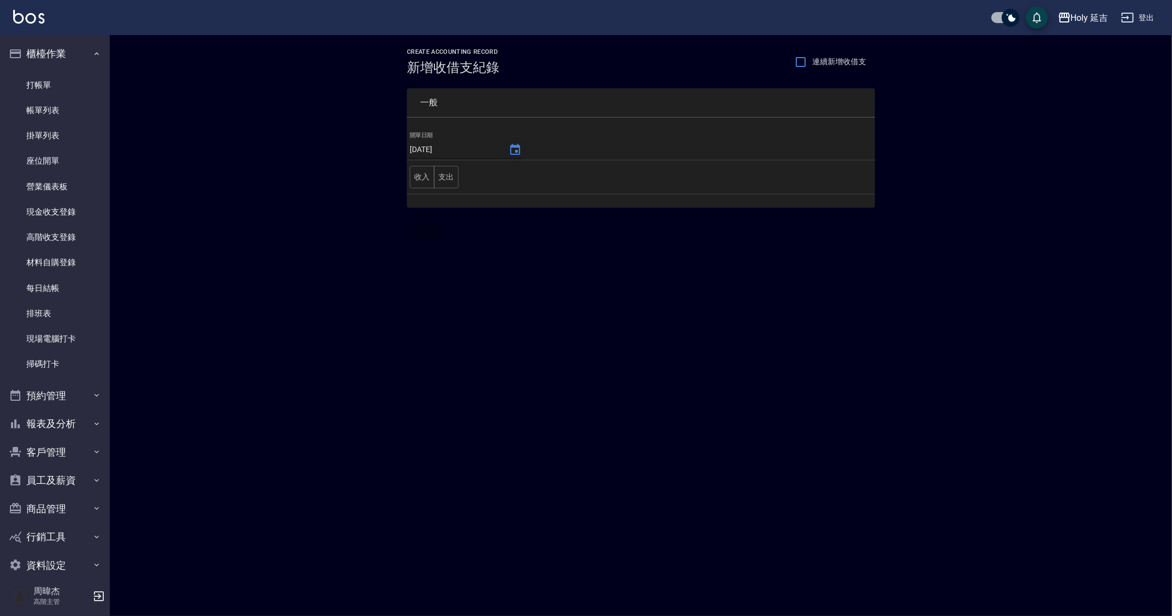
click at [513, 147] on icon "Choose date, selected date is 2025-08-10" at bounding box center [514, 149] width 13 height 13
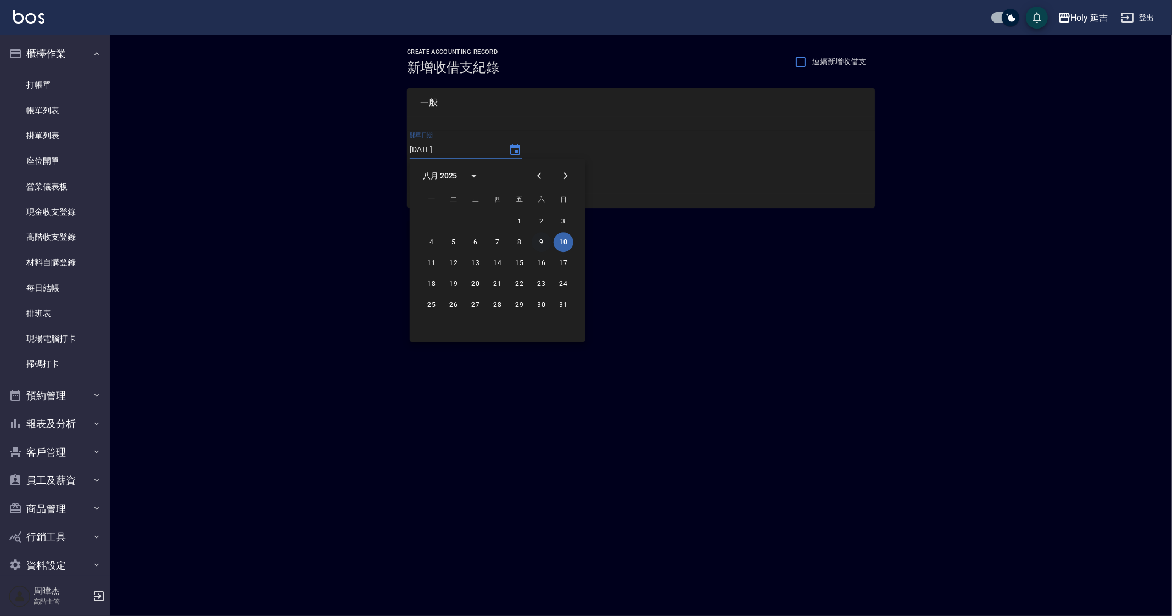
click at [546, 242] on button "9" at bounding box center [541, 242] width 20 height 20
type input "[DATE]"
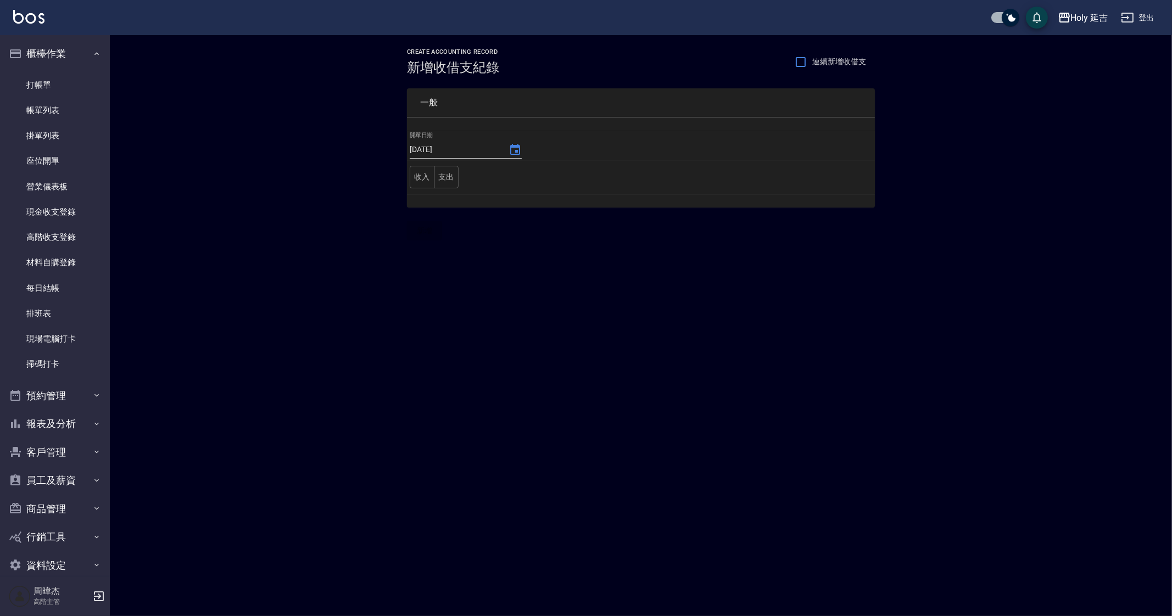
click at [555, 371] on div "CREATE ACCOUNTING RECORD 新增收借支紀錄 連續新增收借支 一般 開單日期 2025/08/09 收入 支出 新增" at bounding box center [586, 308] width 1172 height 616
click at [461, 177] on td "收入 支出" at bounding box center [641, 177] width 468 height 34
click at [457, 177] on button "支出" at bounding box center [446, 177] width 25 height 23
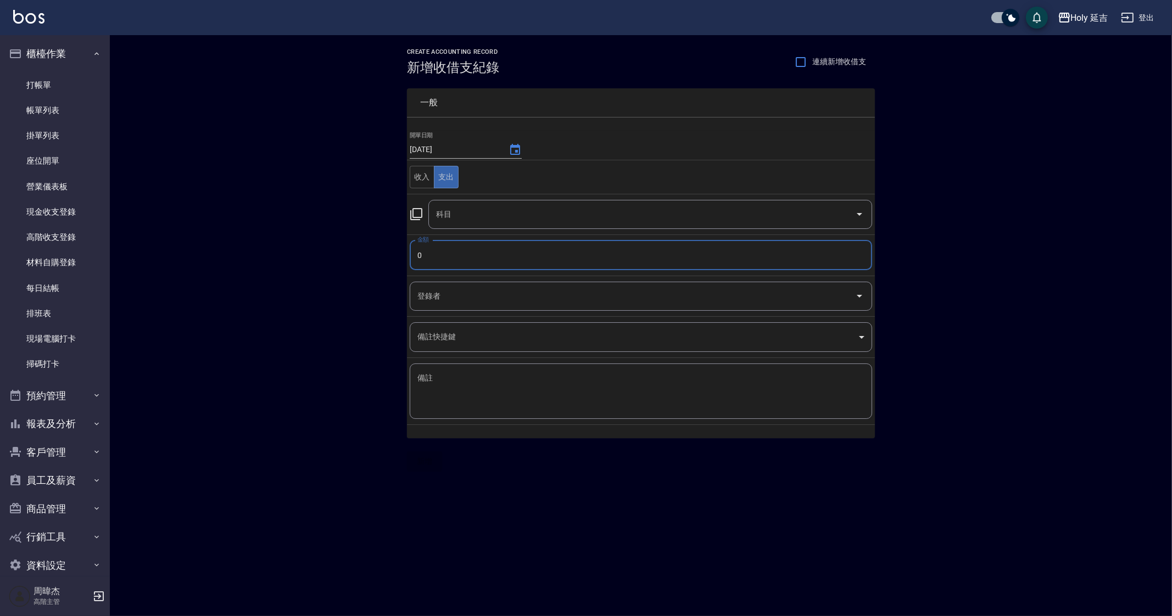
click at [482, 264] on input "0" at bounding box center [641, 255] width 462 height 30
type input "1300"
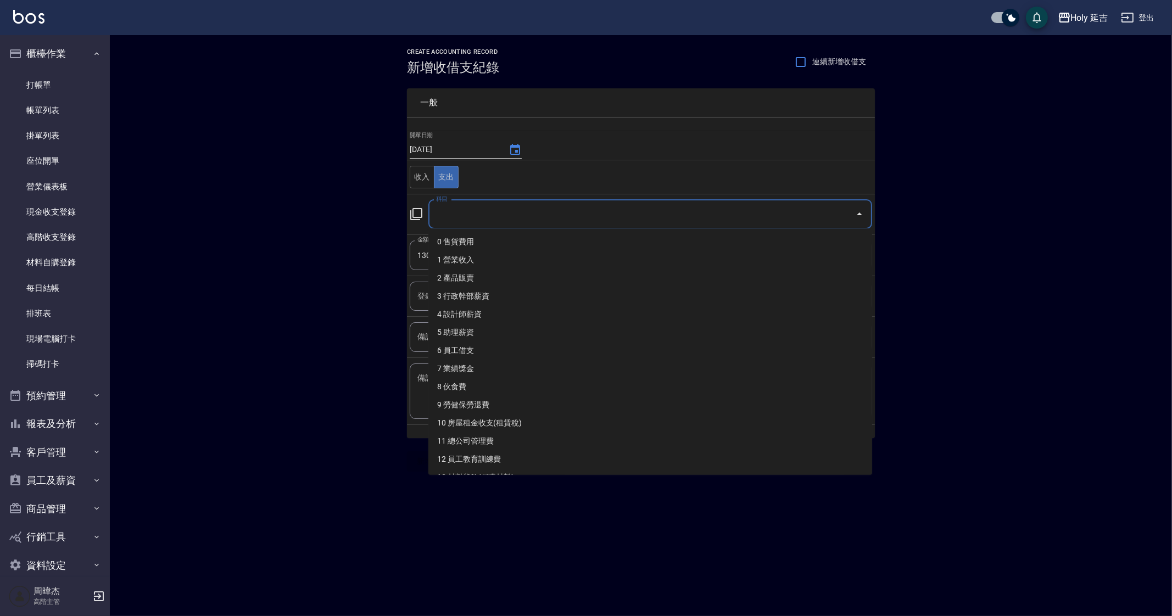
click at [540, 216] on input "科目" at bounding box center [641, 214] width 417 height 19
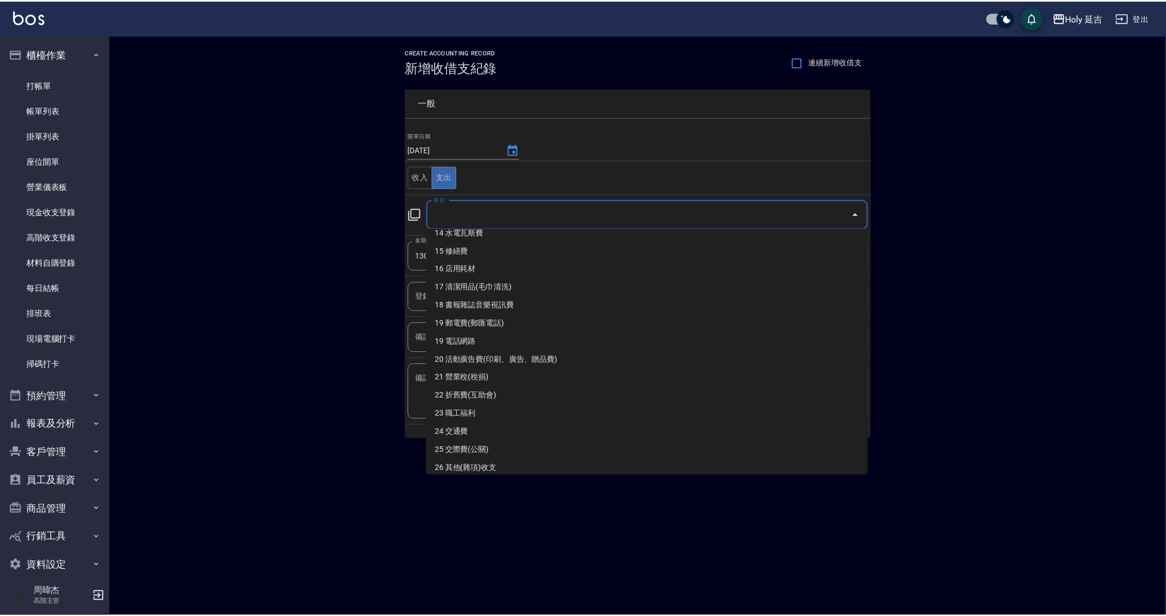
scroll to position [262, 0]
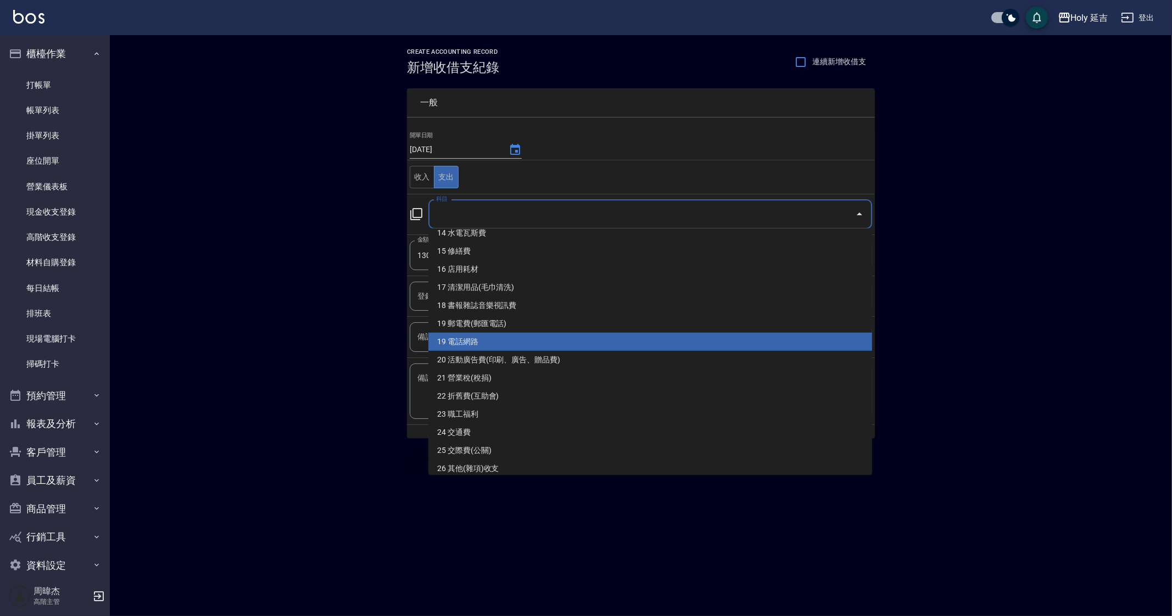
click at [549, 346] on li "19 電話網路" at bounding box center [650, 342] width 444 height 18
type input "19 電話網路"
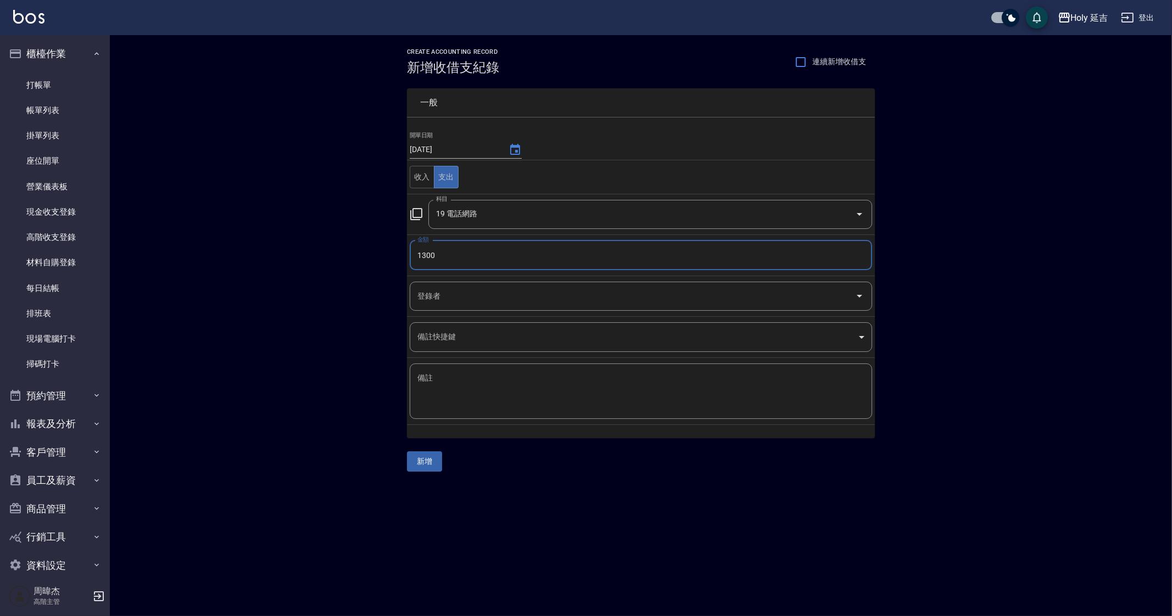
click at [549, 378] on textarea "備註" at bounding box center [640, 391] width 447 height 37
type textarea "d"
type textarea "寬頻"
click at [425, 456] on button "新增" at bounding box center [424, 461] width 35 height 20
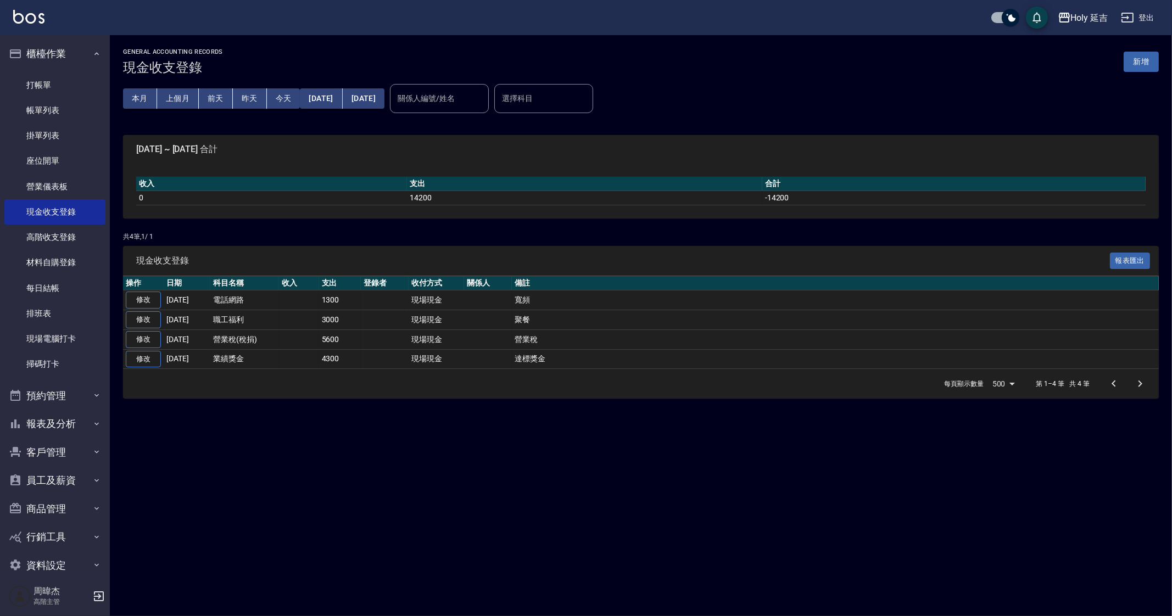
drag, startPoint x: 494, startPoint y: 451, endPoint x: 566, endPoint y: 545, distance: 118.3
click at [494, 451] on div "GENERAL ACCOUNTING RECORDS 現金收支登錄 新增 本月 上個月 [DATE] [DATE] [DATE] [DATE] [DATE] …" at bounding box center [586, 308] width 1172 height 616
drag, startPoint x: 916, startPoint y: 418, endPoint x: 817, endPoint y: 592, distance: 200.1
click at [914, 419] on div "GENERAL ACCOUNTING RECORDS 現金收支登錄 新增 本月 上個月 [DATE] [DATE] [DATE] [DATE] [DATE] …" at bounding box center [586, 308] width 1172 height 616
click at [641, 538] on div "GENERAL ACCOUNTING RECORDS 現金收支登錄 新增 本月 上個月 [DATE] [DATE] [DATE] [DATE] [DATE] …" at bounding box center [586, 308] width 1172 height 616
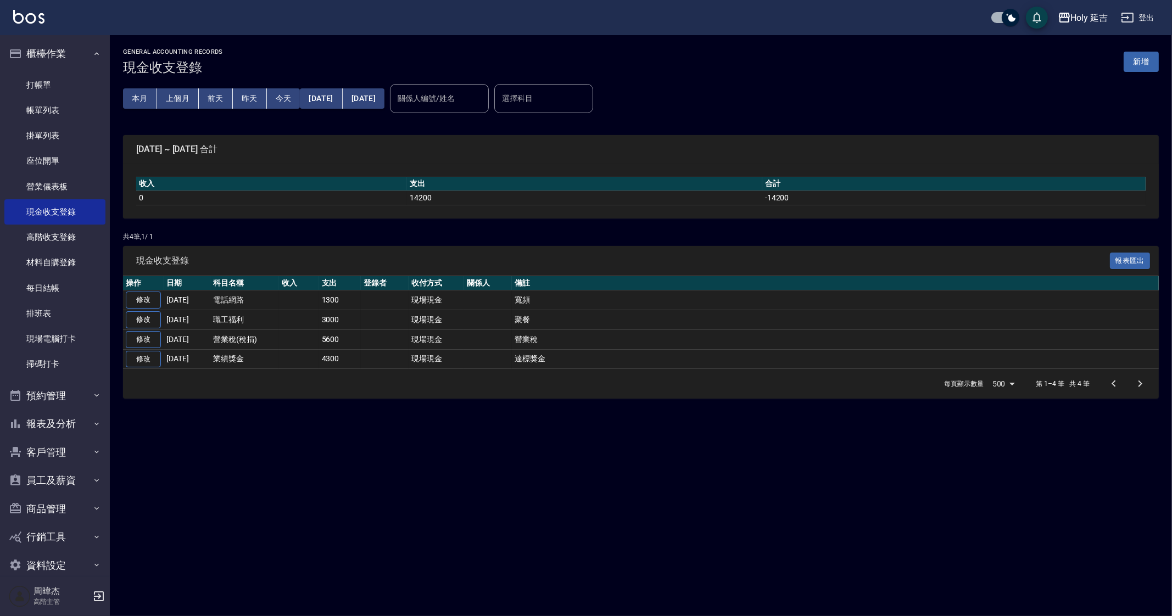
click at [696, 394] on div "每頁顯示數量 500 500 第 1–4 筆 共 4 筆" at bounding box center [640, 384] width 1035 height 30
click at [180, 98] on button "上個月" at bounding box center [178, 98] width 42 height 20
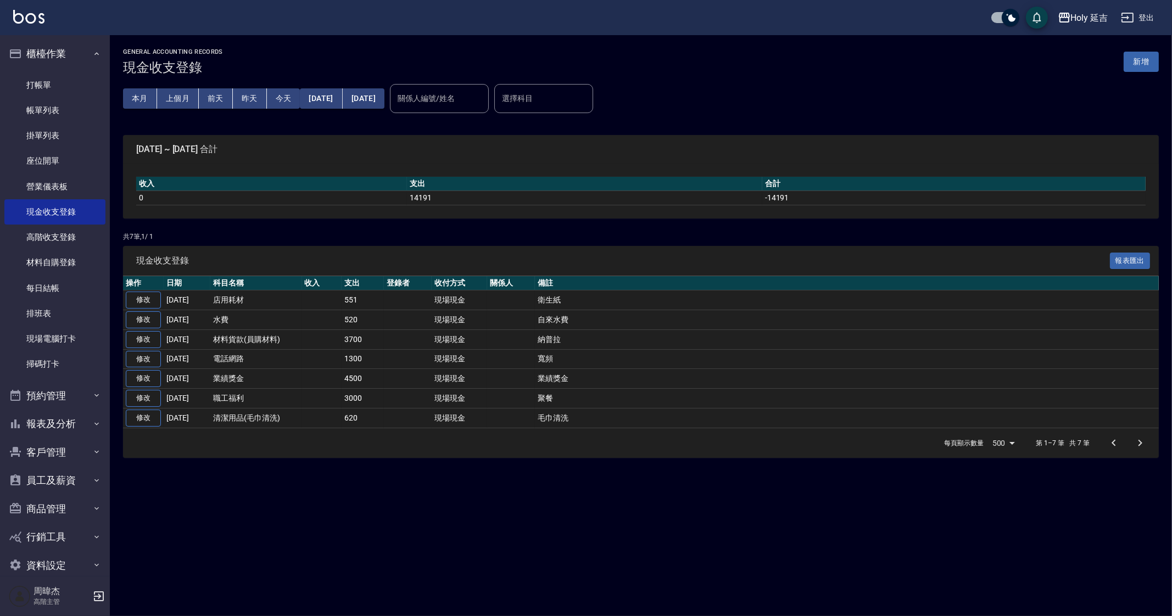
click at [456, 461] on div "GENERAL ACCOUNTING RECORDS 現金收支登錄 新增 本月 上個月 前天 昨天 今天 2025/07/01 2025/07/31 關係人編…" at bounding box center [641, 253] width 1062 height 436
click at [137, 104] on button "本月" at bounding box center [140, 98] width 34 height 20
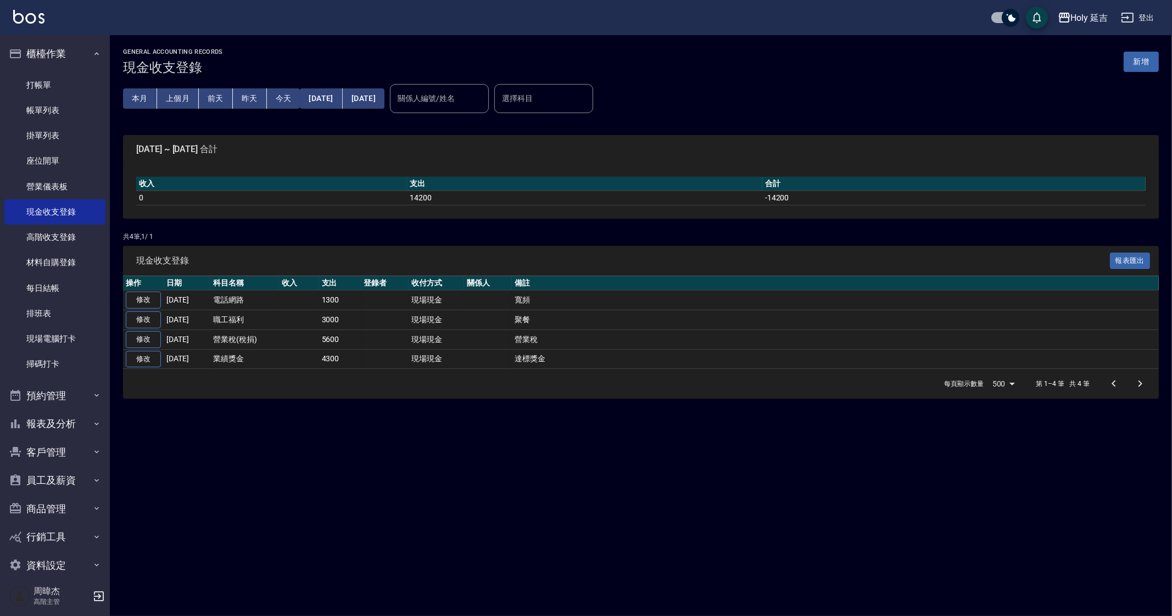
click at [565, 462] on div "GENERAL ACCOUNTING RECORDS 現金收支登錄 新增 本月 上個月 前天 昨天 今天 2025/08/01 2025/08/31 關係人編…" at bounding box center [586, 308] width 1172 height 616
click at [177, 94] on button "上個月" at bounding box center [178, 98] width 42 height 20
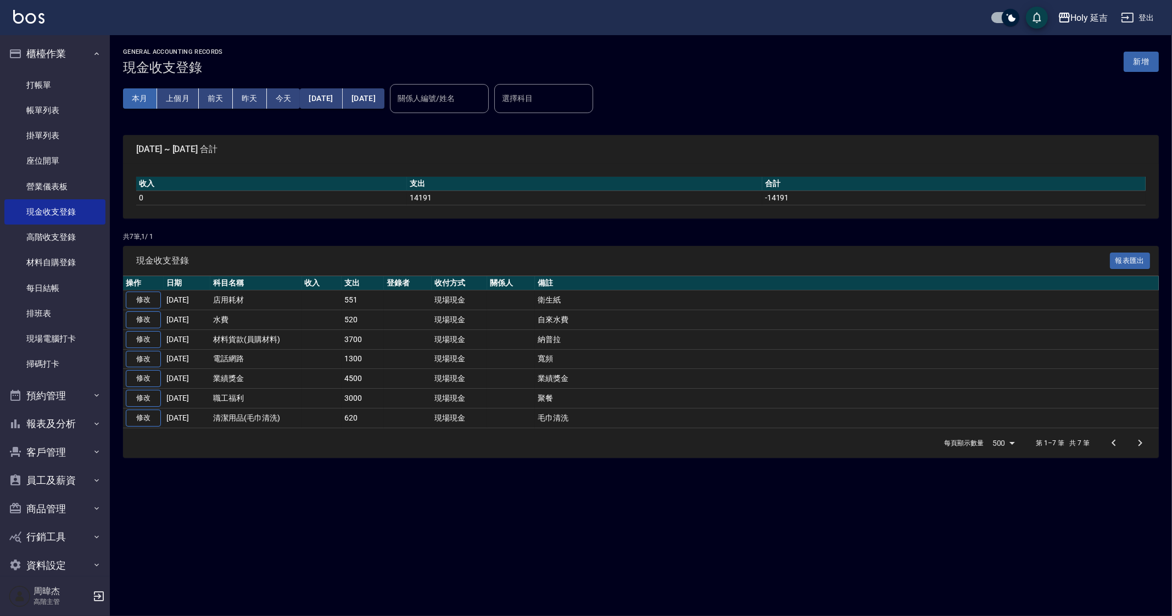
click at [137, 96] on button "本月" at bounding box center [140, 98] width 34 height 20
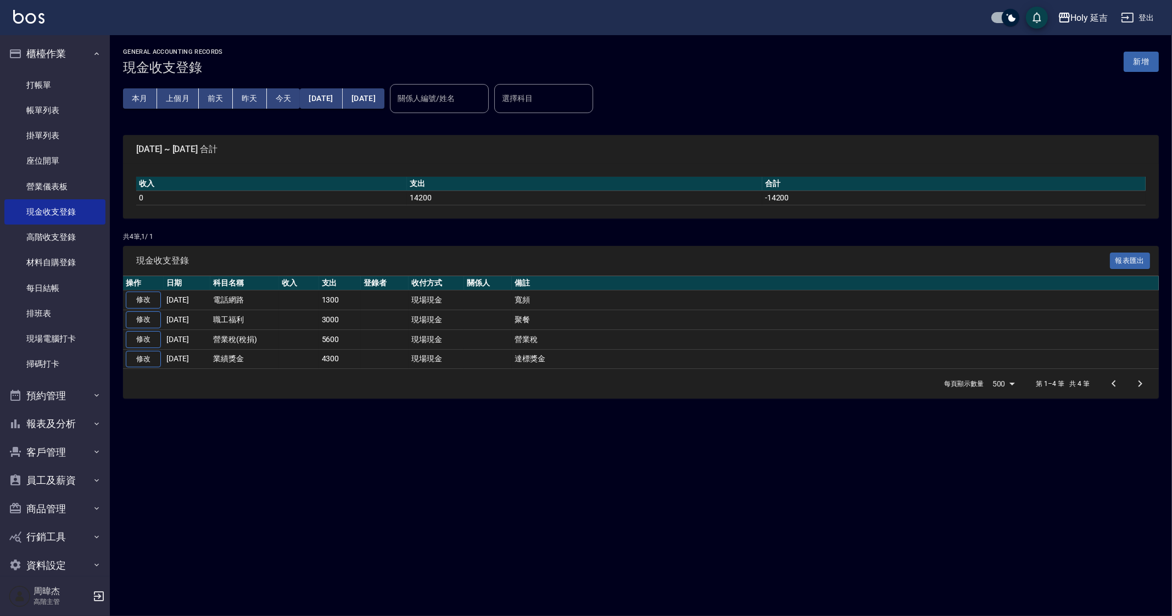
drag, startPoint x: 535, startPoint y: 508, endPoint x: 692, endPoint y: 569, distance: 168.6
click at [536, 508] on div "GENERAL ACCOUNTING RECORDS 現金收支登錄 新增 本月 上個月 前天 昨天 今天 2025/08/01 2025/08/31 關係人編…" at bounding box center [586, 308] width 1172 height 616
click at [844, 505] on div "GENERAL ACCOUNTING RECORDS 現金收支登錄 新增 本月 上個月 前天 昨天 今天 2025/08/01 2025/08/31 關係人編…" at bounding box center [586, 308] width 1172 height 616
click at [1152, 115] on div "本月 上個月 前天 昨天 今天 2025/08/01 2025/08/31 關係人編號/姓名 關係人編號/姓名 選擇科目 選擇科目" at bounding box center [640, 98] width 1035 height 47
click at [814, 528] on div "GENERAL ACCOUNTING RECORDS 現金收支登錄 新增 本月 上個月 前天 昨天 今天 2025/08/01 2025/08/31 關係人編…" at bounding box center [586, 308] width 1172 height 616
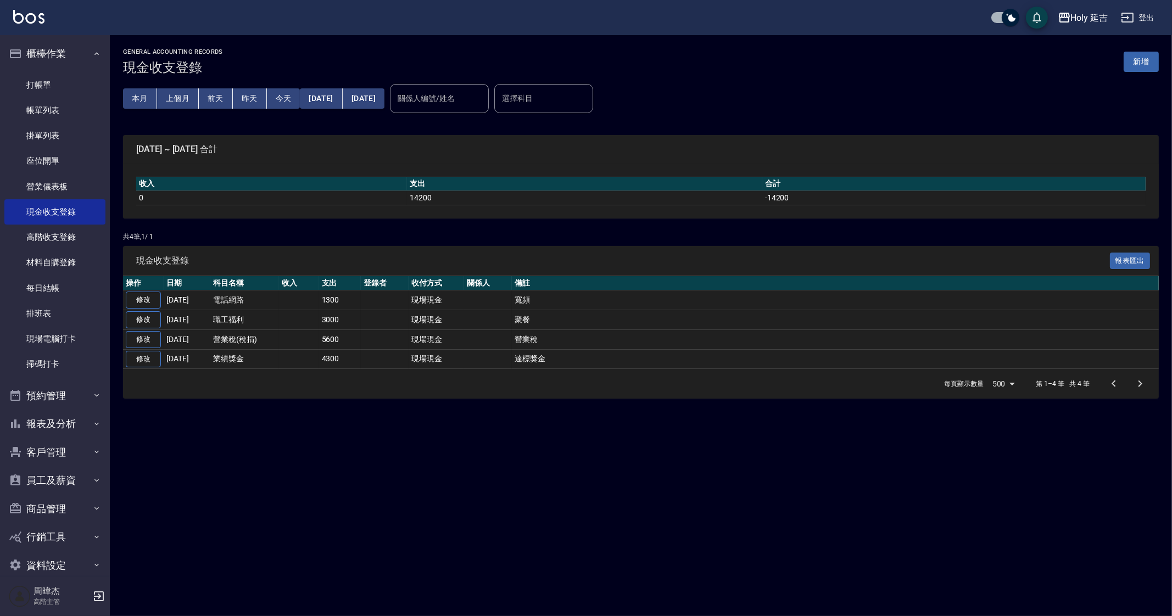
drag, startPoint x: 876, startPoint y: 546, endPoint x: 870, endPoint y: 539, distance: 8.6
click at [876, 546] on div "GENERAL ACCOUNTING RECORDS 現金收支登錄 新增 本月 上個月 前天 昨天 今天 2025/08/01 2025/08/31 關係人編…" at bounding box center [586, 308] width 1172 height 616
click at [625, 449] on div "GENERAL ACCOUNTING RECORDS 現金收支登錄 新增 本月 上個月 前天 昨天 今天 2025/08/01 2025/08/31 關係人編…" at bounding box center [586, 308] width 1172 height 616
click at [331, 476] on div "GENERAL ACCOUNTING RECORDS 現金收支登錄 新增 本月 上個月 前天 昨天 今天 2025/08/01 2025/08/31 關係人編…" at bounding box center [586, 308] width 1172 height 616
click at [336, 482] on div "GENERAL ACCOUNTING RECORDS 現金收支登錄 新增 本月 上個月 前天 昨天 今天 2025/08/01 2025/08/31 關係人編…" at bounding box center [586, 308] width 1172 height 616
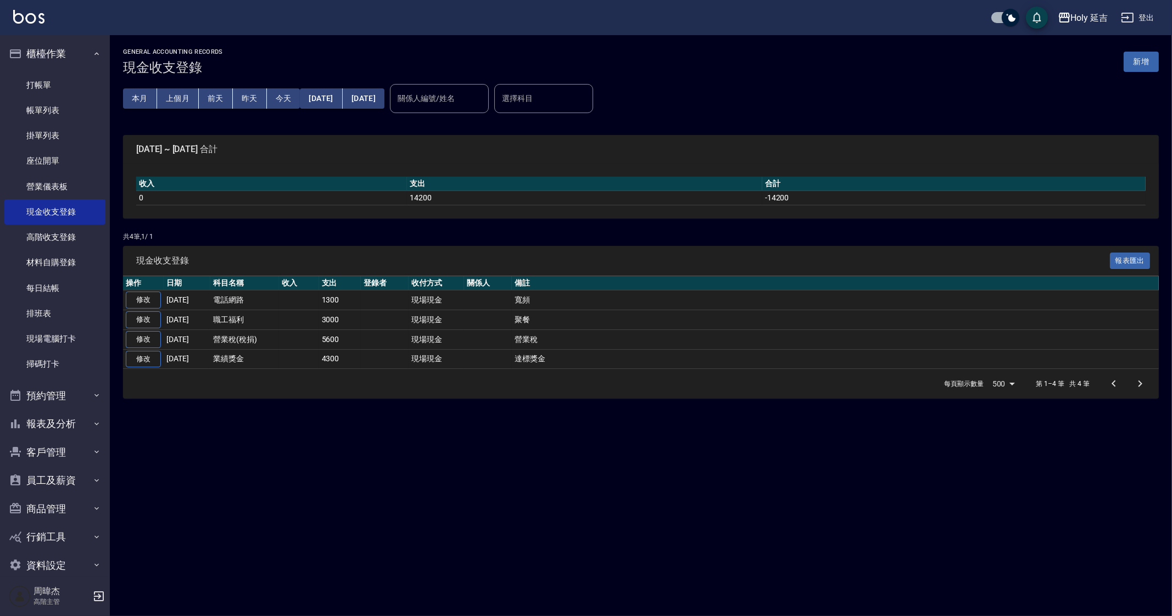
click at [315, 466] on div "GENERAL ACCOUNTING RECORDS 現金收支登錄 新增 本月 上個月 前天 昨天 今天 2025/08/01 2025/08/31 關係人編…" at bounding box center [586, 308] width 1172 height 616
click at [317, 466] on div "GENERAL ACCOUNTING RECORDS 現金收支登錄 新增 本月 上個月 前天 昨天 今天 2025/08/01 2025/08/31 關係人編…" at bounding box center [586, 308] width 1172 height 616
click at [184, 93] on button "上個月" at bounding box center [178, 98] width 42 height 20
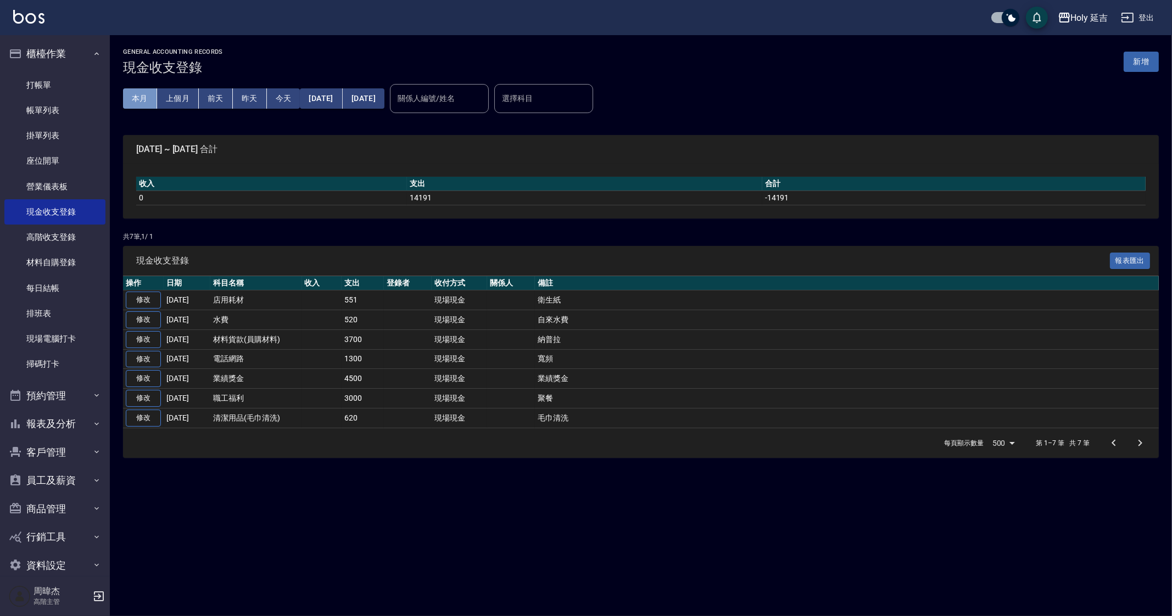
click at [143, 107] on button "本月" at bounding box center [140, 98] width 34 height 20
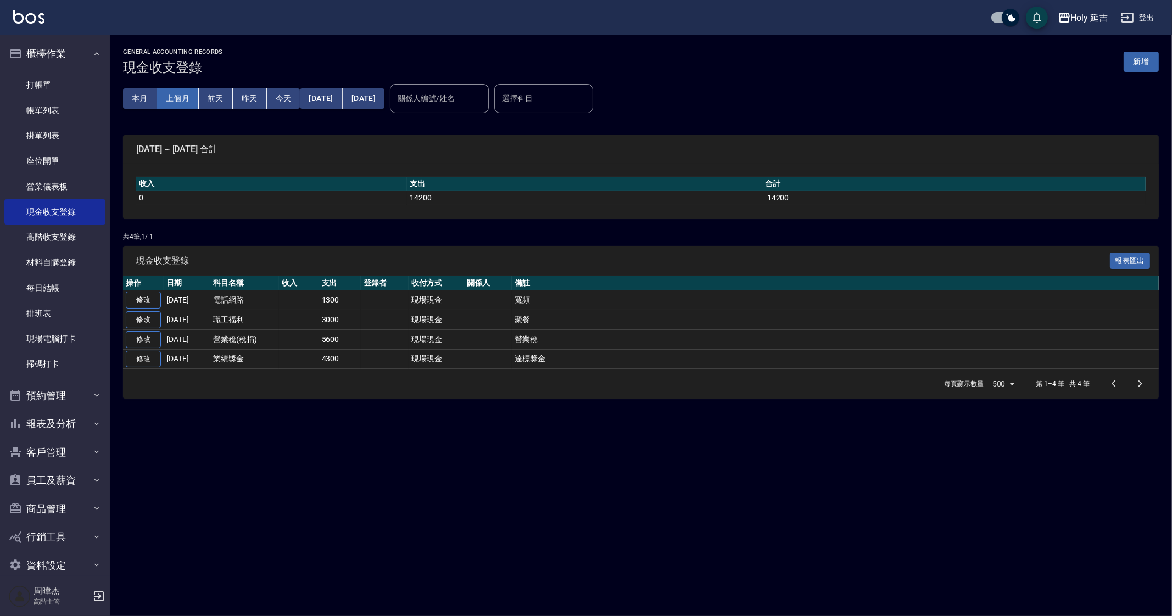
click at [189, 99] on button "上個月" at bounding box center [178, 98] width 42 height 20
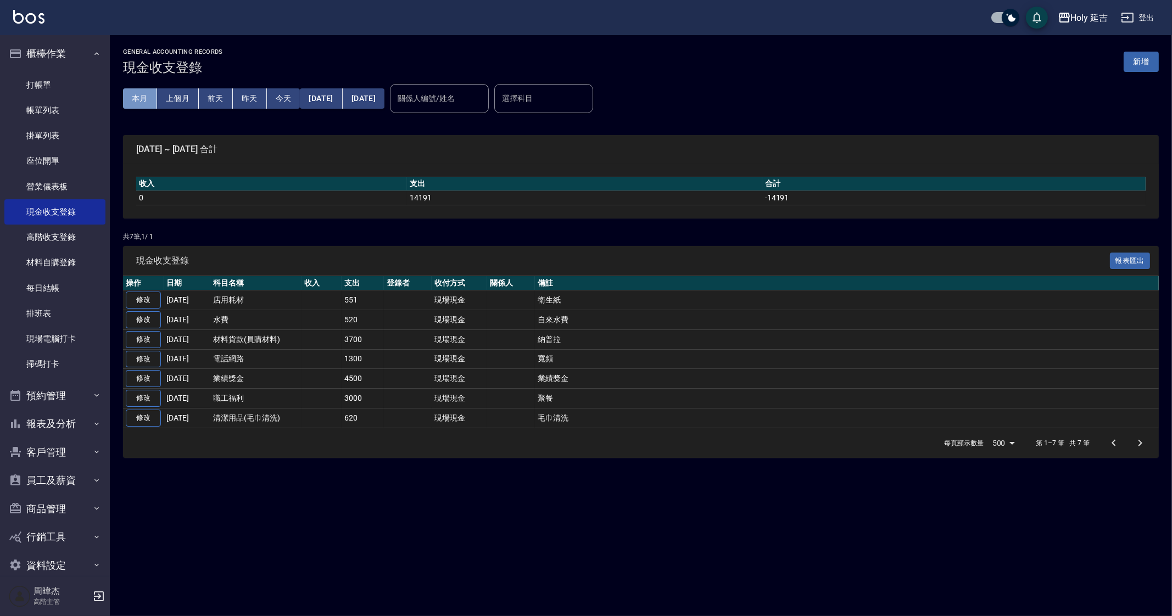
click at [147, 96] on button "本月" at bounding box center [140, 98] width 34 height 20
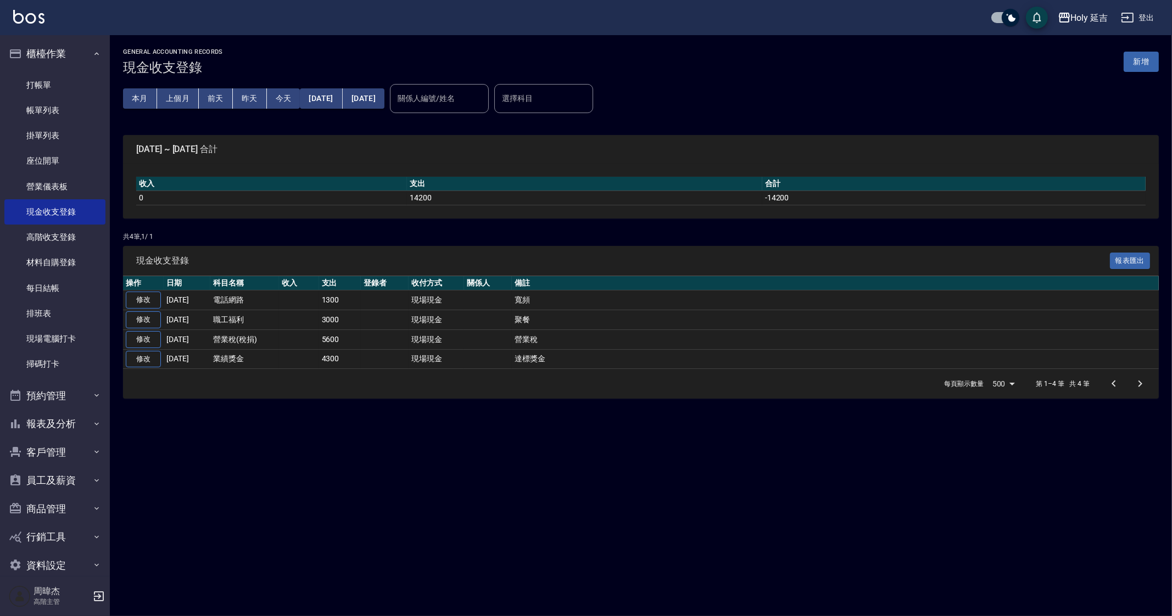
click at [609, 506] on div "GENERAL ACCOUNTING RECORDS 現金收支登錄 新增 本月 上個月 前天 昨天 今天 2025/08/01 2025/08/31 關係人編…" at bounding box center [586, 308] width 1172 height 616
click at [331, 103] on button "[DATE]" at bounding box center [321, 98] width 42 height 20
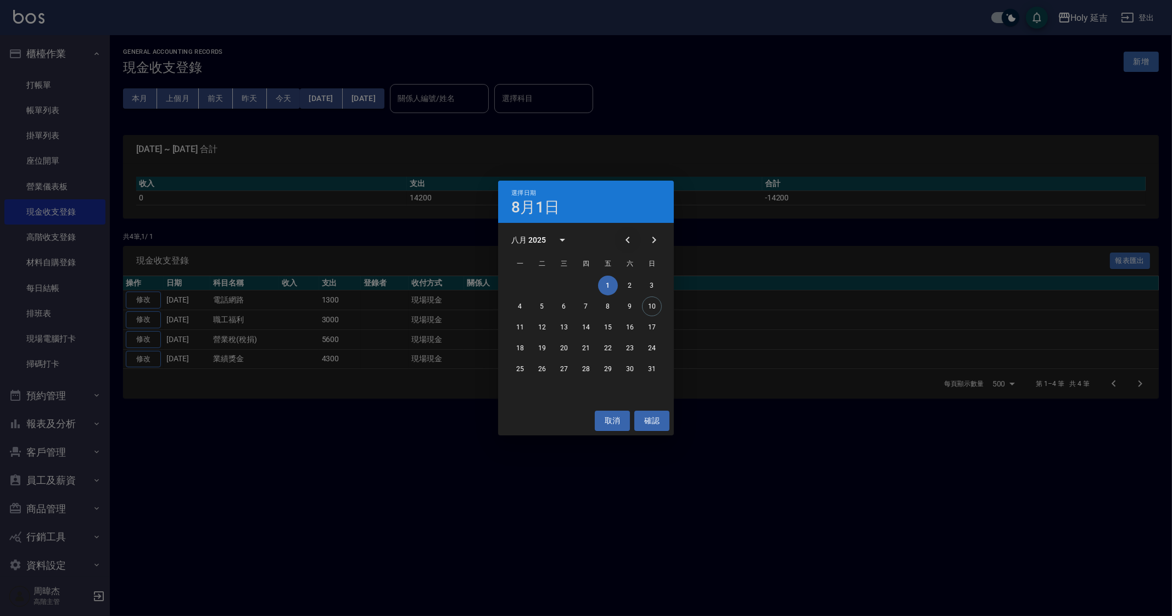
click at [623, 241] on icon "Previous month" at bounding box center [627, 239] width 13 height 13
click at [625, 240] on icon "Previous month" at bounding box center [627, 239] width 13 height 13
click at [646, 290] on button "1" at bounding box center [652, 286] width 20 height 20
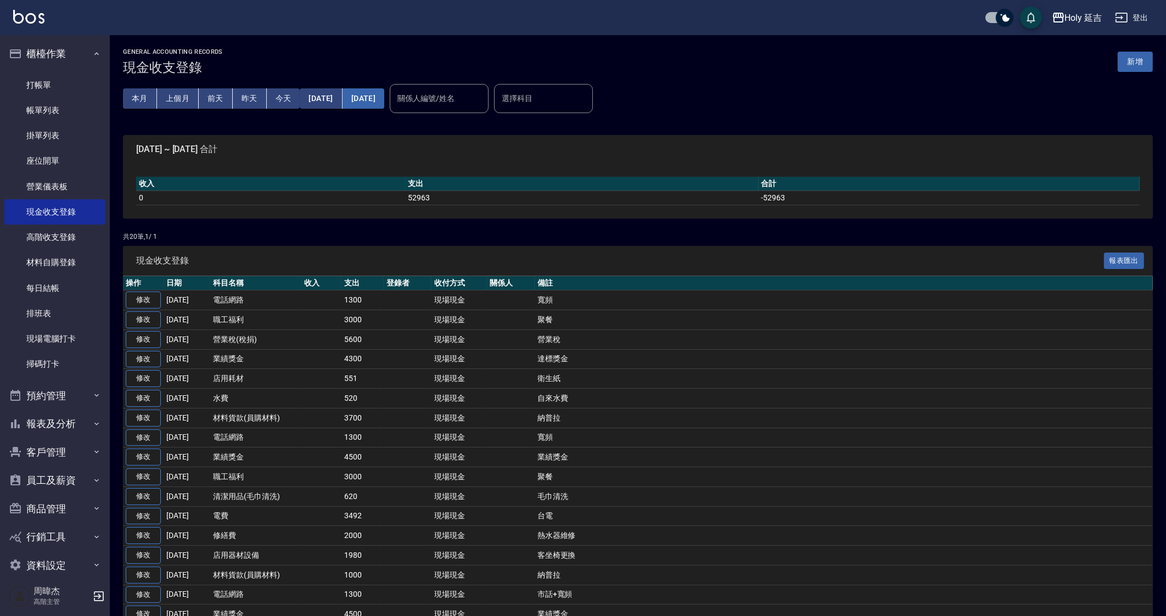
click at [384, 102] on button "[DATE]" at bounding box center [364, 98] width 42 height 20
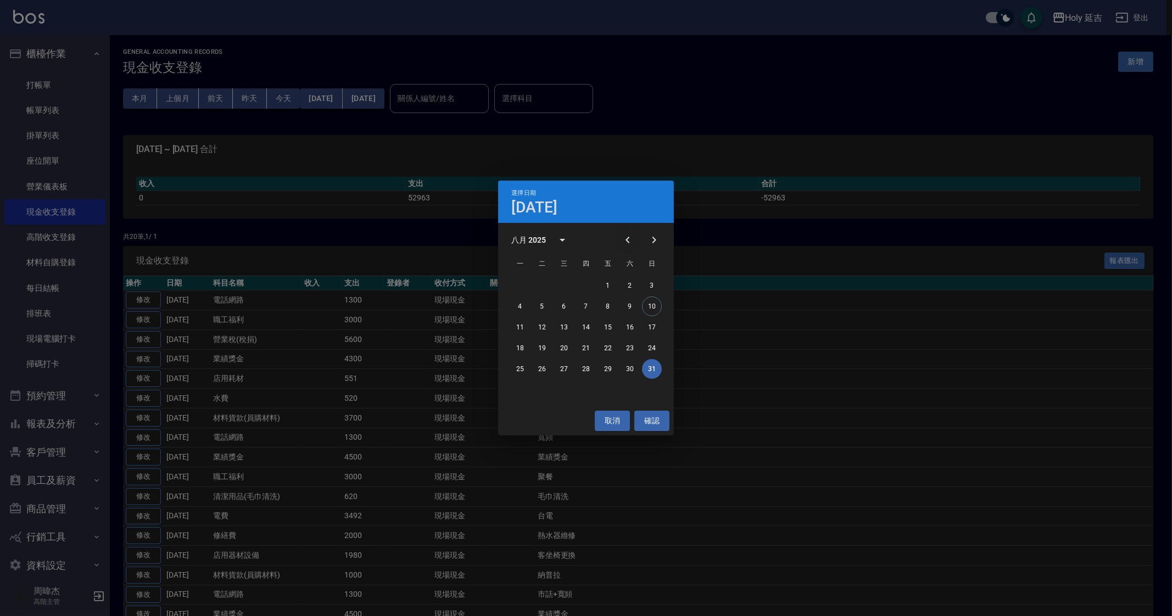
click at [635, 245] on button "Previous month" at bounding box center [627, 240] width 26 height 26
click at [520, 388] on button "30" at bounding box center [520, 390] width 20 height 20
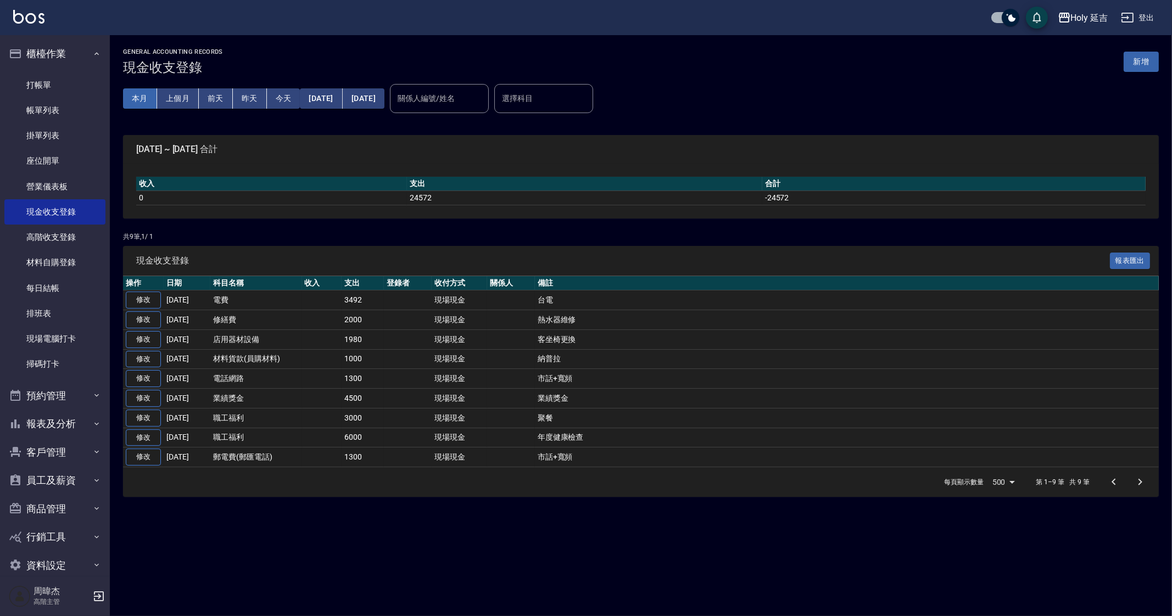
click at [130, 98] on button "本月" at bounding box center [140, 98] width 34 height 20
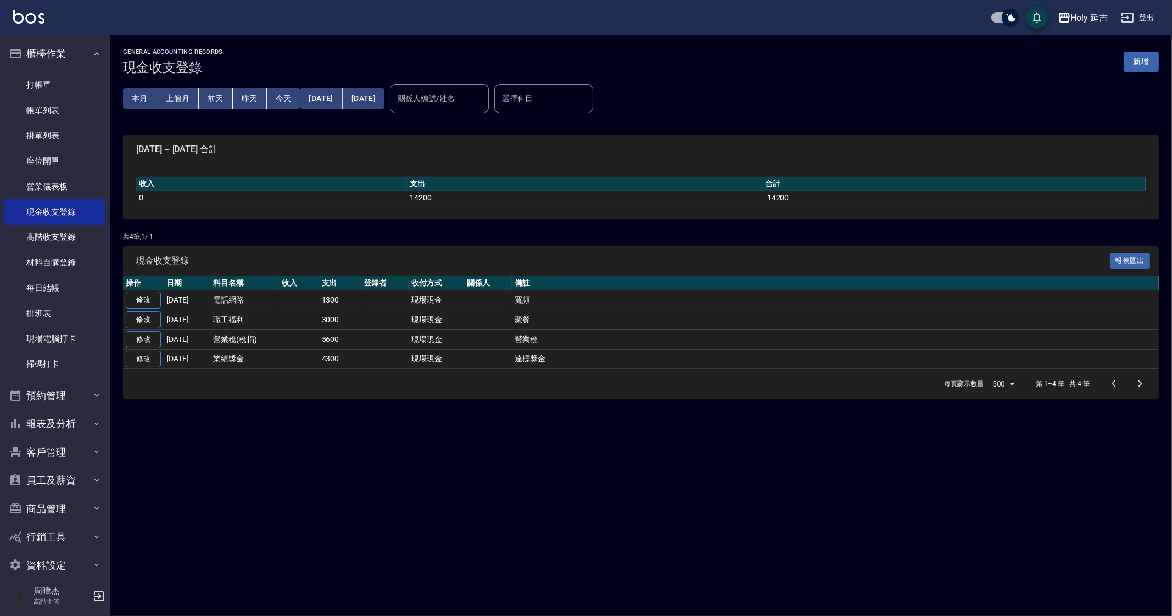
click at [1156, 89] on div "本月 上個月 前天 昨天 今天 2025/08/01 2025/08/31 關係人編號/姓名 關係人編號/姓名 選擇科目 選擇科目" at bounding box center [640, 98] width 1035 height 47
click at [733, 510] on div "GENERAL ACCOUNTING RECORDS 現金收支登錄 新增 本月 上個月 前天 昨天 今天 2025/08/01 2025/08/31 關係人編…" at bounding box center [586, 308] width 1172 height 616
click at [66, 286] on link "每日結帳" at bounding box center [54, 288] width 101 height 25
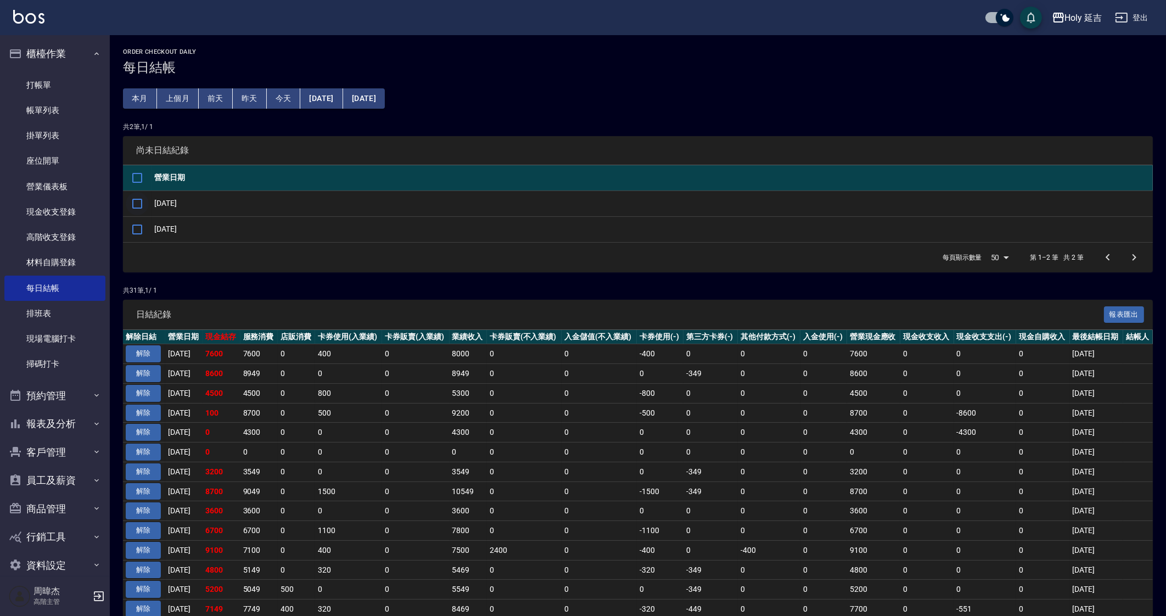
click at [142, 201] on input "checkbox" at bounding box center [137, 203] width 23 height 23
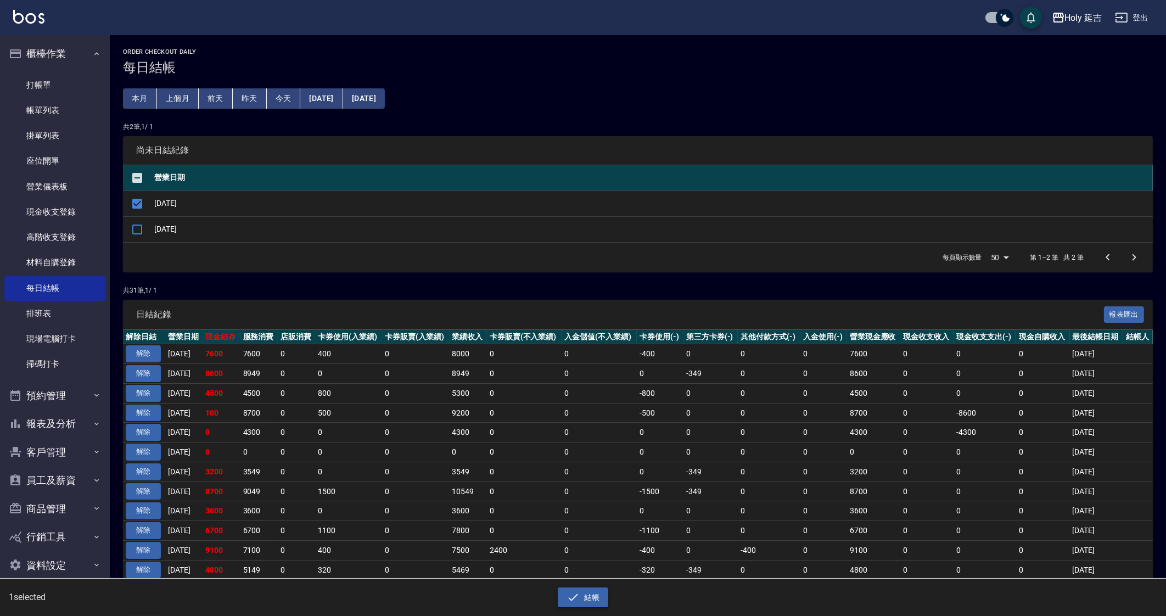
click at [583, 596] on button "結帳" at bounding box center [583, 597] width 51 height 20
click at [556, 42] on button "確定" at bounding box center [543, 44] width 35 height 17
checkbox input "false"
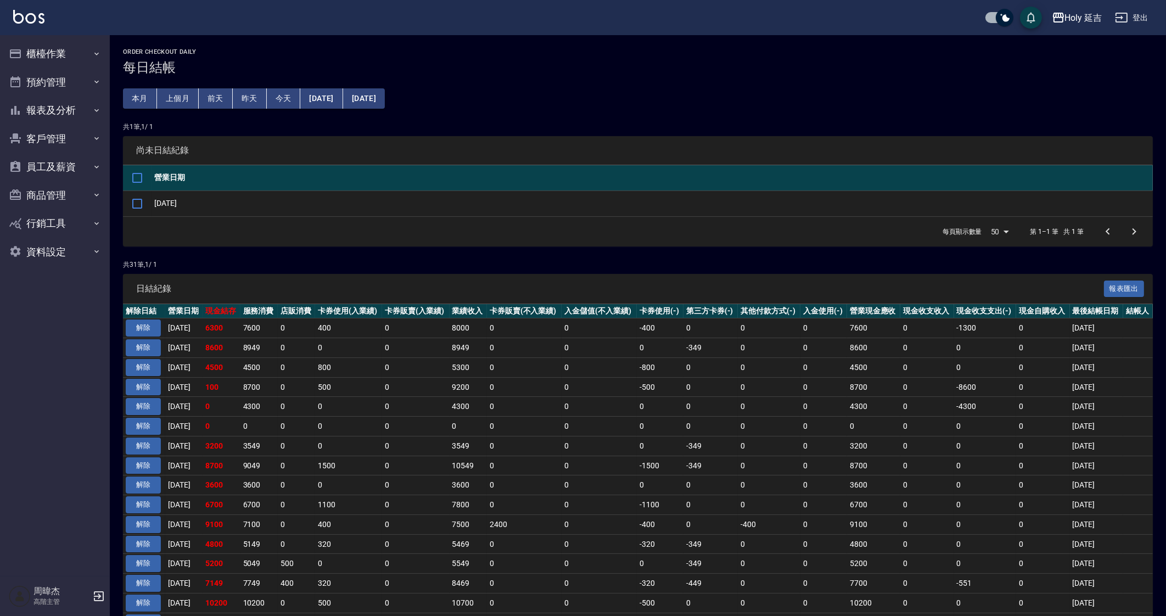
click at [670, 475] on td "0" at bounding box center [660, 485] width 47 height 20
drag, startPoint x: 721, startPoint y: 500, endPoint x: 721, endPoint y: 600, distance: 99.9
click at [721, 500] on td "0" at bounding box center [711, 505] width 54 height 20
click at [435, 327] on td "0" at bounding box center [415, 328] width 67 height 20
click at [754, 497] on td "0" at bounding box center [769, 505] width 63 height 20
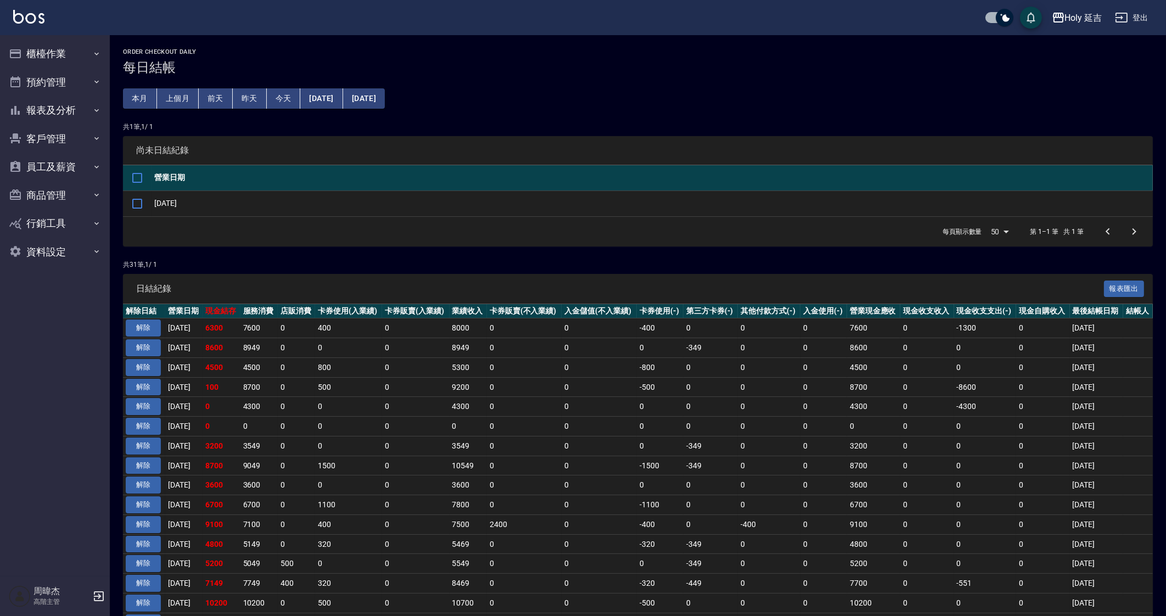
click at [881, 405] on td "4300" at bounding box center [873, 407] width 53 height 20
click at [602, 506] on td "0" at bounding box center [599, 505] width 75 height 20
click at [66, 51] on button "櫃檯作業" at bounding box center [54, 54] width 101 height 29
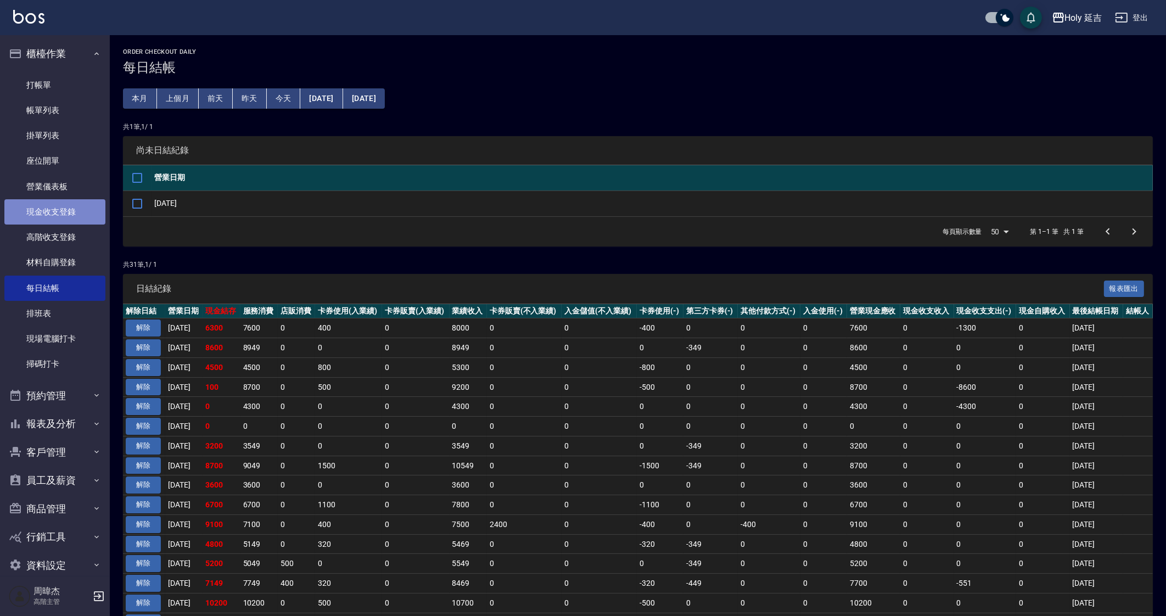
click at [76, 204] on link "現金收支登錄" at bounding box center [54, 211] width 101 height 25
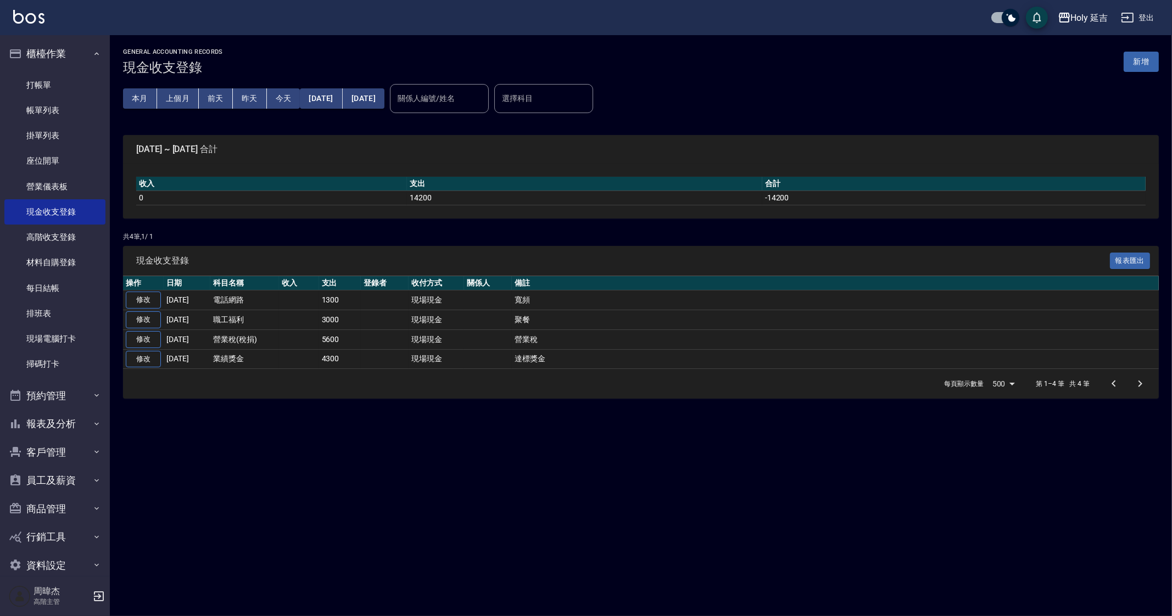
drag, startPoint x: 340, startPoint y: 486, endPoint x: 115, endPoint y: 163, distance: 394.3
click at [340, 484] on div "GENERAL ACCOUNTING RECORDS 現金收支登錄 新增 本月 上個月 前天 昨天 今天 2025/08/01 2025/08/10 關係人編…" at bounding box center [586, 308] width 1172 height 616
click at [87, 281] on link "每日結帳" at bounding box center [54, 288] width 101 height 25
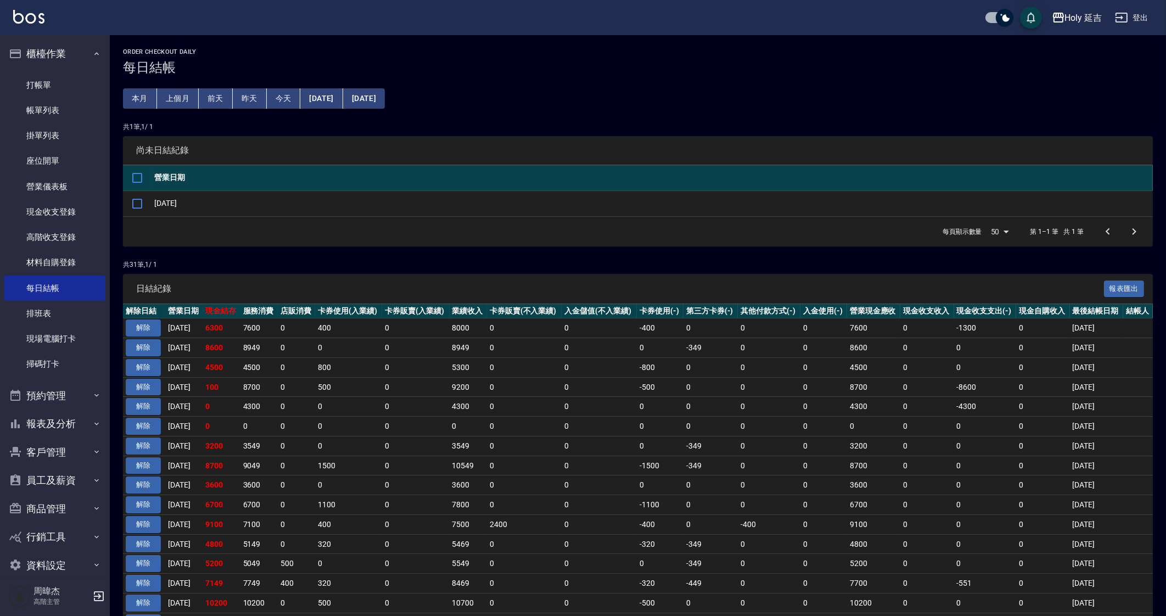
click at [438, 388] on td "0" at bounding box center [415, 387] width 67 height 20
drag, startPoint x: 804, startPoint y: 436, endPoint x: 800, endPoint y: 458, distance: 22.4
click at [803, 446] on tr "解除 2025/08/03 3200 3549 0 0 0 3549 0 0 0 -349 0 0 3200 0 0 0 2025/08/08" at bounding box center [638, 446] width 1030 height 20
drag, startPoint x: 742, startPoint y: 439, endPoint x: 752, endPoint y: 612, distance: 173.8
click at [743, 446] on td "0" at bounding box center [769, 446] width 63 height 20
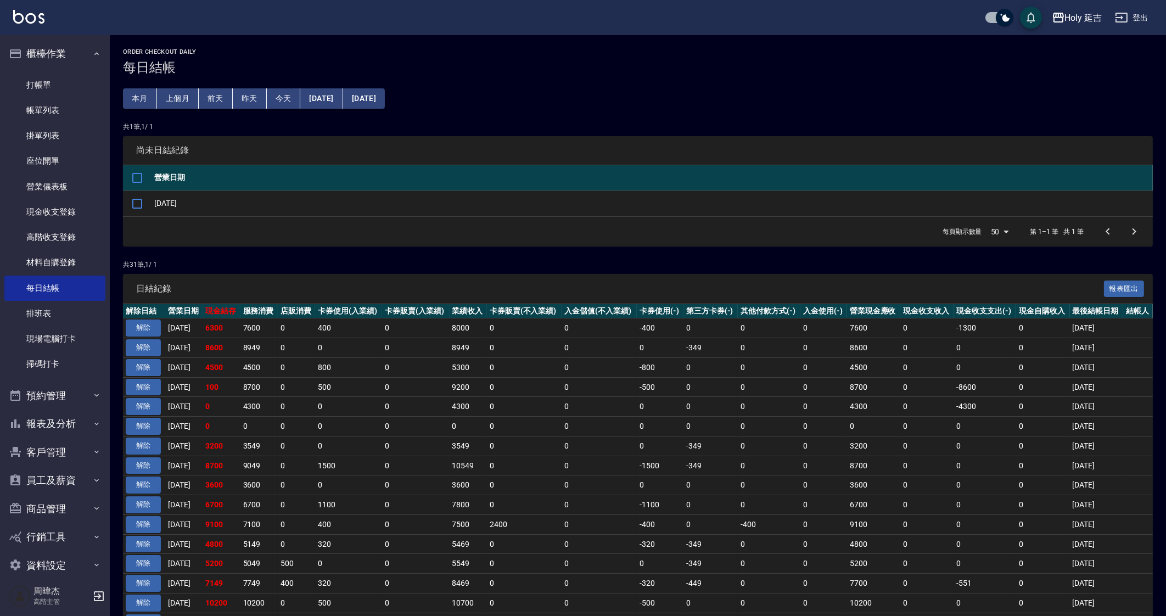
click at [449, 401] on td "0" at bounding box center [415, 407] width 67 height 20
click at [624, 360] on td "0" at bounding box center [599, 367] width 75 height 20
click at [909, 411] on td "0" at bounding box center [926, 407] width 53 height 20
click at [66, 210] on link "現金收支登錄" at bounding box center [54, 211] width 101 height 25
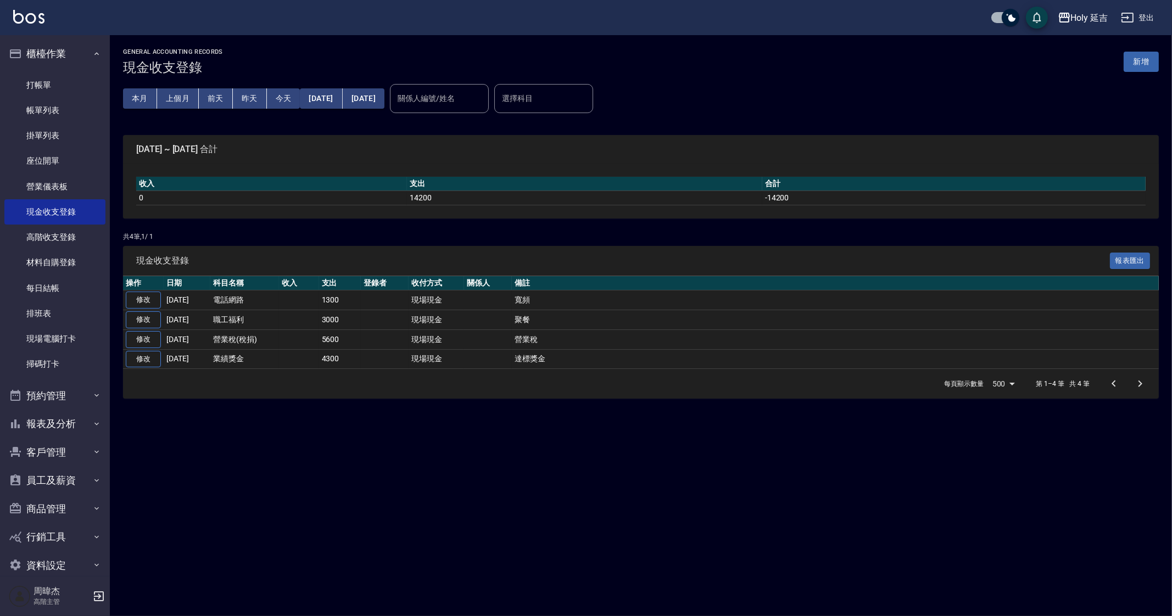
click at [566, 479] on div "GENERAL ACCOUNTING RECORDS 現金收支登錄 新增 本月 上個月 前天 昨天 今天 2025/08/01 2025/08/10 關係人編…" at bounding box center [586, 308] width 1172 height 616
click at [1142, 62] on button "新增" at bounding box center [1140, 62] width 35 height 20
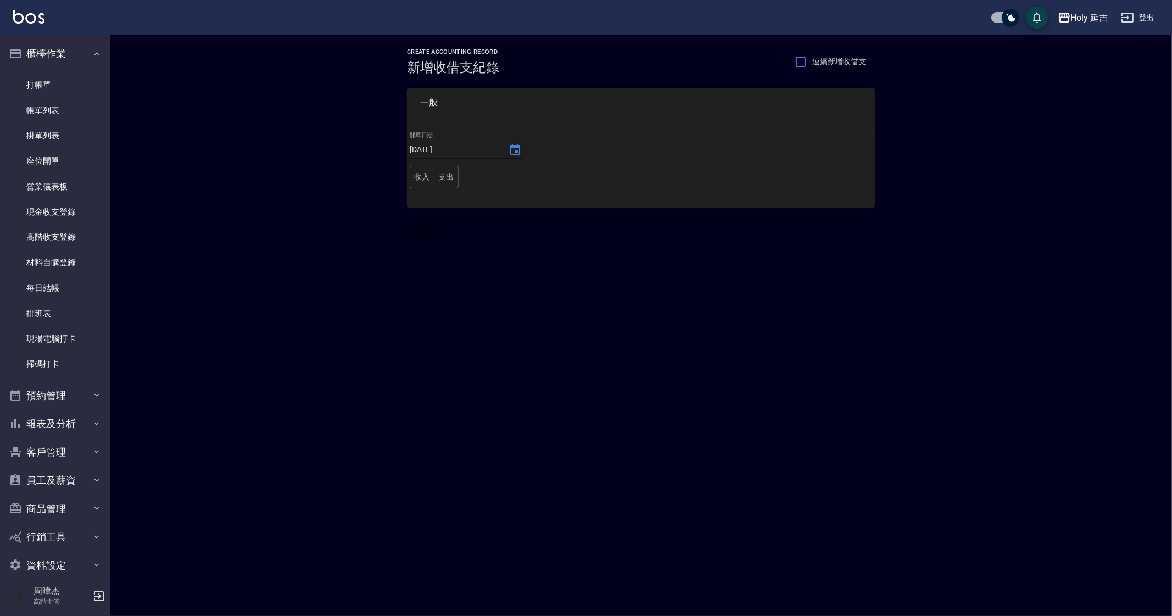
click at [513, 150] on icon "Choose date, selected date is 2025-08-10" at bounding box center [515, 149] width 10 height 11
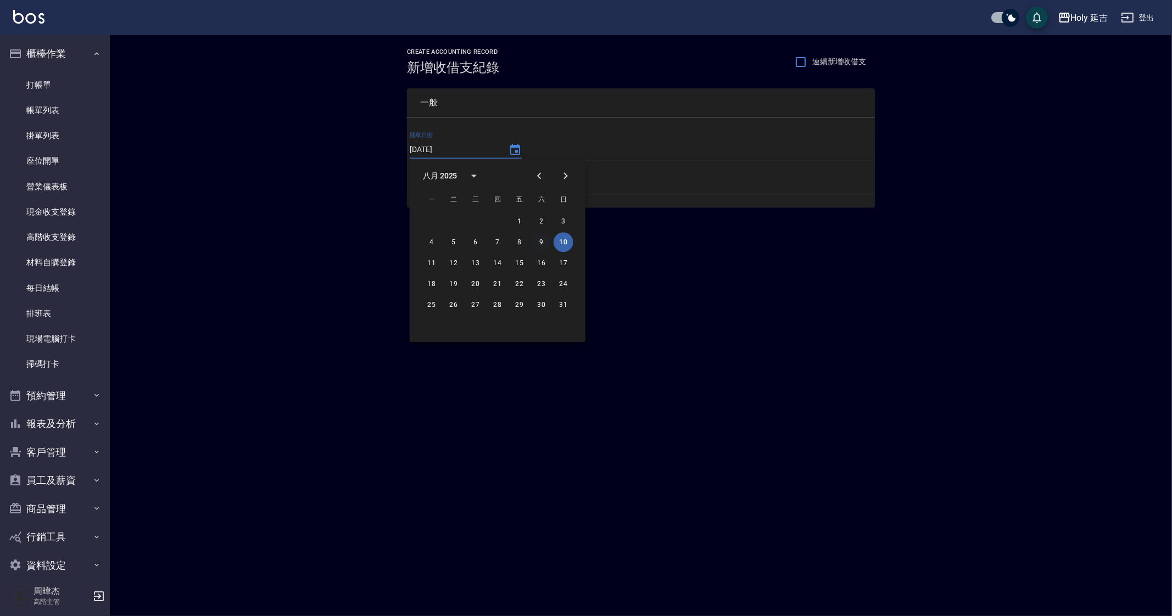
click at [544, 244] on button "9" at bounding box center [541, 242] width 20 height 20
type input "[DATE]"
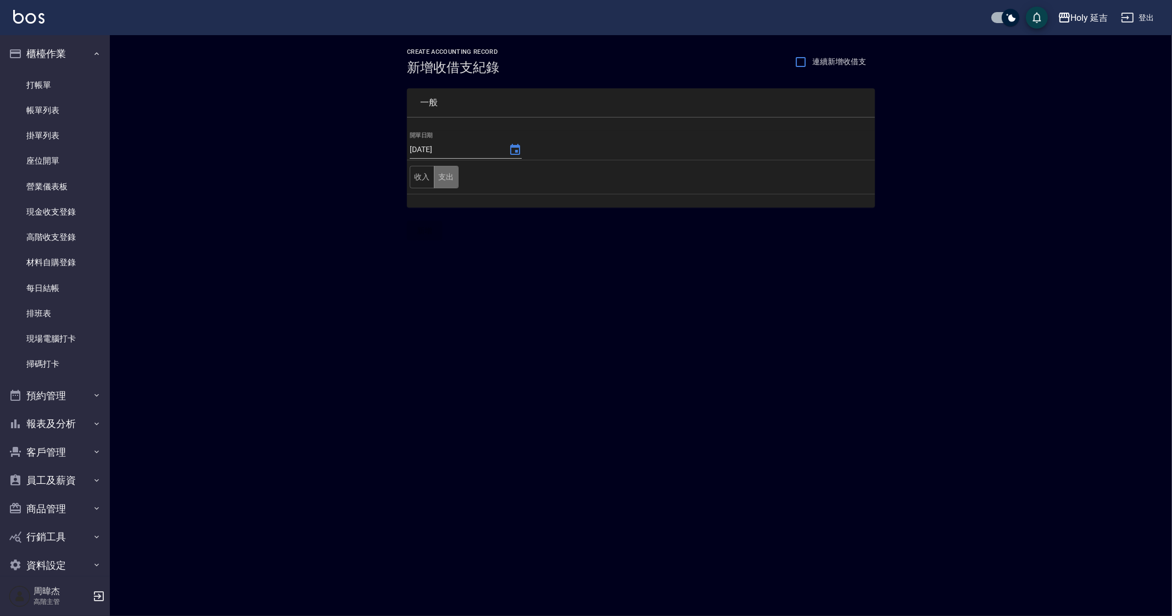
click at [454, 181] on button "支出" at bounding box center [446, 177] width 25 height 23
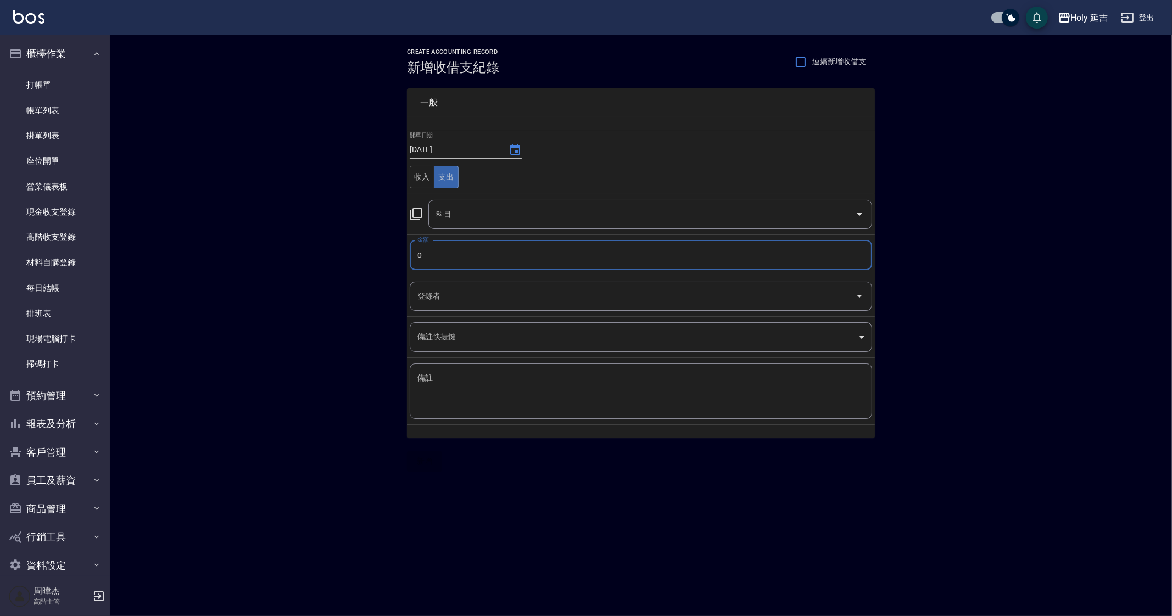
click at [480, 254] on input "0" at bounding box center [641, 255] width 462 height 30
type input "4000"
click at [508, 228] on td "科目 科目" at bounding box center [641, 214] width 468 height 41
click at [532, 206] on input "科目" at bounding box center [641, 214] width 417 height 19
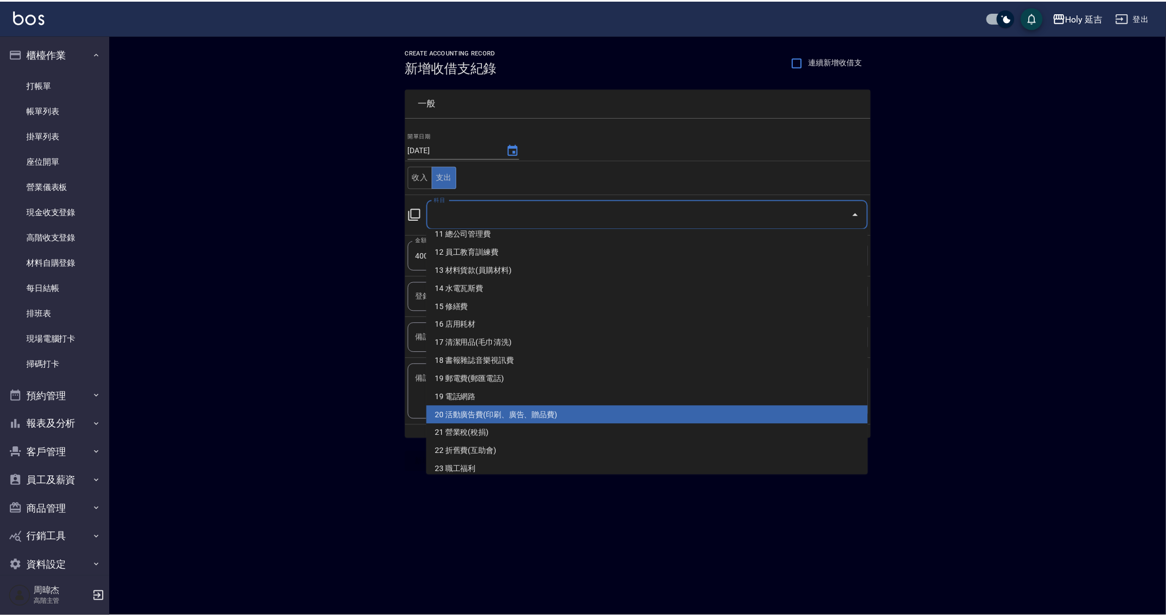
scroll to position [206, 0]
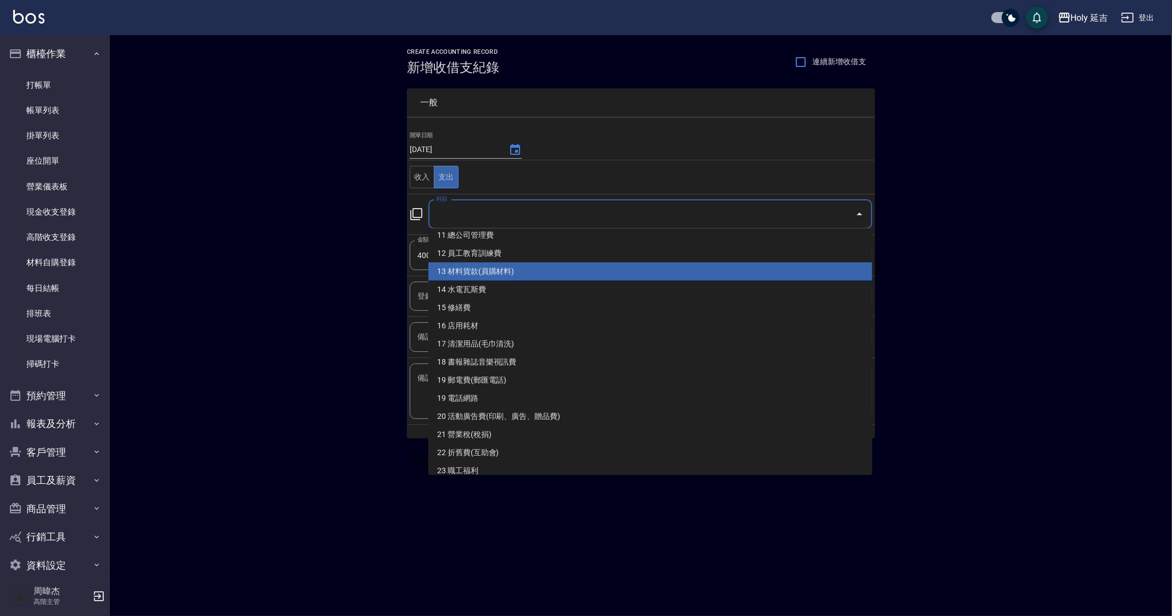
click at [572, 265] on li "13 材料貨款(員購材料)" at bounding box center [650, 271] width 444 height 18
type input "13 材料貨款(員購材料)"
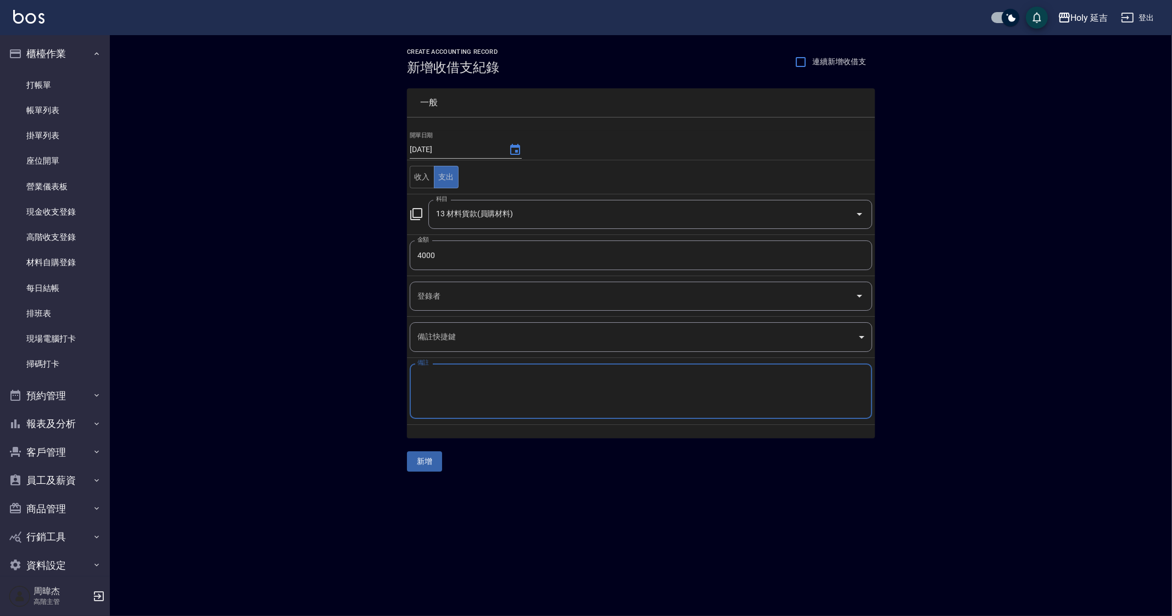
click at [574, 396] on textarea "備註" at bounding box center [640, 391] width 447 height 37
type textarea "s"
type textarea "ㄜ"
type textarea "納普拉"
click at [424, 470] on button "新增" at bounding box center [424, 461] width 35 height 20
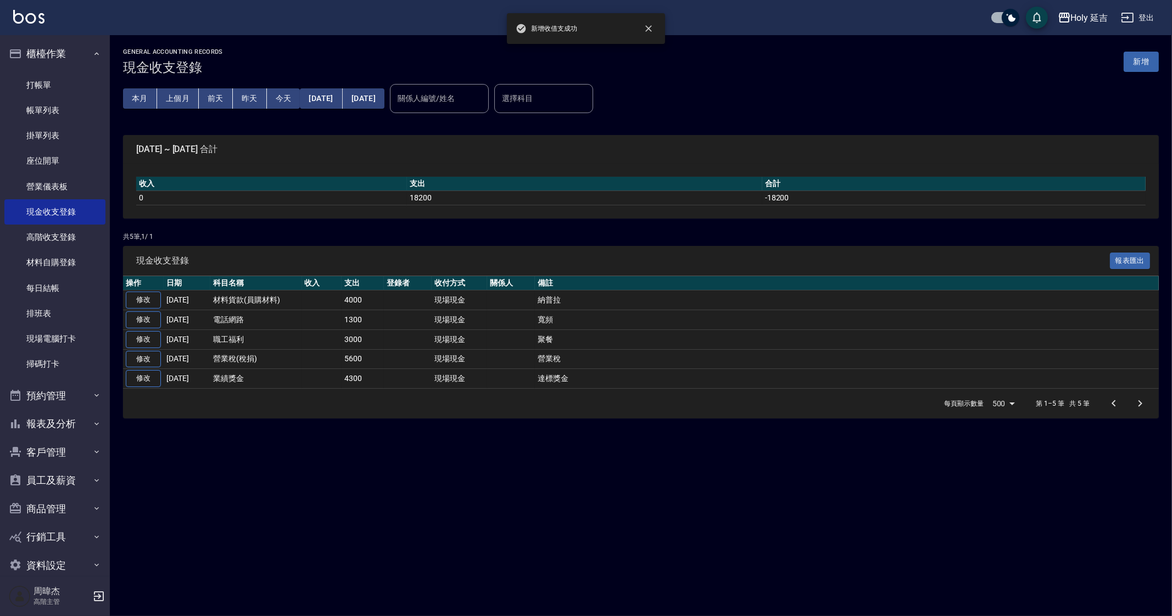
click at [754, 546] on div "GENERAL ACCOUNTING RECORDS 現金收支登錄 新增 本月 上個月 前天 昨天 今天 2025/08/01 2025/08/10 關係人編…" at bounding box center [586, 308] width 1172 height 616
click at [1007, 489] on div "GENERAL ACCOUNTING RECORDS 現金收支登錄 新增 本月 上個月 前天 昨天 今天 2025/08/01 2025/08/10 關係人編…" at bounding box center [586, 308] width 1172 height 616
drag, startPoint x: 773, startPoint y: 546, endPoint x: 763, endPoint y: 600, distance: 54.6
click at [773, 568] on div "GENERAL ACCOUNTING RECORDS 現金收支登錄 新增 本月 上個月 前天 昨天 今天 2025/08/01 2025/08/10 關係人編…" at bounding box center [586, 308] width 1172 height 616
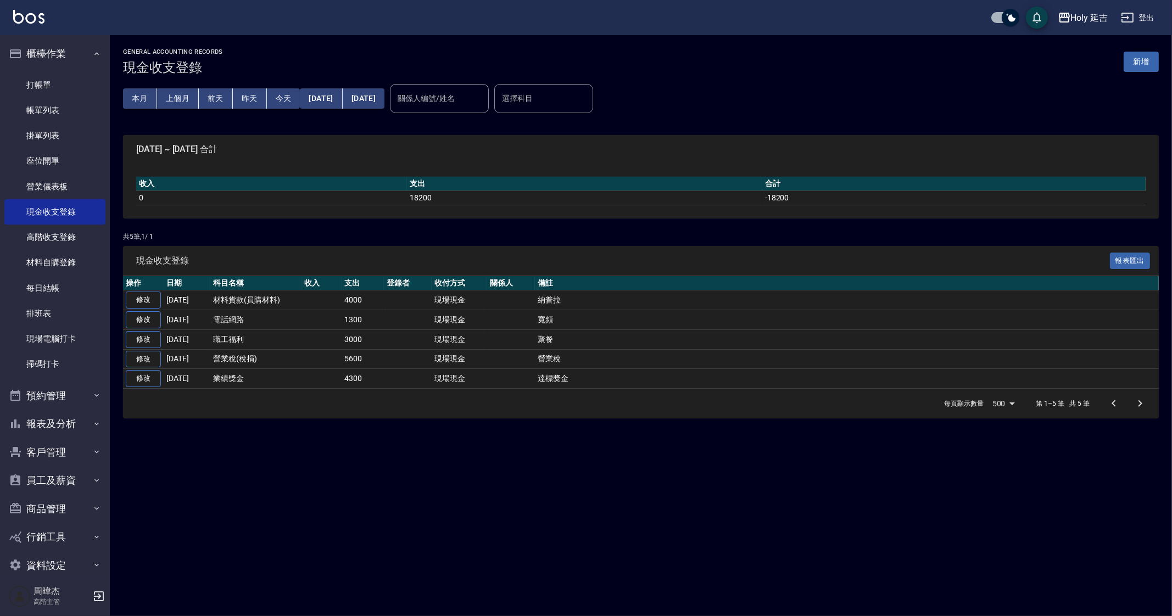
click at [620, 555] on div "GENERAL ACCOUNTING RECORDS 現金收支登錄 新增 本月 上個月 前天 昨天 今天 2025/08/01 2025/08/10 關係人編…" at bounding box center [586, 308] width 1172 height 616
drag, startPoint x: 806, startPoint y: 554, endPoint x: 776, endPoint y: 558, distance: 30.0
click at [805, 554] on div "GENERAL ACCOUNTING RECORDS 現金收支登錄 新增 本月 上個月 前天 昨天 今天 2025/08/01 2025/08/10 關係人編…" at bounding box center [586, 308] width 1172 height 616
click at [776, 573] on div "GENERAL ACCOUNTING RECORDS 現金收支登錄 新增 本月 上個月 前天 昨天 今天 2025/08/01 2025/08/10 關係人編…" at bounding box center [586, 308] width 1172 height 616
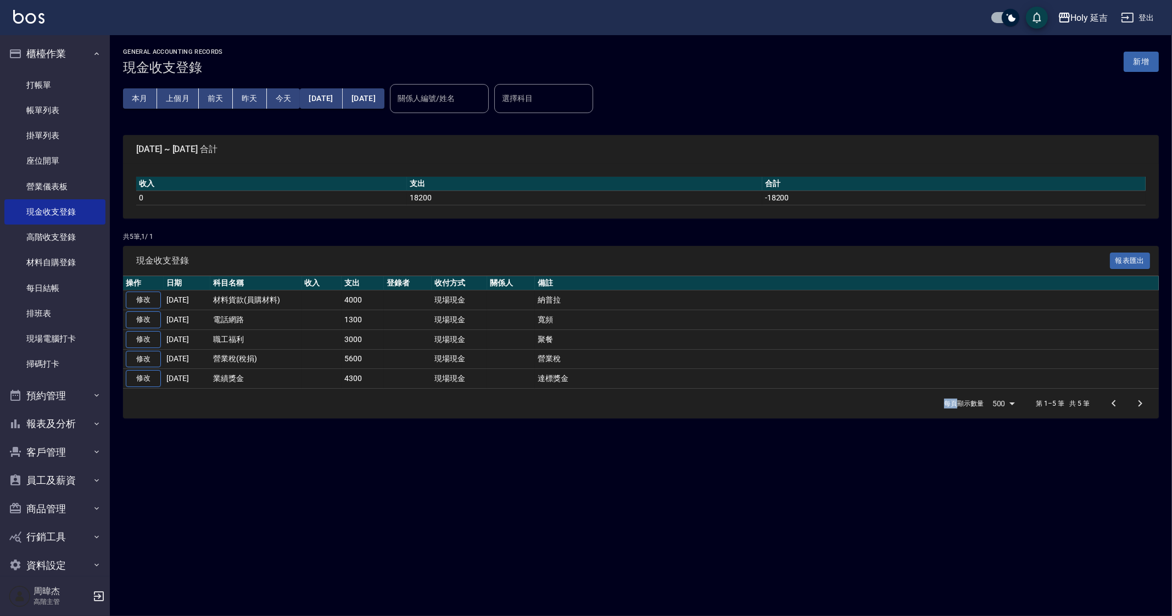
click at [649, 535] on div "GENERAL ACCOUNTING RECORDS 現金收支登錄 新增 本月 上個月 前天 昨天 今天 2025/08/01 2025/08/10 關係人編…" at bounding box center [586, 308] width 1172 height 616
drag, startPoint x: 513, startPoint y: 525, endPoint x: 525, endPoint y: 534, distance: 14.9
click at [513, 525] on div "GENERAL ACCOUNTING RECORDS 現金收支登錄 新增 本月 上個月 前天 昨天 今天 2025/08/01 2025/08/10 關係人編…" at bounding box center [586, 308] width 1172 height 616
drag, startPoint x: 774, startPoint y: 517, endPoint x: 773, endPoint y: 591, distance: 73.6
click at [774, 530] on div "GENERAL ACCOUNTING RECORDS 現金收支登錄 新增 本月 上個月 前天 昨天 今天 2025/08/01 2025/08/10 關係人編…" at bounding box center [586, 308] width 1172 height 616
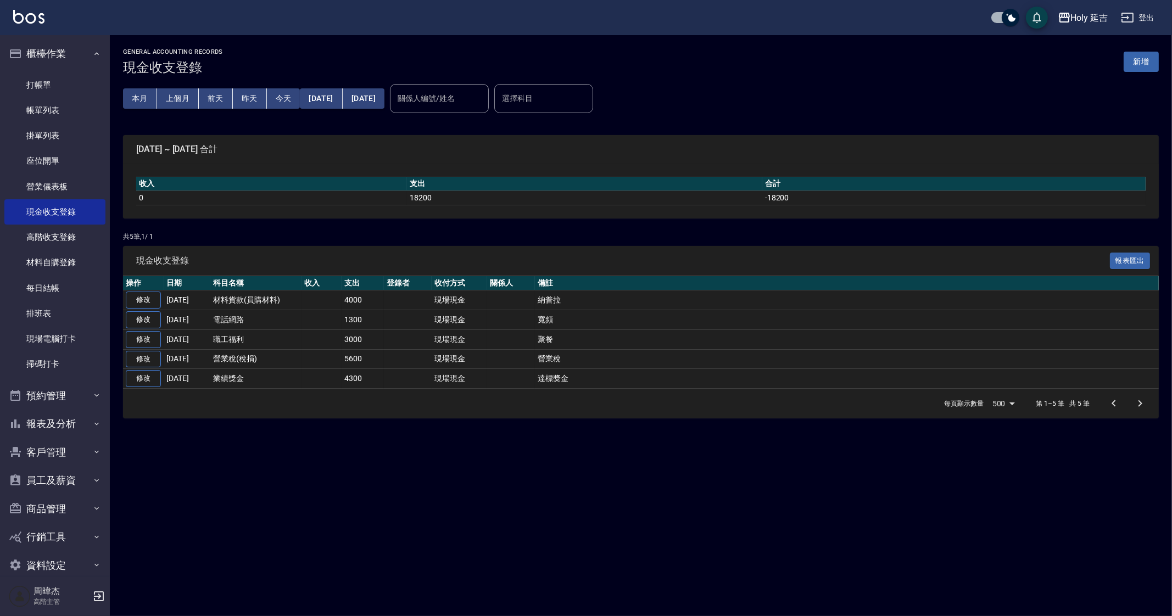
click at [423, 468] on div "GENERAL ACCOUNTING RECORDS 現金收支登錄 新增 本月 上個月 前天 昨天 今天 2025/08/01 2025/08/10 關係人編…" at bounding box center [586, 308] width 1172 height 616
click at [653, 486] on div "GENERAL ACCOUNTING RECORDS 現金收支登錄 新增 本月 上個月 前天 昨天 今天 2025/08/01 2025/08/10 關係人編…" at bounding box center [586, 308] width 1172 height 616
click at [772, 526] on div "GENERAL ACCOUNTING RECORDS 現金收支登錄 新增 本月 上個月 前天 昨天 今天 2025/08/01 2025/08/10 關係人編…" at bounding box center [586, 308] width 1172 height 616
click at [430, 475] on div "GENERAL ACCOUNTING RECORDS 現金收支登錄 新增 本月 上個月 前天 昨天 今天 2025/08/01 2025/08/10 關係人編…" at bounding box center [586, 308] width 1172 height 616
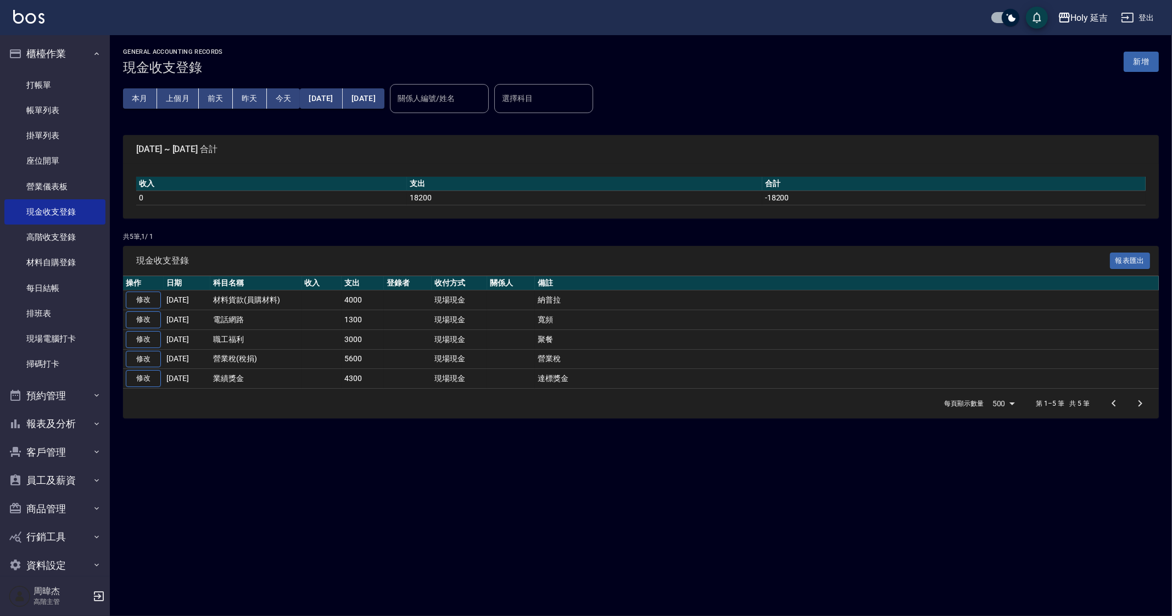
click at [432, 475] on div "GENERAL ACCOUNTING RECORDS 現金收支登錄 新增 本月 上個月 前天 昨天 今天 2025/08/01 2025/08/10 關係人編…" at bounding box center [586, 308] width 1172 height 616
click at [450, 496] on div "GENERAL ACCOUNTING RECORDS 現金收支登錄 新增 本月 上個月 前天 昨天 今天 2025/08/01 2025/08/10 關係人編…" at bounding box center [586, 308] width 1172 height 616
click at [457, 501] on div "GENERAL ACCOUNTING RECORDS 現金收支登錄 新增 本月 上個月 前天 昨天 今天 2025/08/01 2025/08/10 關係人編…" at bounding box center [586, 308] width 1172 height 616
click at [244, 457] on div "GENERAL ACCOUNTING RECORDS 現金收支登錄 新增 本月 上個月 前天 昨天 今天 2025/08/01 2025/08/10 關係人編…" at bounding box center [586, 308] width 1172 height 616
click at [71, 284] on link "每日結帳" at bounding box center [54, 288] width 101 height 25
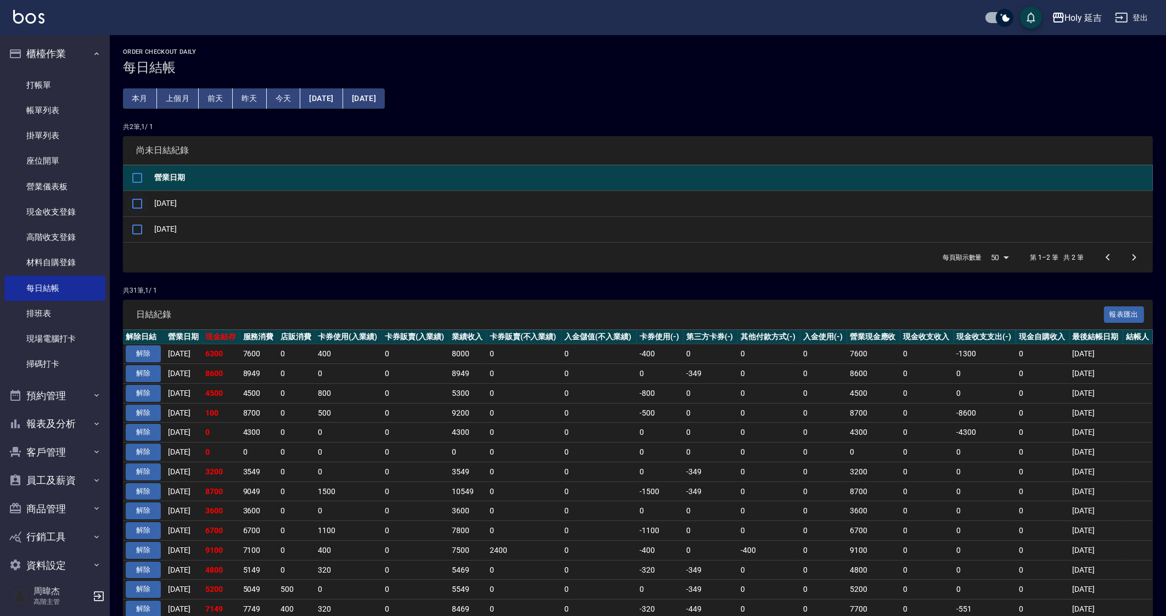
drag, startPoint x: 143, startPoint y: 192, endPoint x: 163, endPoint y: 237, distance: 49.0
click at [143, 193] on input "checkbox" at bounding box center [137, 203] width 23 height 23
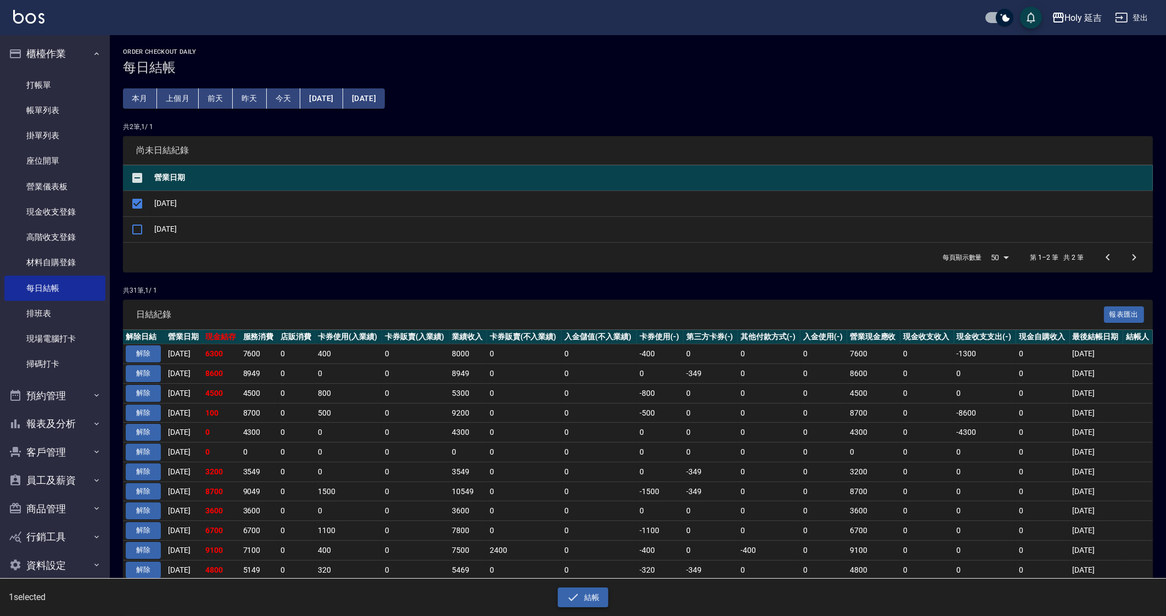
click at [586, 591] on button "結帳" at bounding box center [583, 597] width 51 height 20
click at [547, 40] on button "確定" at bounding box center [543, 44] width 35 height 17
checkbox input "false"
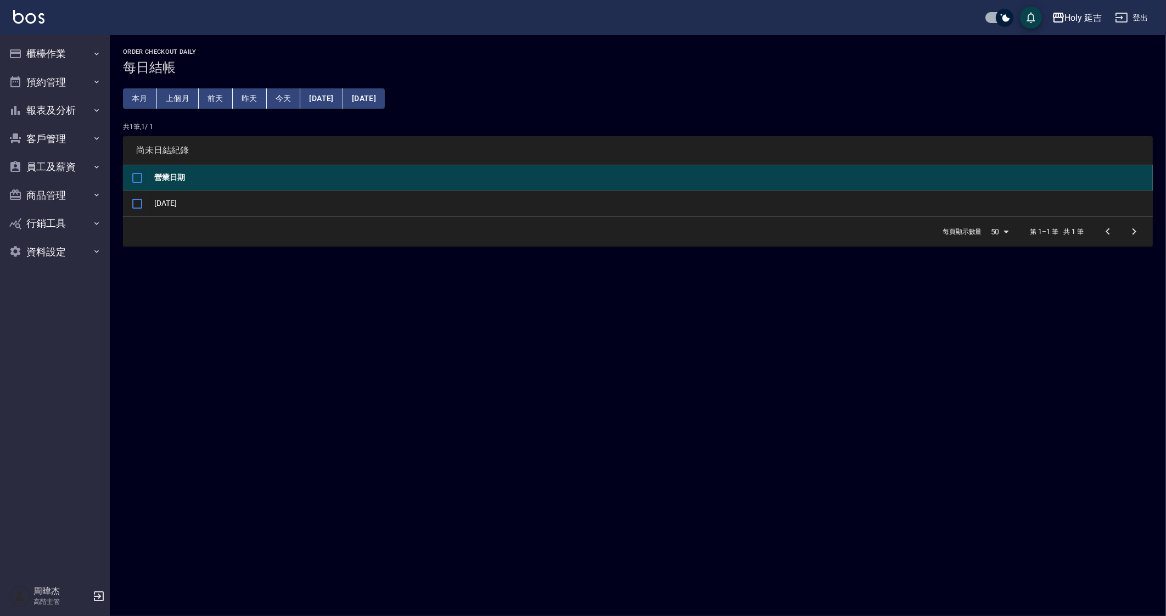
click at [687, 212] on td "[DATE]" at bounding box center [652, 204] width 1001 height 26
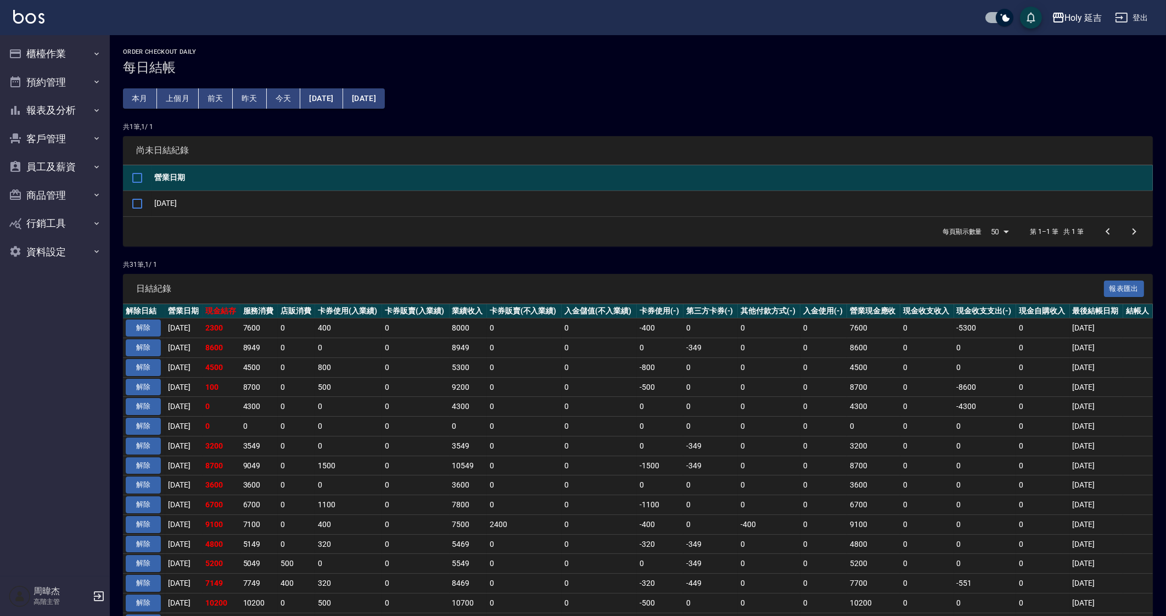
click at [702, 507] on td "0" at bounding box center [711, 505] width 54 height 20
click at [647, 271] on div "共 31 筆, 1 / 1 日結紀錄 報表匯出 解除日結 營業日期 現金結存 服務消費 店販消費 卡券使用(入業績) 卡券販賣(入業績) 業績收入 卡券販賣(…" at bounding box center [638, 616] width 1030 height 712
click at [714, 452] on td "-349" at bounding box center [711, 446] width 54 height 20
click at [829, 324] on td "0" at bounding box center [824, 328] width 47 height 20
drag, startPoint x: 242, startPoint y: 369, endPoint x: 247, endPoint y: 366, distance: 5.9
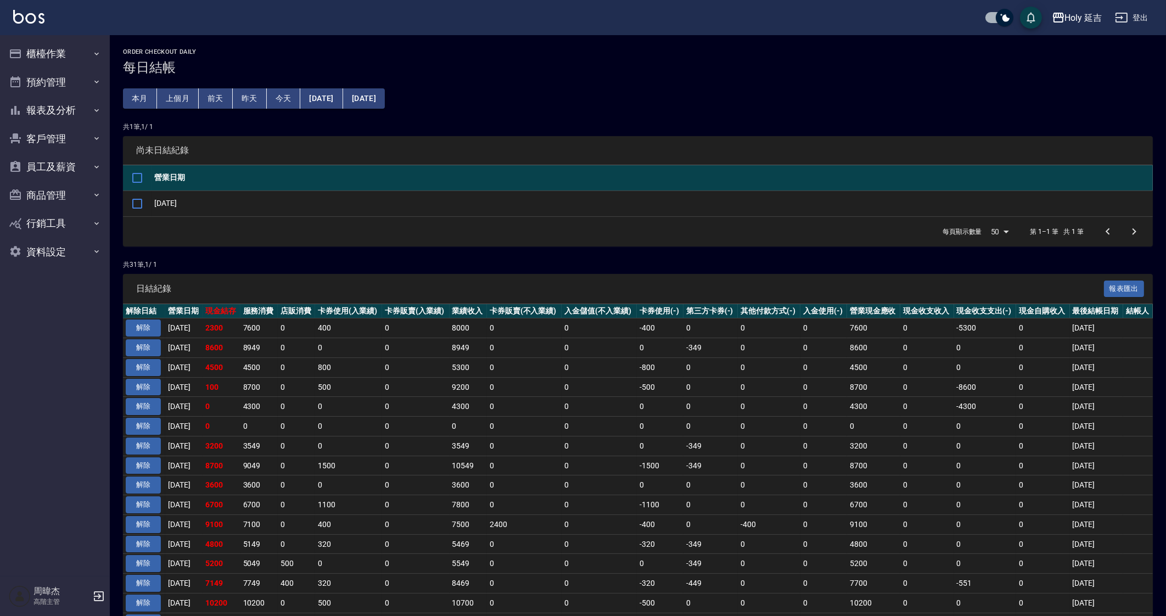
click at [240, 369] on td "4500" at bounding box center [221, 367] width 37 height 20
drag, startPoint x: 780, startPoint y: 529, endPoint x: 797, endPoint y: 592, distance: 65.4
click at [338, 398] on td "0" at bounding box center [348, 407] width 67 height 20
click at [358, 426] on td "0" at bounding box center [348, 427] width 67 height 20
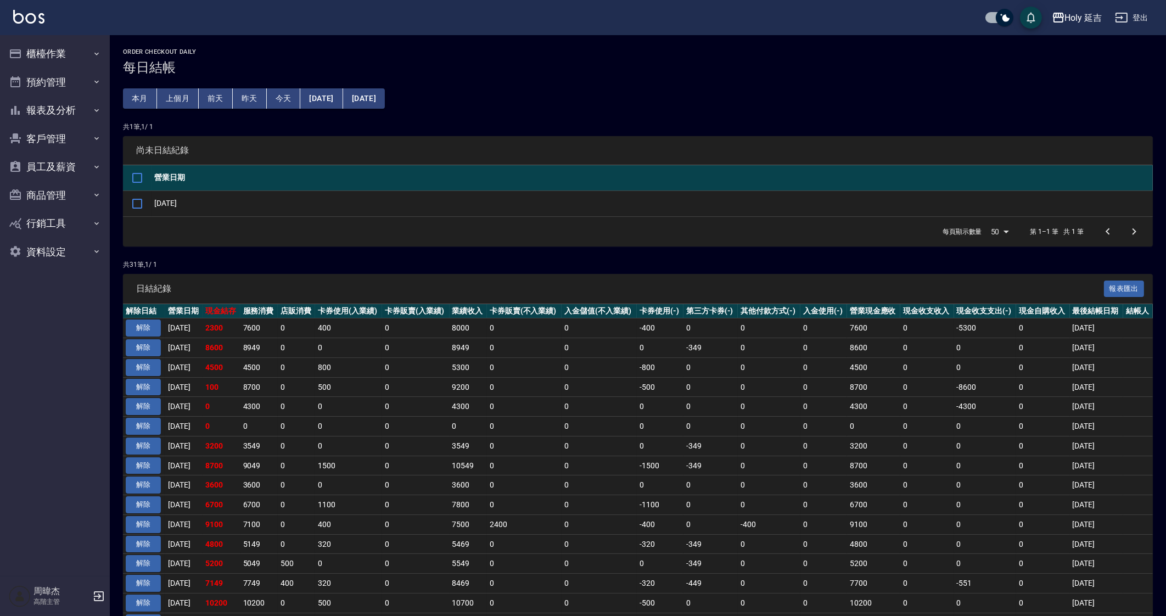
click at [753, 458] on td "0" at bounding box center [769, 466] width 63 height 20
click at [774, 520] on td "-400" at bounding box center [769, 524] width 63 height 20
click at [749, 504] on td "0" at bounding box center [769, 505] width 63 height 20
click at [811, 561] on td "0" at bounding box center [824, 564] width 47 height 20
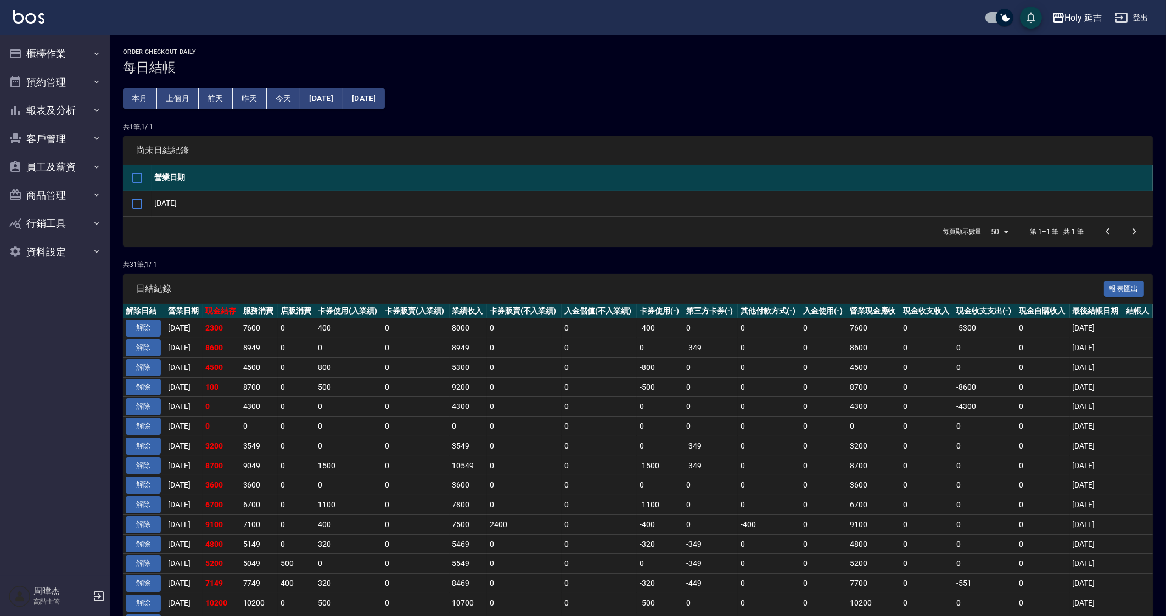
click at [753, 559] on td "0" at bounding box center [769, 564] width 63 height 20
click at [829, 509] on td "0" at bounding box center [824, 505] width 47 height 20
click at [506, 412] on td "0" at bounding box center [524, 407] width 75 height 20
click at [508, 408] on td "0" at bounding box center [524, 407] width 75 height 20
click at [523, 405] on td "0" at bounding box center [524, 407] width 75 height 20
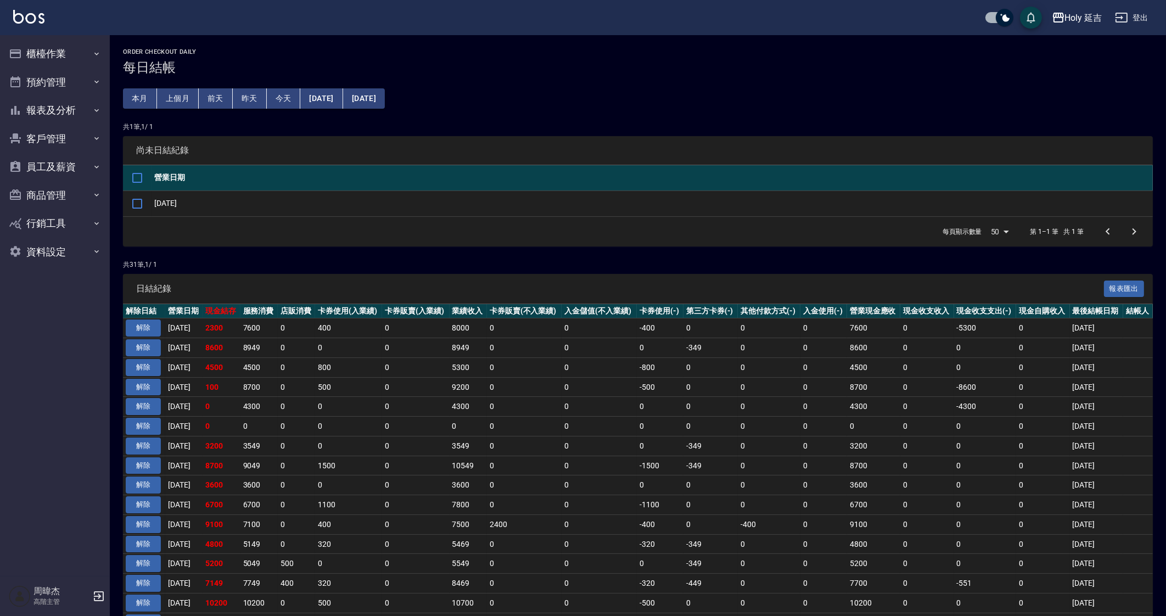
click at [139, 102] on button "本月" at bounding box center [140, 98] width 34 height 20
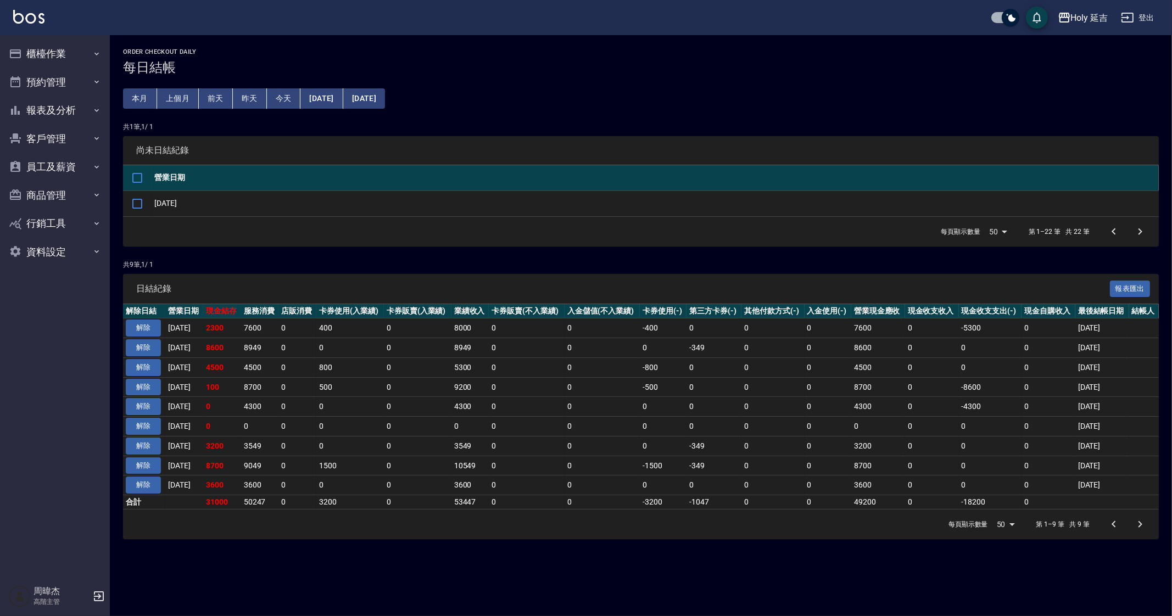
click at [769, 570] on div "Order checkout daily 每日結帳 本月 上個月 前天 昨天 今天 2025/08/01 2025/08/31 共 1 筆, 1 / 1 尚未…" at bounding box center [586, 308] width 1172 height 616
click at [777, 578] on div "Order checkout daily 每日結帳 本月 上個月 前天 昨天 今天 2025/08/01 2025/08/31 共 1 筆, 1 / 1 尚未…" at bounding box center [586, 308] width 1172 height 616
click at [915, 525] on div "每頁顯示數量 50 50 第 1–9 筆 共 9 筆" at bounding box center [640, 525] width 1035 height 30
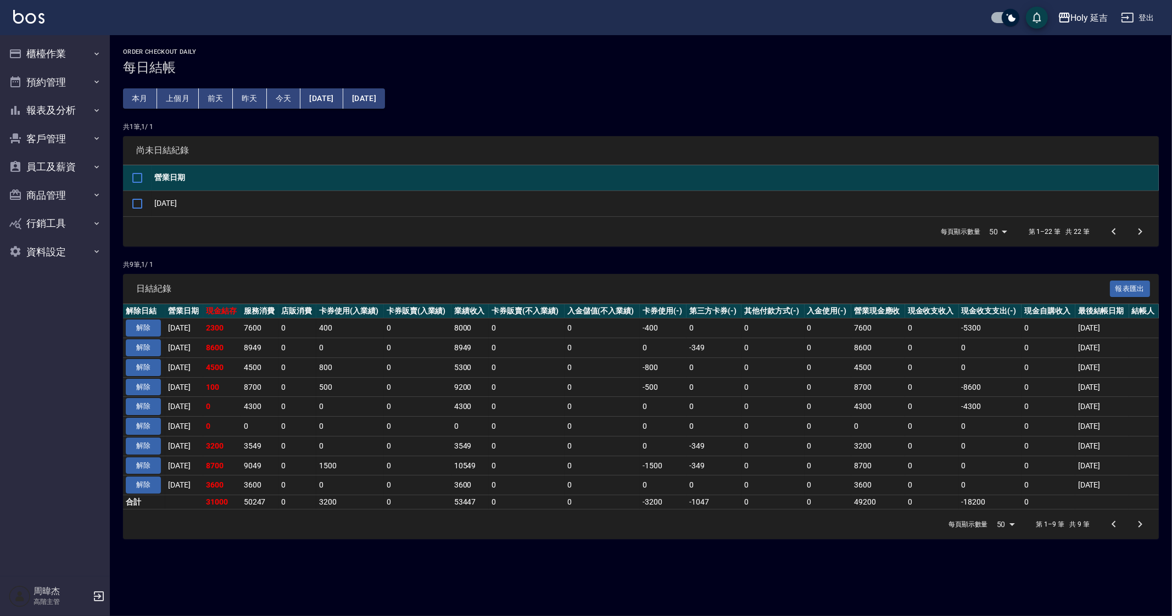
click at [873, 608] on div "Order checkout daily 每日結帳 本月 上個月 前天 昨天 今天 2025/08/01 2025/08/31 共 1 筆, 1 / 1 尚未…" at bounding box center [586, 308] width 1172 height 616
click at [774, 347] on td "0" at bounding box center [772, 348] width 63 height 20
click at [724, 586] on div "Order checkout daily 每日結帳 本月 上個月 前天 昨天 今天 2025/08/01 2025/08/31 共 1 筆, 1 / 1 尚未…" at bounding box center [586, 308] width 1172 height 616
click at [654, 585] on div "Order checkout daily 每日結帳 本月 上個月 前天 昨天 今天 2025/08/01 2025/08/31 共 1 筆, 1 / 1 尚未…" at bounding box center [586, 308] width 1172 height 616
click at [806, 569] on div "Order checkout daily 每日結帳 本月 上個月 前天 昨天 今天 2025/08/01 2025/08/31 共 1 筆, 1 / 1 尚未…" at bounding box center [586, 308] width 1172 height 616
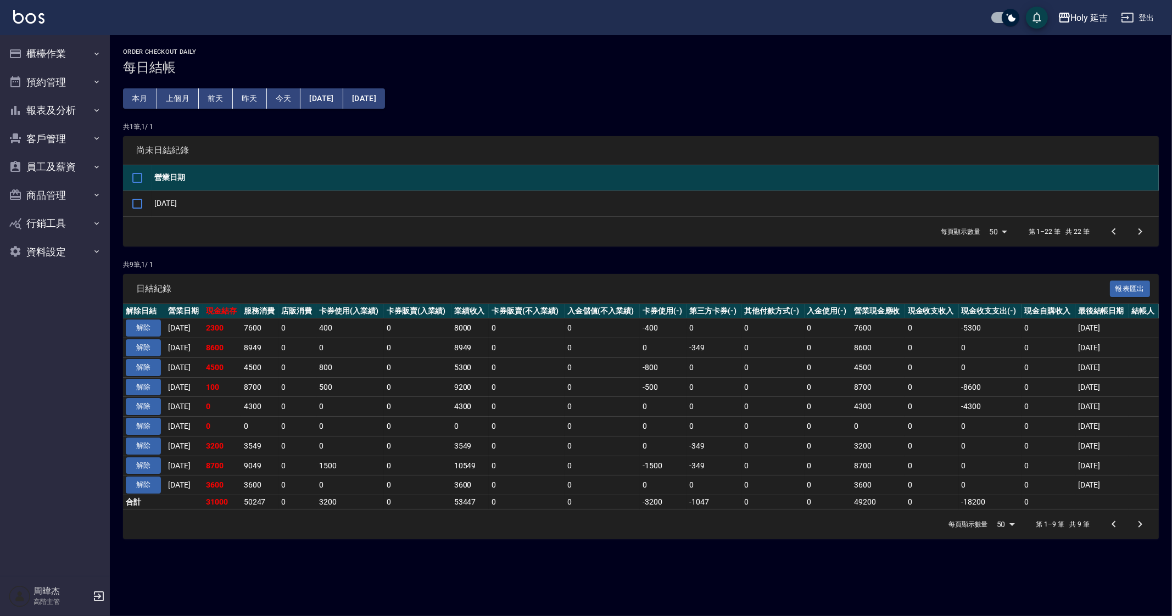
click at [810, 606] on div "Order checkout daily 每日結帳 本月 上個月 前天 昨天 今天 2025/08/01 2025/08/31 共 1 筆, 1 / 1 尚未…" at bounding box center [586, 308] width 1172 height 616
click at [1071, 18] on div "Holy 延吉" at bounding box center [1089, 18] width 37 height 14
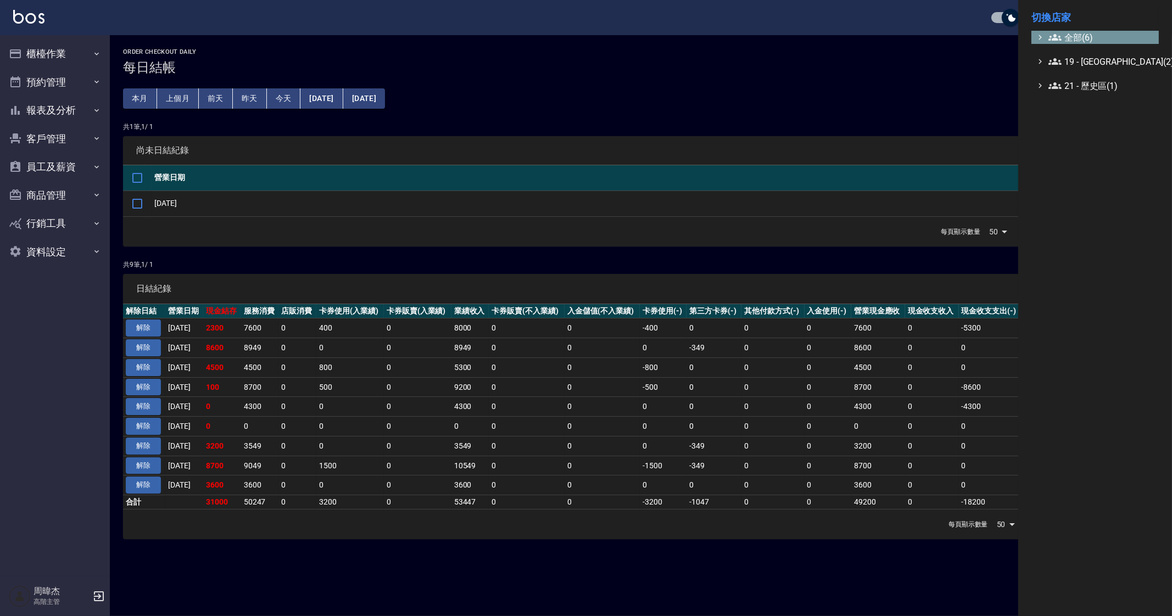
click at [1078, 32] on span "全部(6)" at bounding box center [1101, 37] width 106 height 13
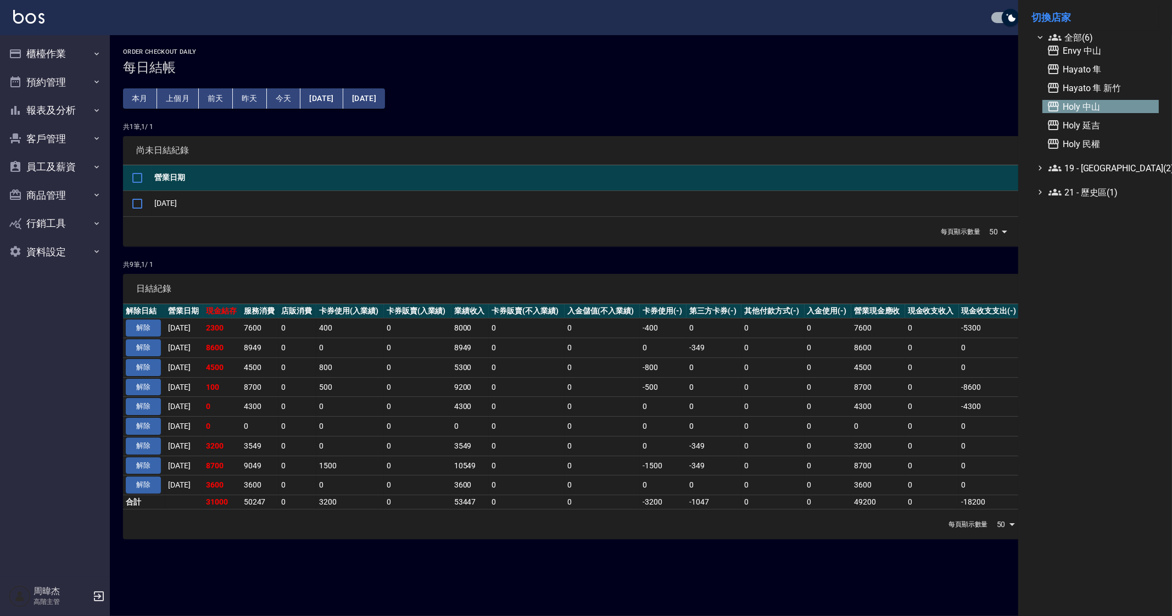
click at [1119, 110] on span "Holy 中山" at bounding box center [1100, 106] width 108 height 13
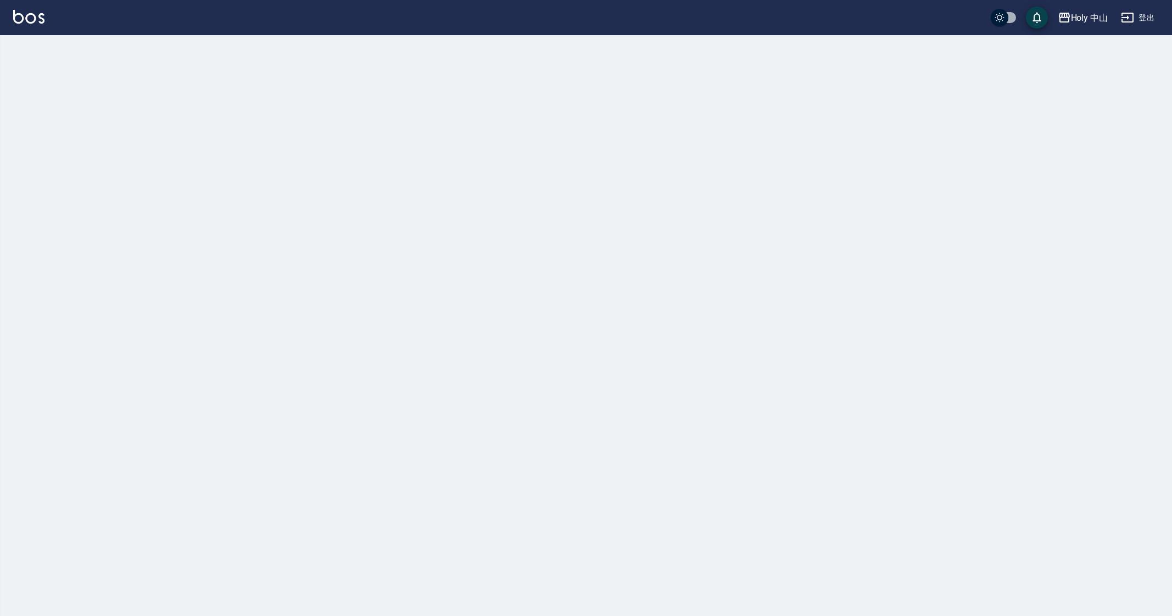
checkbox input "true"
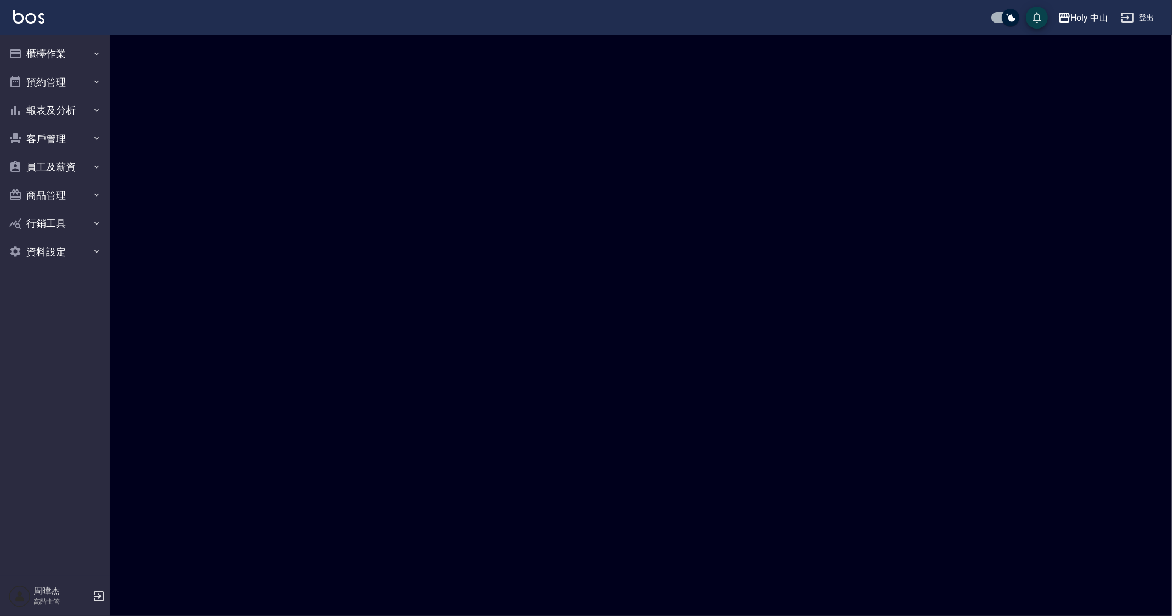
click at [68, 56] on button "櫃檯作業" at bounding box center [54, 54] width 101 height 29
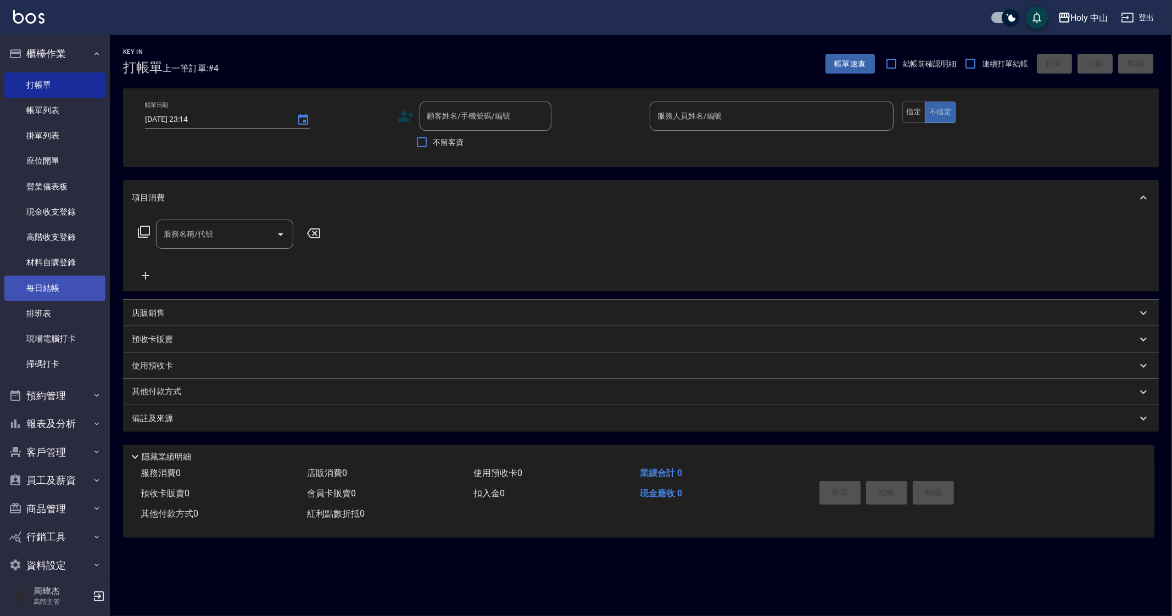
click at [83, 289] on link "每日結帳" at bounding box center [54, 288] width 101 height 25
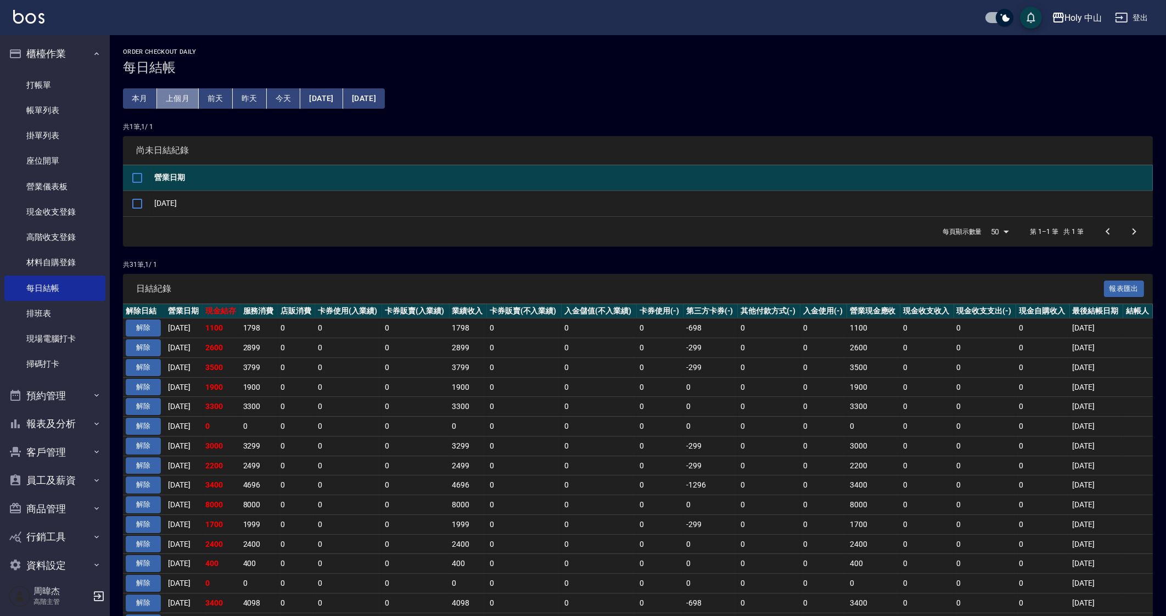
click at [159, 99] on button "上個月" at bounding box center [178, 98] width 42 height 20
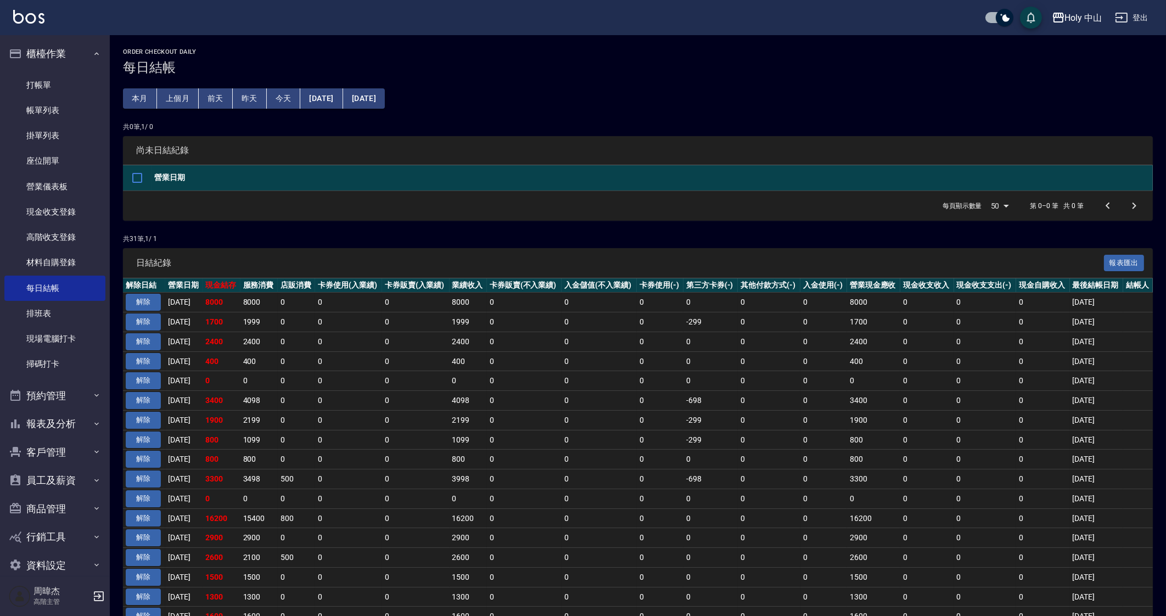
click at [637, 413] on td "0" at bounding box center [599, 420] width 75 height 20
click at [775, 546] on tbody "解除 [DATE] 8000 8000 0 0 0 8000 0 0 0 0 0 0 8000 0 0 0 [DATE] 解除 [DATE] 1700 199…" at bounding box center [638, 604] width 1030 height 623
drag, startPoint x: 875, startPoint y: 496, endPoint x: 753, endPoint y: 567, distance: 141.4
click at [875, 496] on td "0" at bounding box center [873, 499] width 53 height 20
drag, startPoint x: 754, startPoint y: 391, endPoint x: 637, endPoint y: 324, distance: 134.5
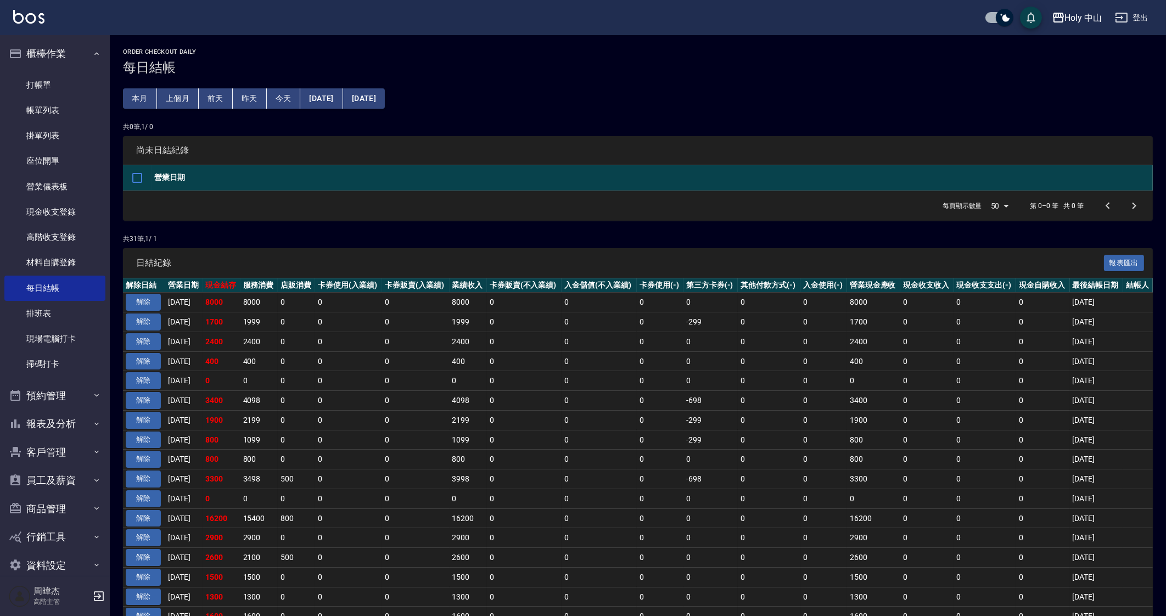
click at [754, 391] on td "0" at bounding box center [769, 401] width 63 height 20
click at [124, 93] on button "本月" at bounding box center [140, 98] width 34 height 20
